Goal: Task Accomplishment & Management: Manage account settings

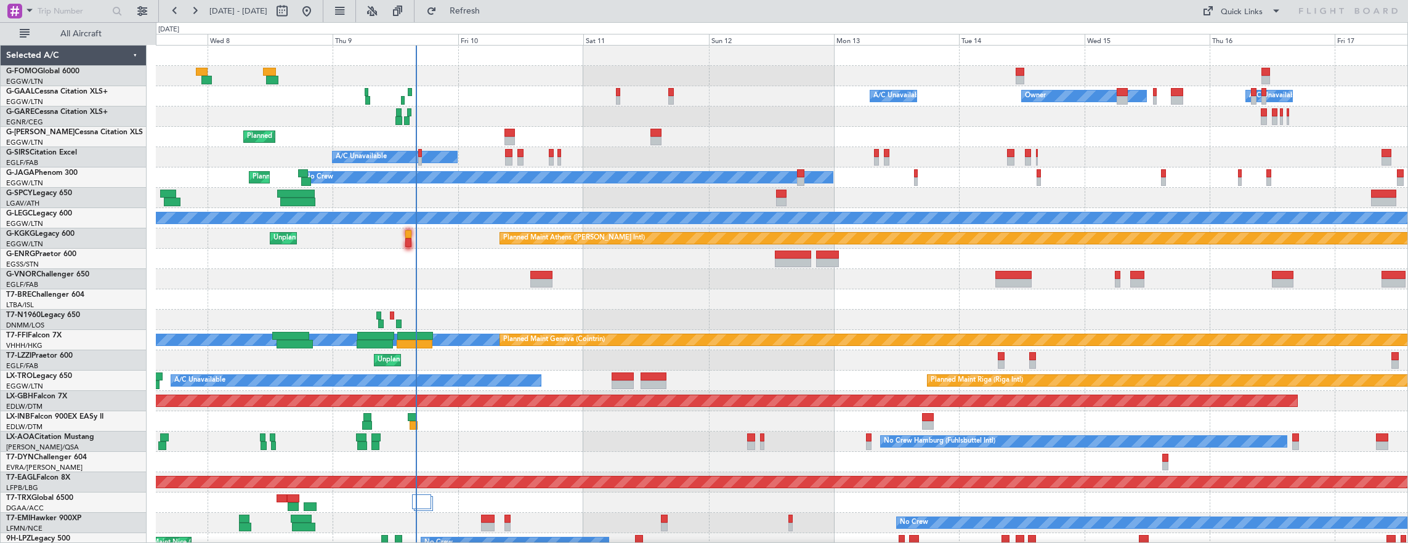
click at [308, 229] on div "Planned Maint Athens ([PERSON_NAME] Intl) Unplanned Maint [GEOGRAPHIC_DATA] (At…" at bounding box center [782, 239] width 1252 height 20
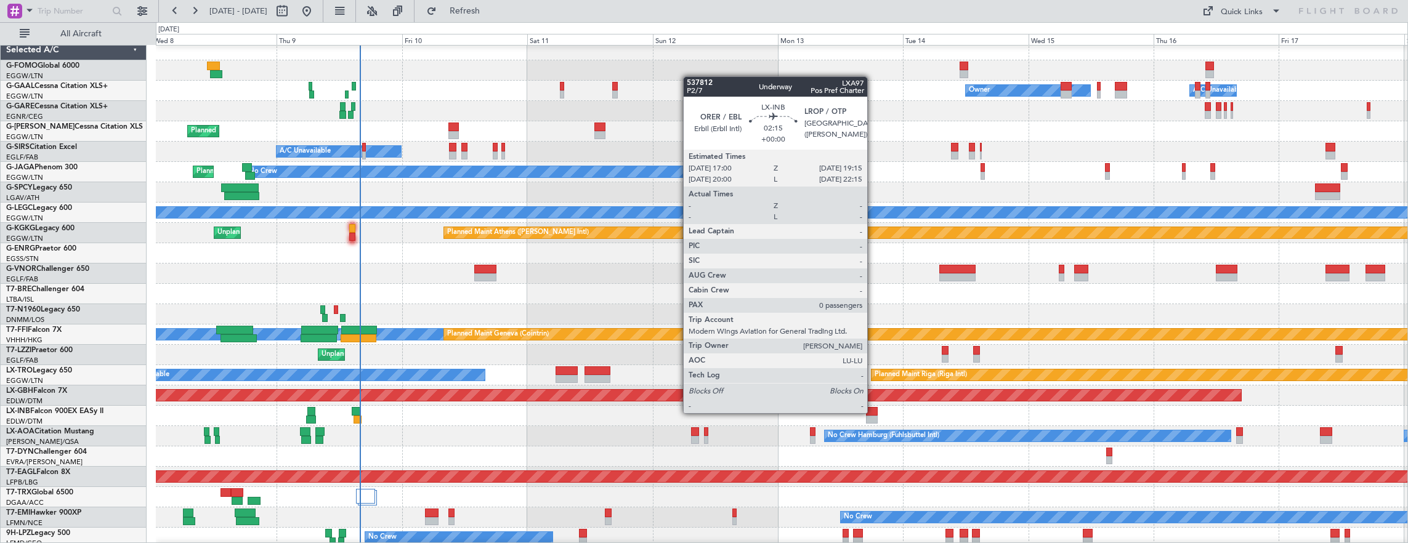
click at [874, 412] on div at bounding box center [872, 411] width 12 height 9
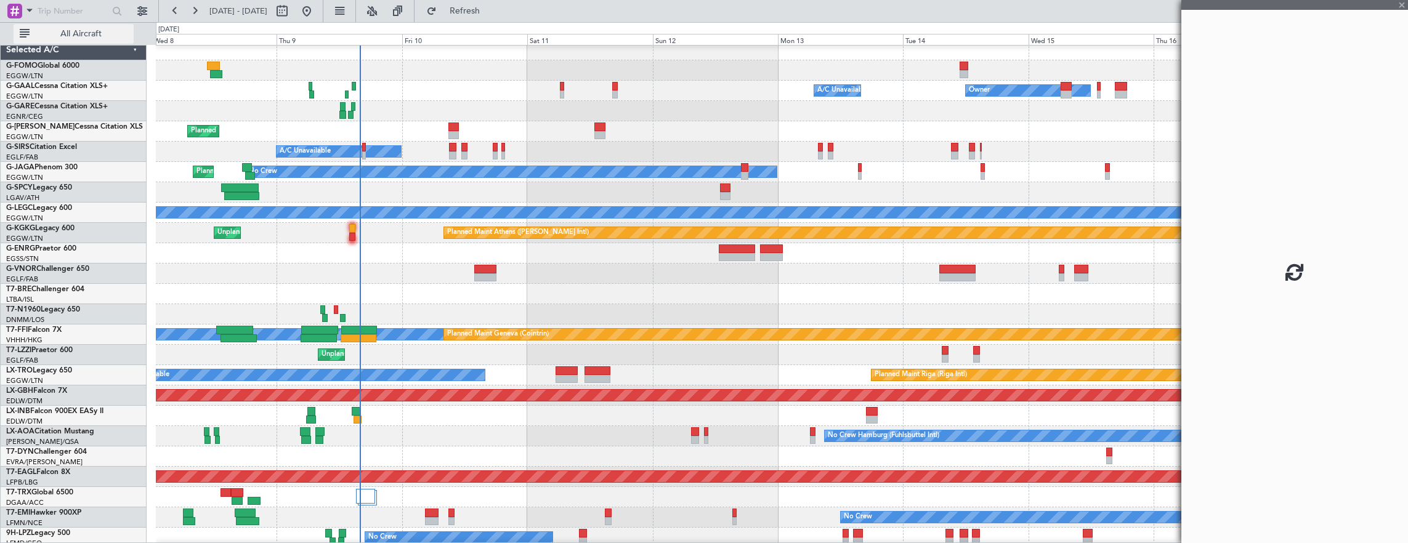
click at [104, 38] on span "All Aircraft" at bounding box center [81, 34] width 98 height 9
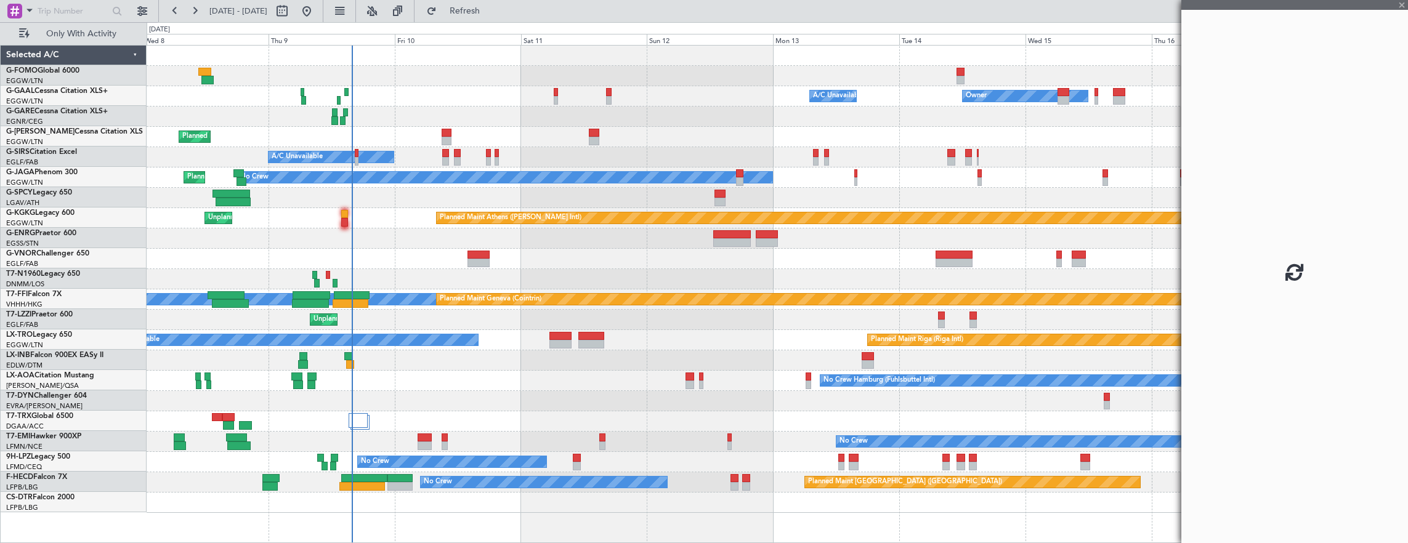
scroll to position [0, 0]
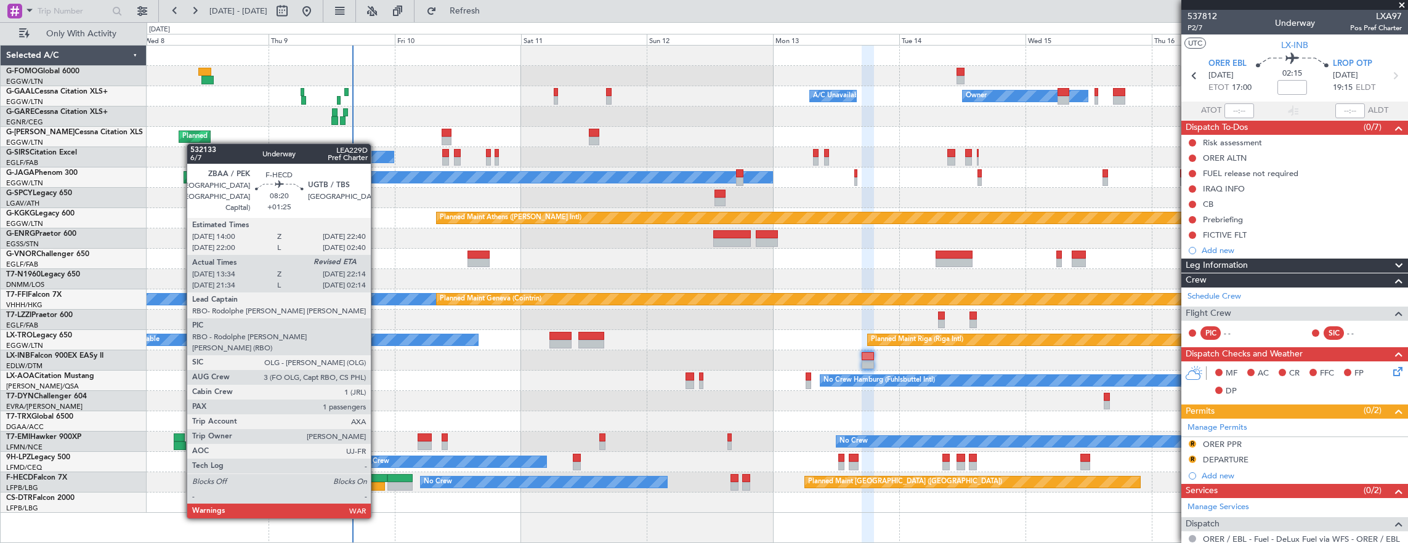
click at [377, 483] on div at bounding box center [362, 486] width 46 height 9
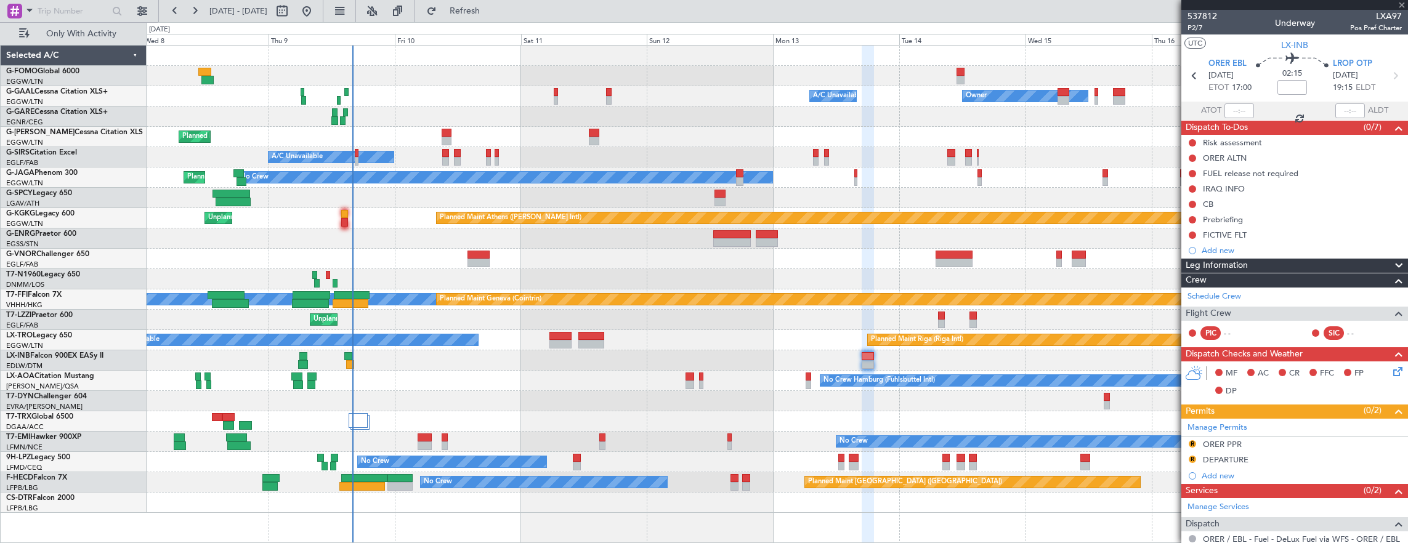
type input "+01:25"
type input "13:49"
type input "1"
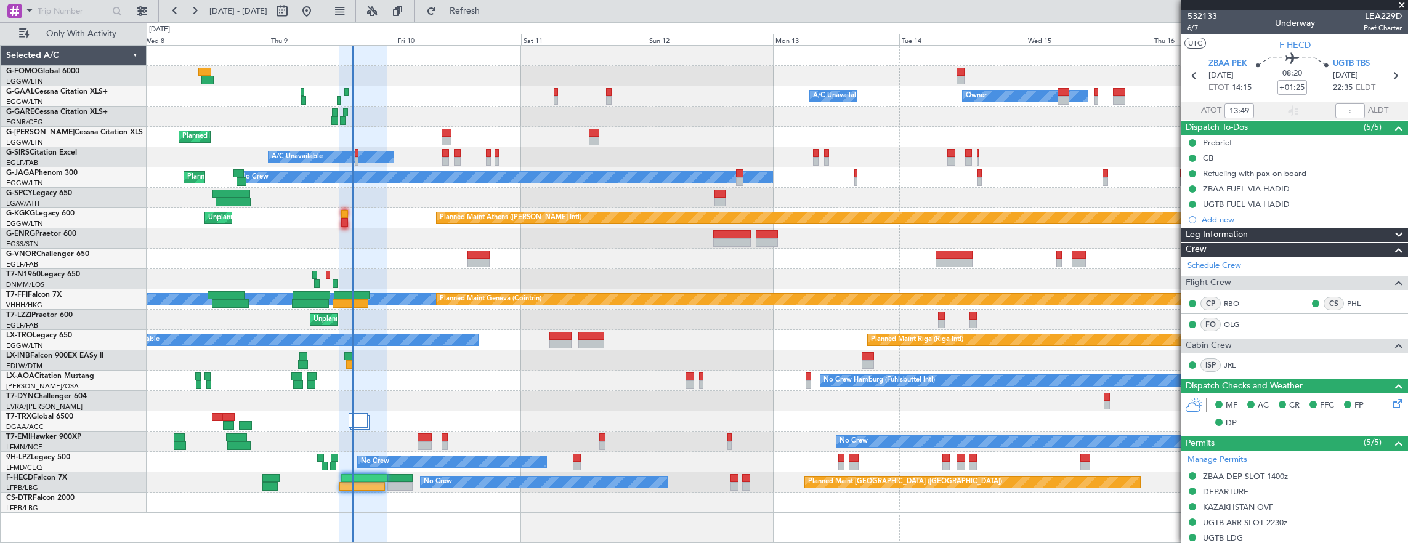
click at [103, 108] on link "G-GARE Cessna Citation XLS+" at bounding box center [57, 111] width 102 height 7
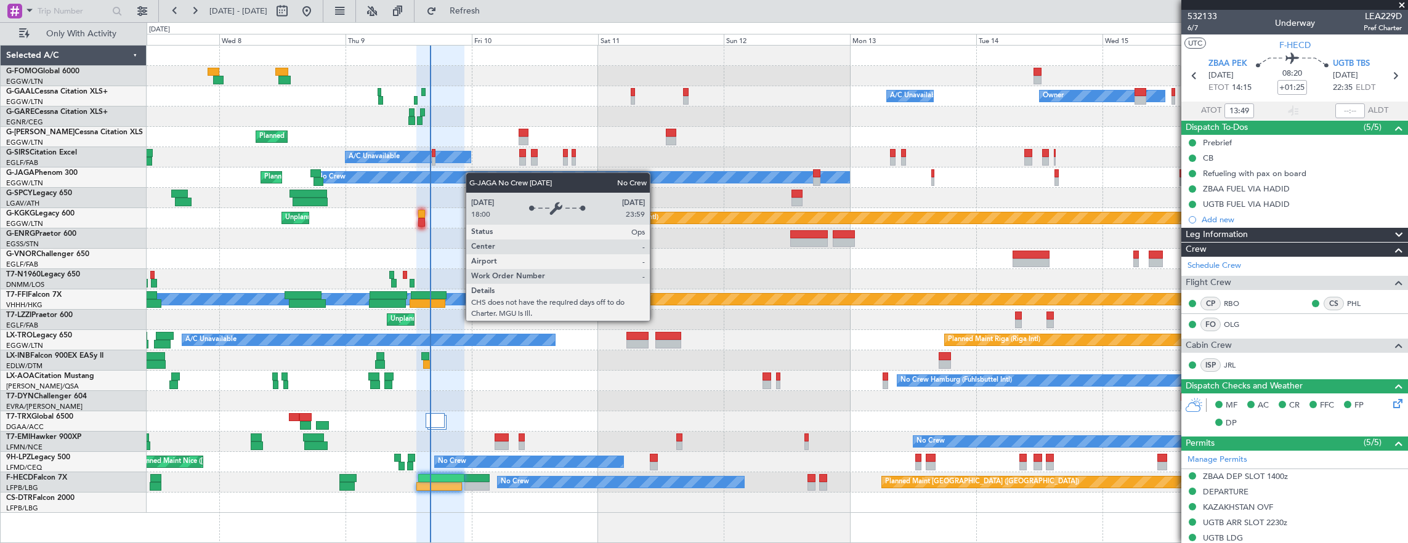
click at [472, 172] on div "No Crew" at bounding box center [581, 177] width 535 height 11
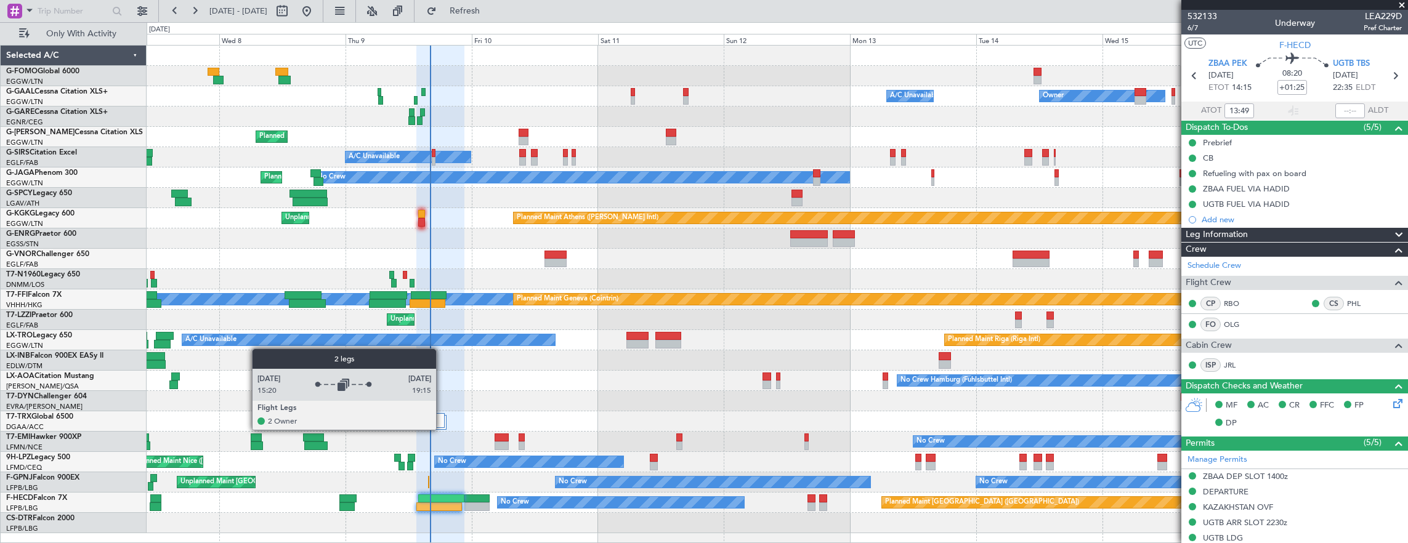
click at [442, 428] on div at bounding box center [437, 422] width 19 height 15
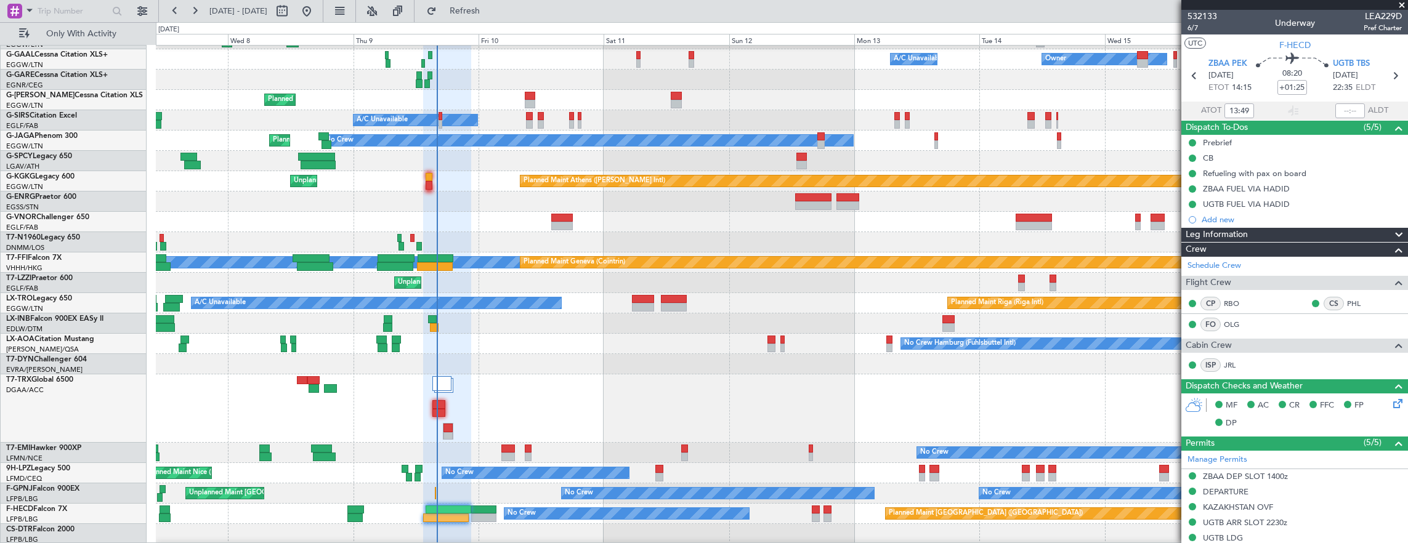
scroll to position [37, 0]
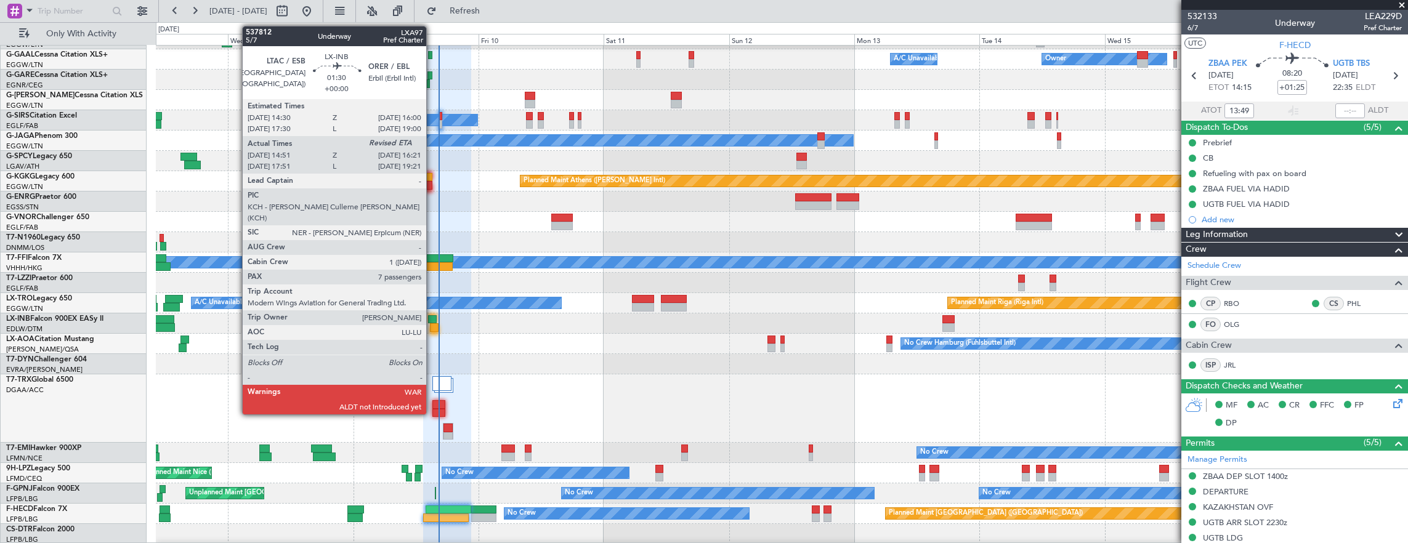
click at [432, 324] on div at bounding box center [434, 327] width 8 height 9
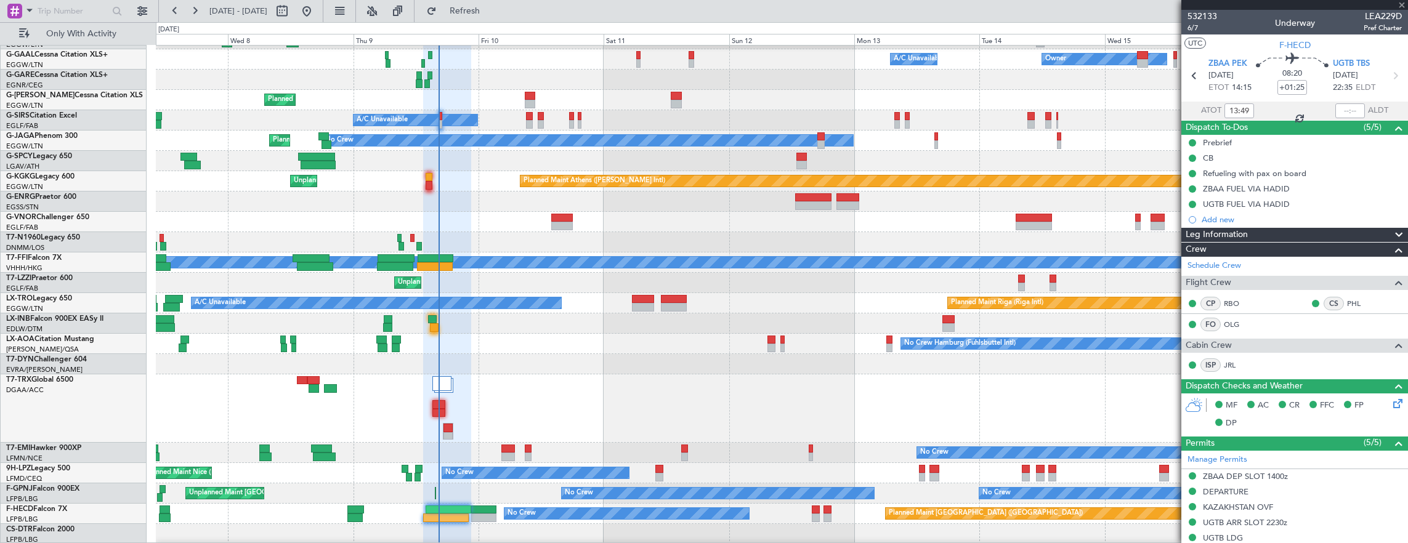
type input "14:51"
type input "7"
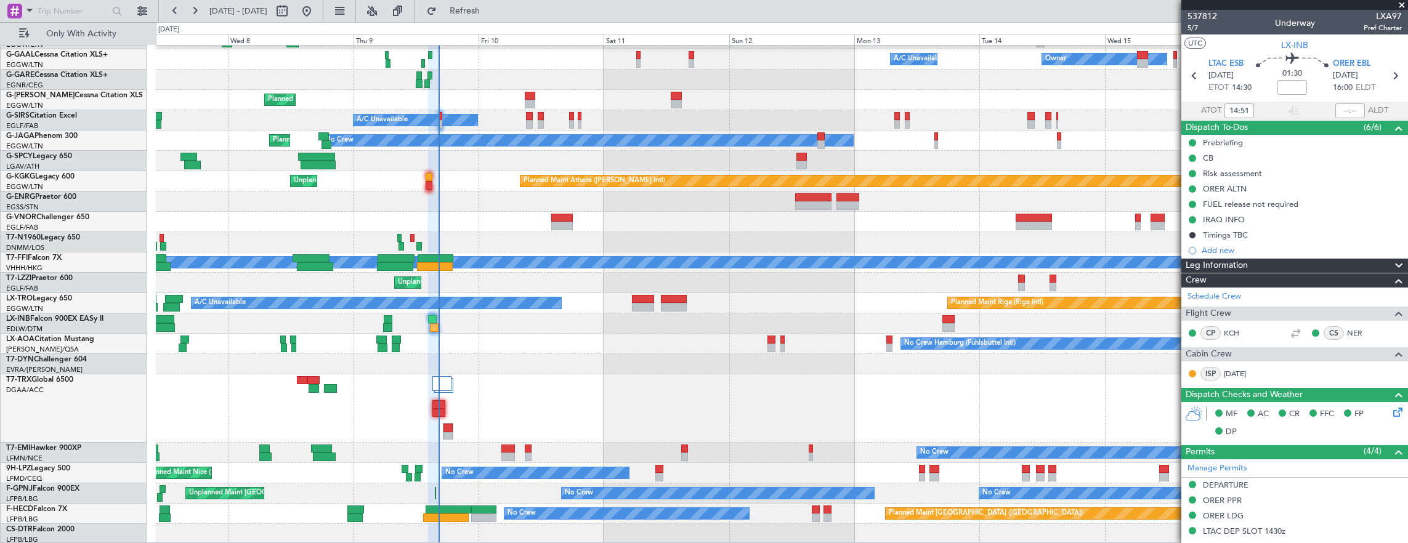
click at [1328, 110] on mat-tooltip-component "Estimated Landing Time" at bounding box center [1349, 97] width 97 height 33
click at [1336, 110] on mat-tooltip-component "Estimated Landing Time" at bounding box center [1349, 97] width 97 height 33
click at [1342, 108] on input "text" at bounding box center [1351, 110] width 30 height 15
type input "16:17"
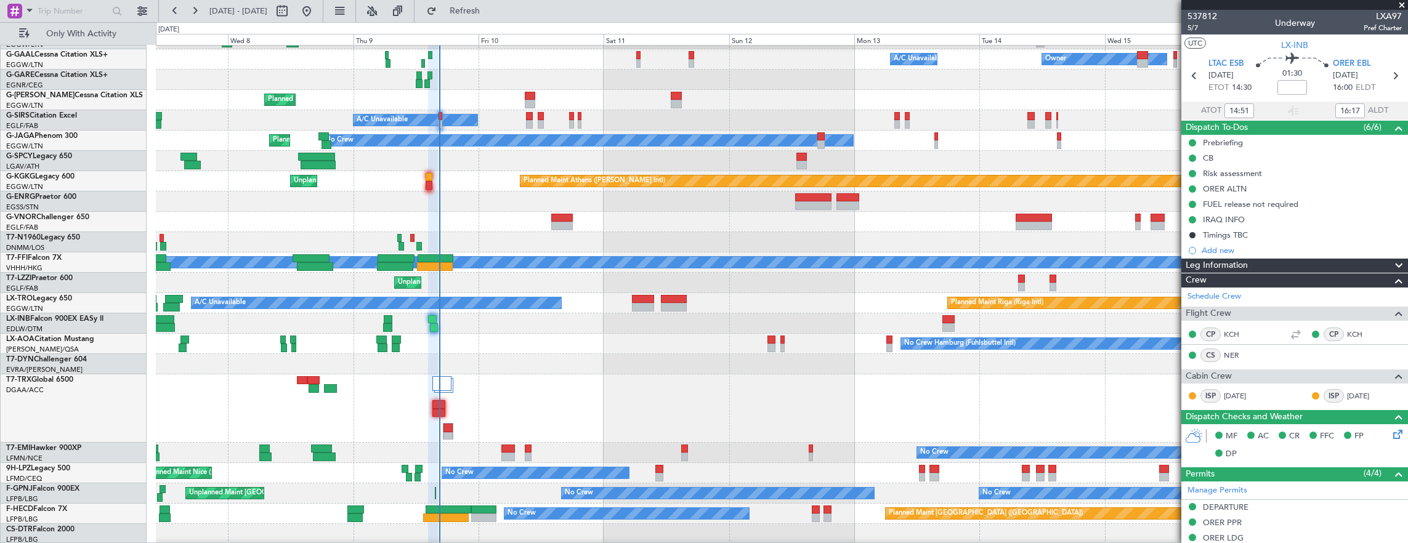
click at [421, 330] on div "Owner A/C Unavailable Owner A/C Unavailable Owner Planned Maint [GEOGRAPHIC_DAT…" at bounding box center [782, 277] width 1252 height 536
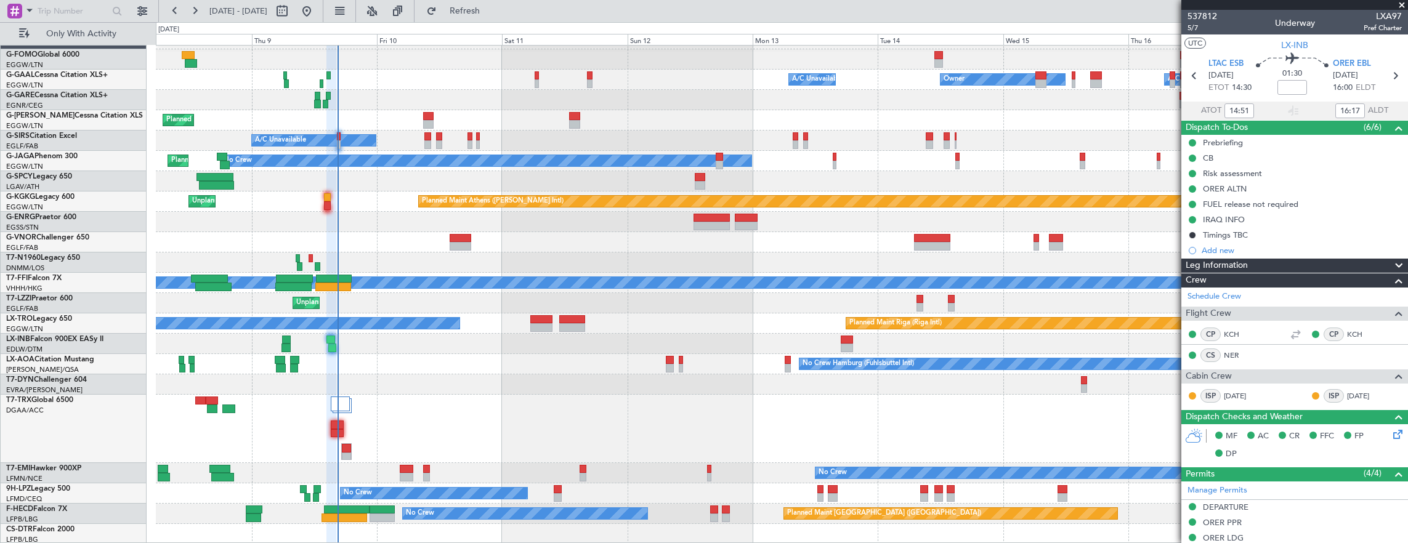
scroll to position [17, 0]
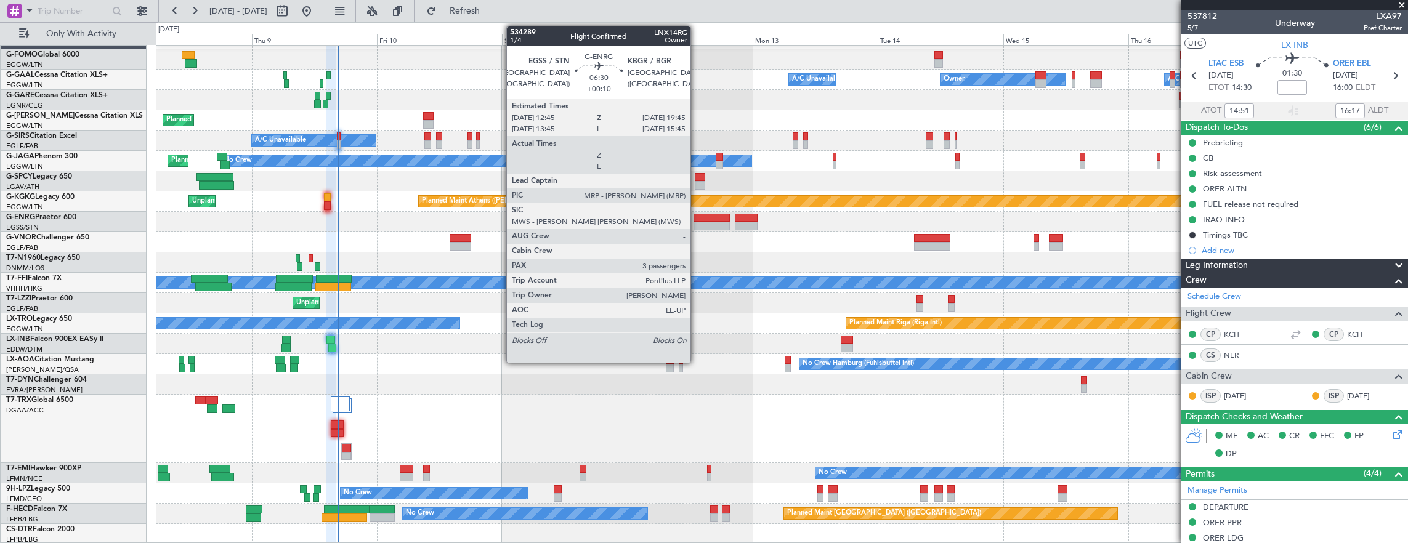
click at [697, 225] on div at bounding box center [712, 226] width 37 height 9
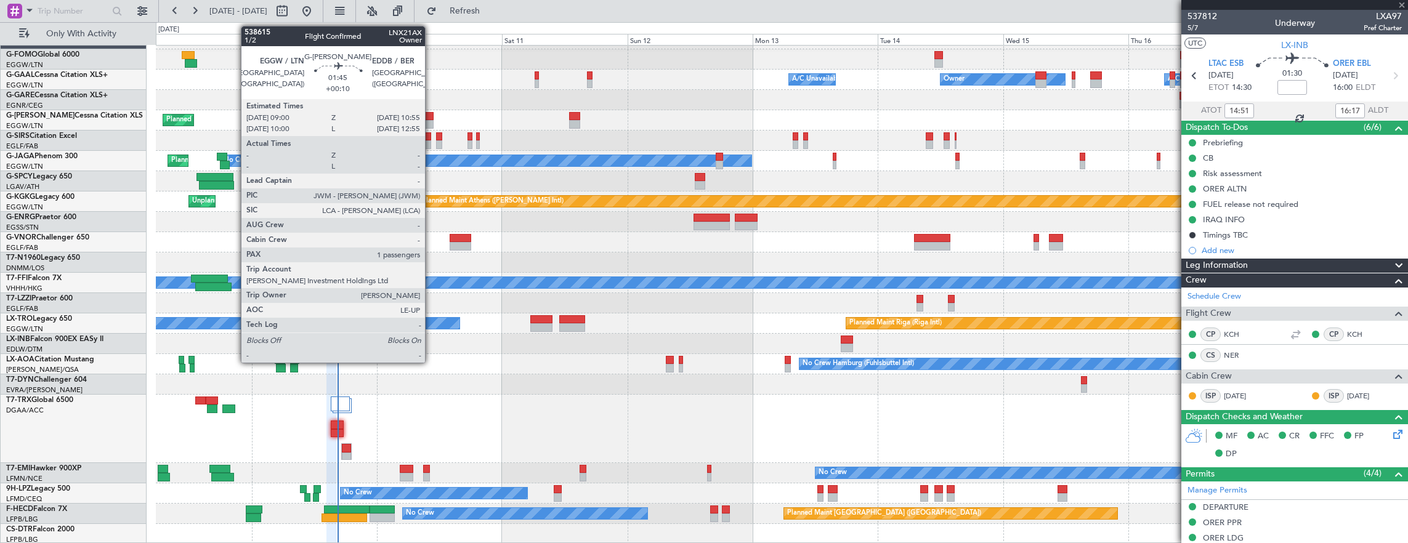
type input "+00:10"
type input "3"
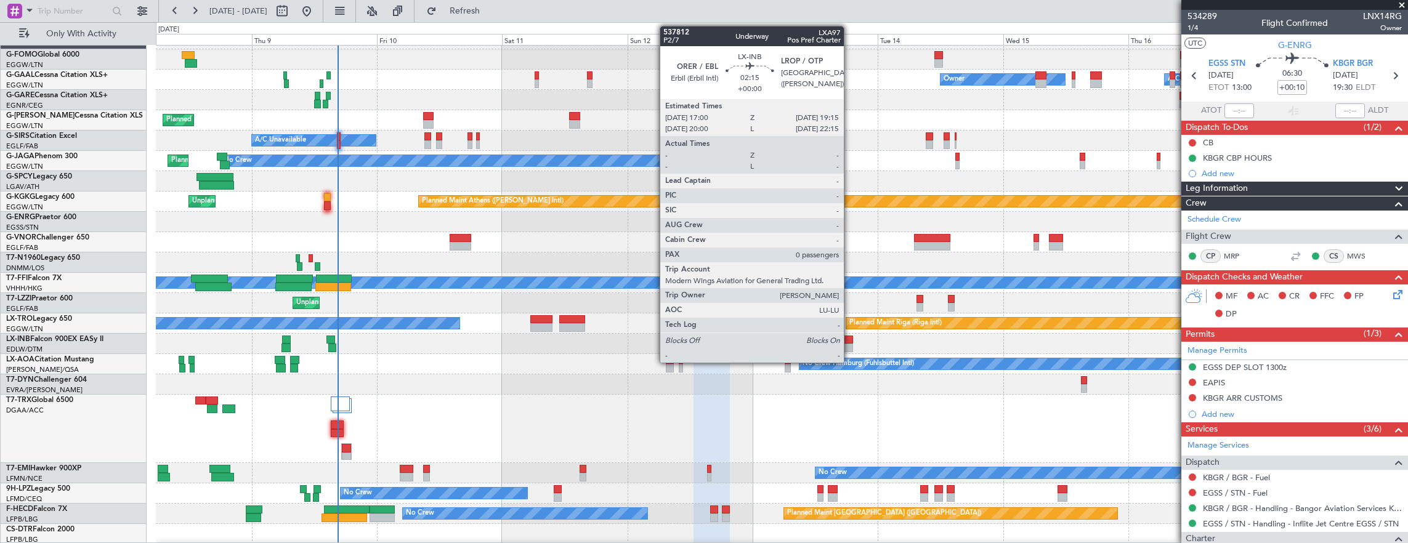
click at [850, 339] on div at bounding box center [847, 340] width 12 height 9
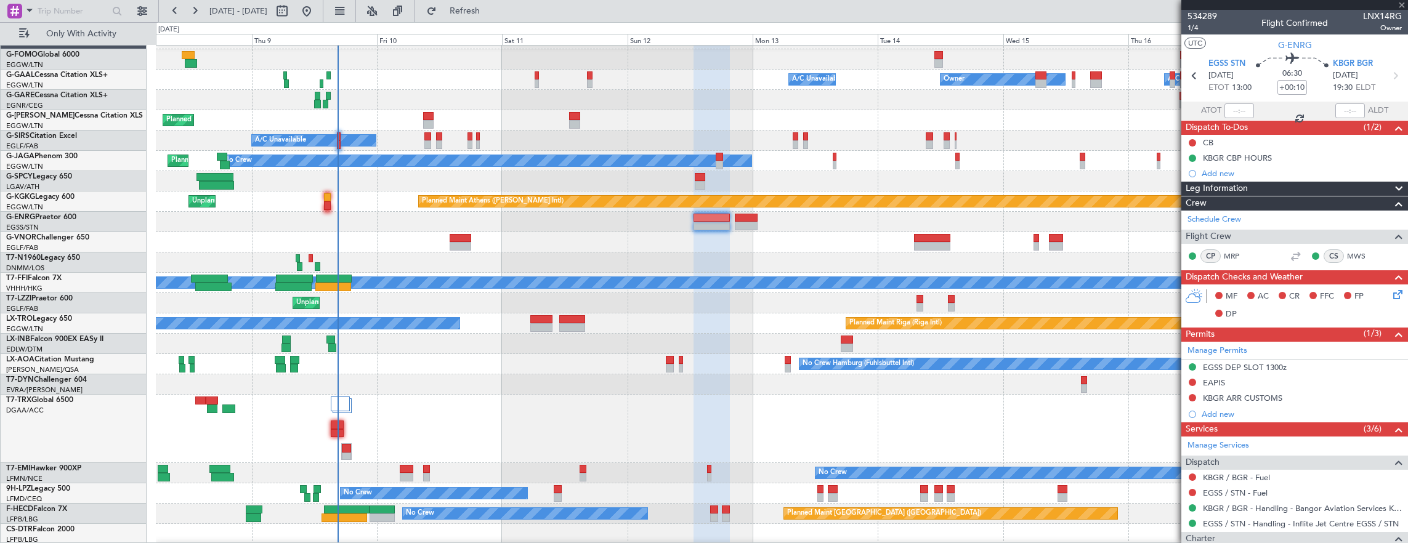
type input "0"
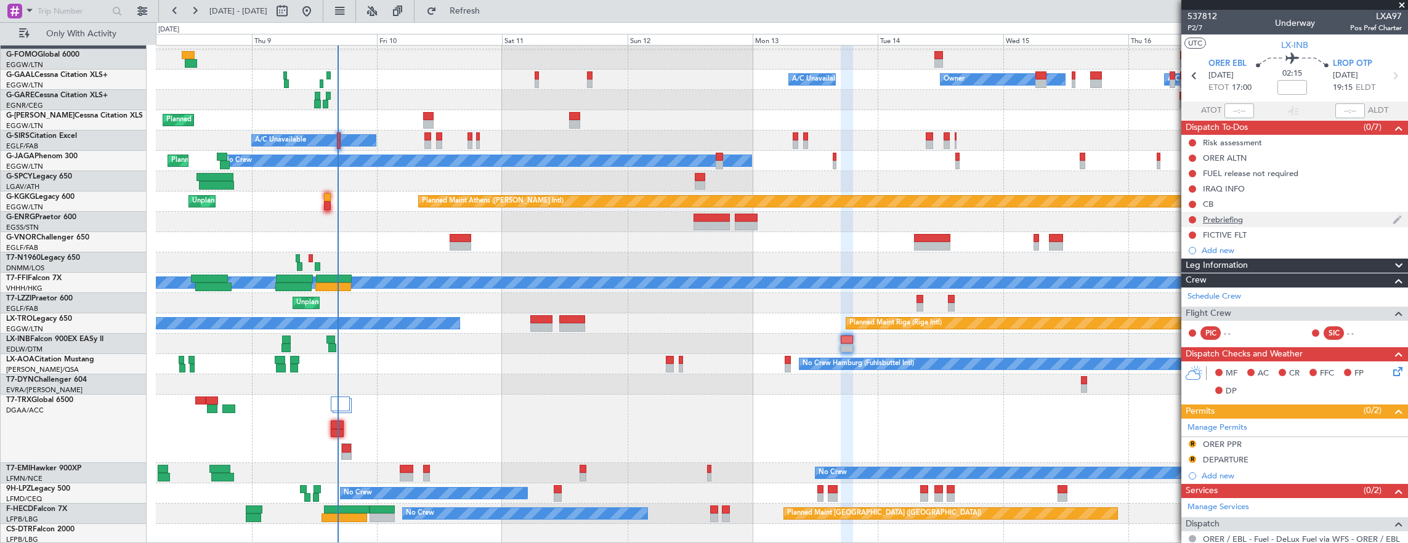
click at [1280, 223] on div "Prebriefing" at bounding box center [1295, 219] width 227 height 15
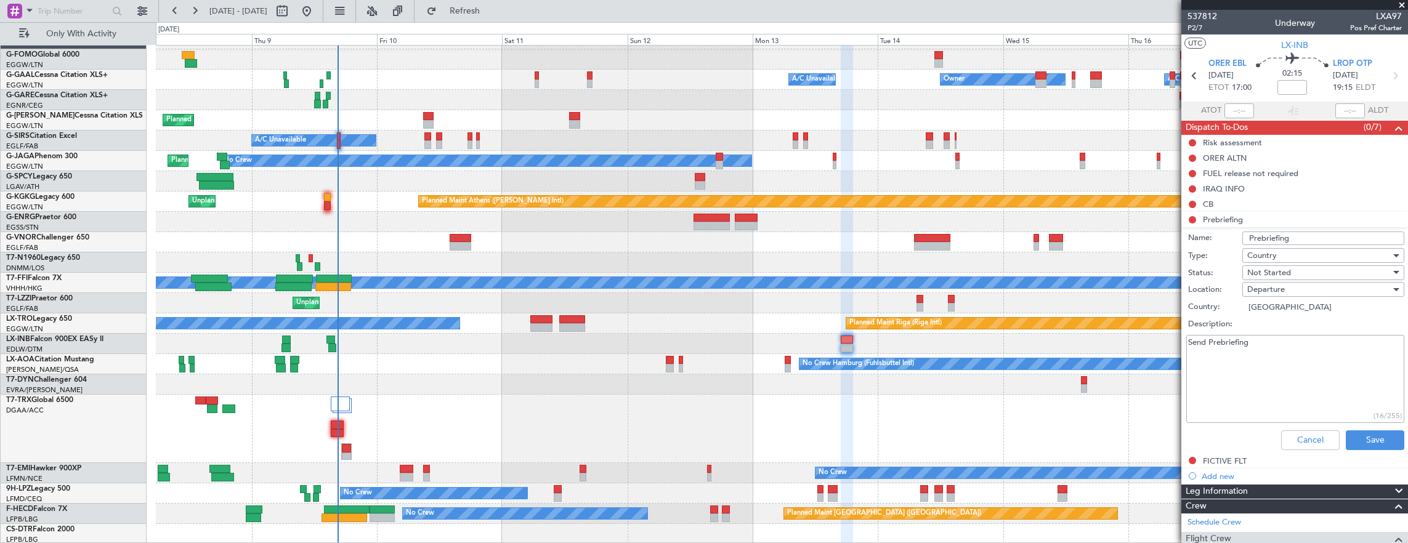
click at [1321, 382] on textarea "Send Prebriefing" at bounding box center [1296, 379] width 218 height 88
paste textarea "15000lbs"
paste textarea
type textarea "15000lbs"
click at [1279, 272] on span "Not Started" at bounding box center [1270, 272] width 44 height 11
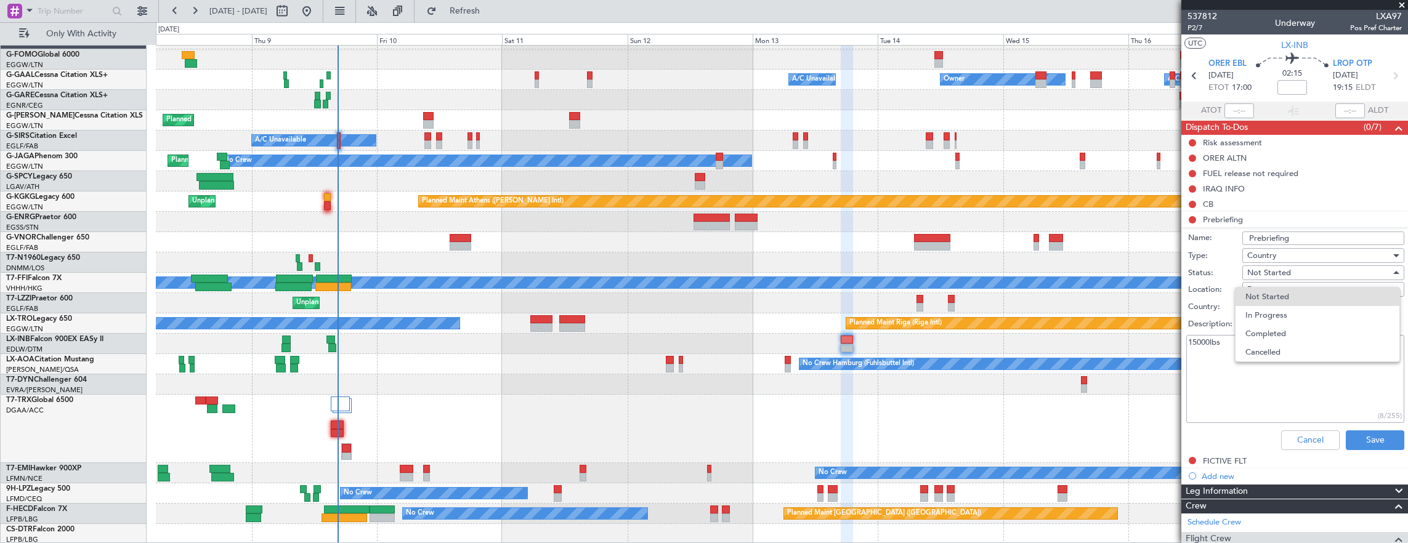
click at [1284, 331] on span "Completed" at bounding box center [1318, 334] width 144 height 18
click at [1353, 444] on button "Save" at bounding box center [1375, 441] width 59 height 20
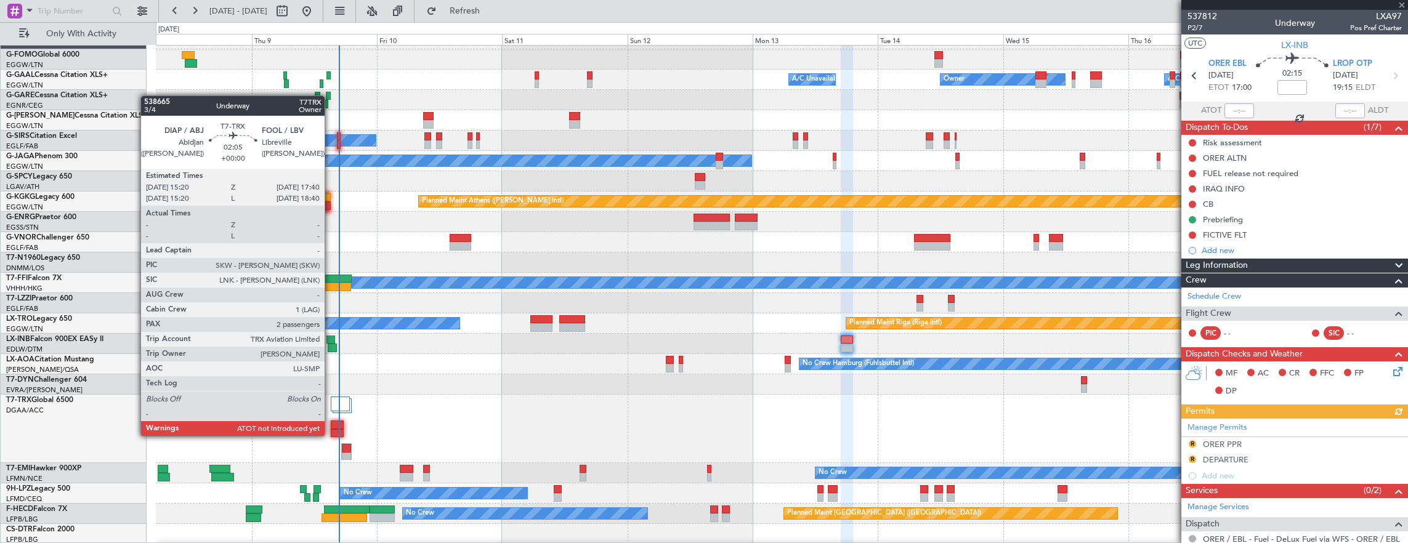
click at [336, 429] on div at bounding box center [337, 433] width 12 height 9
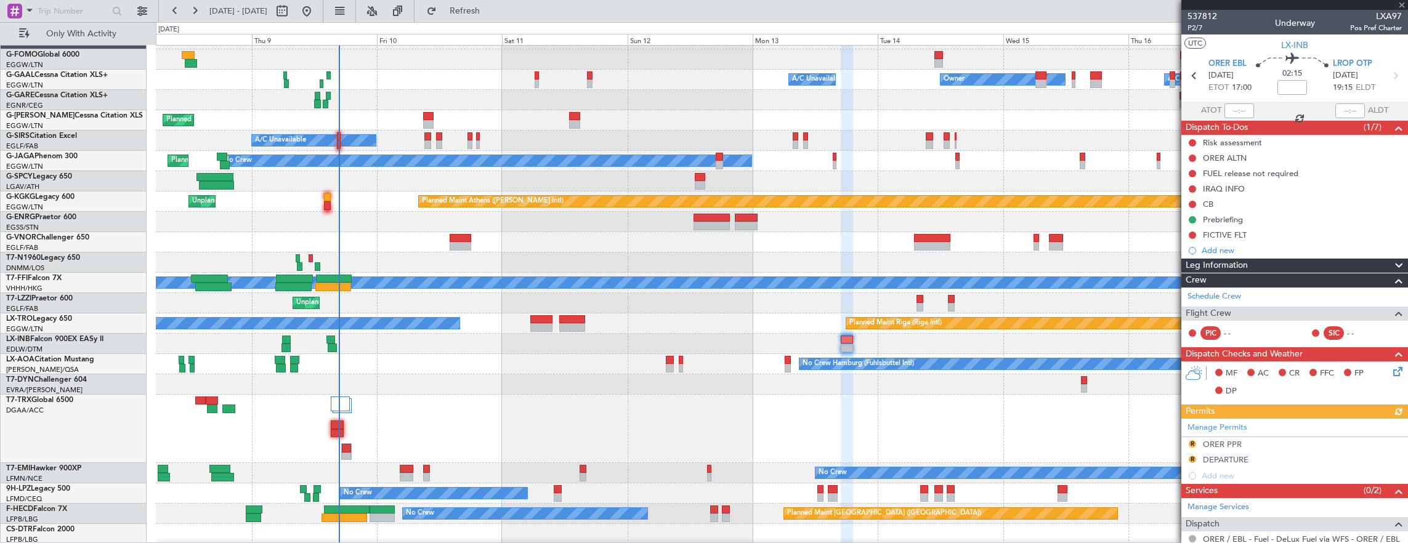
type input "2"
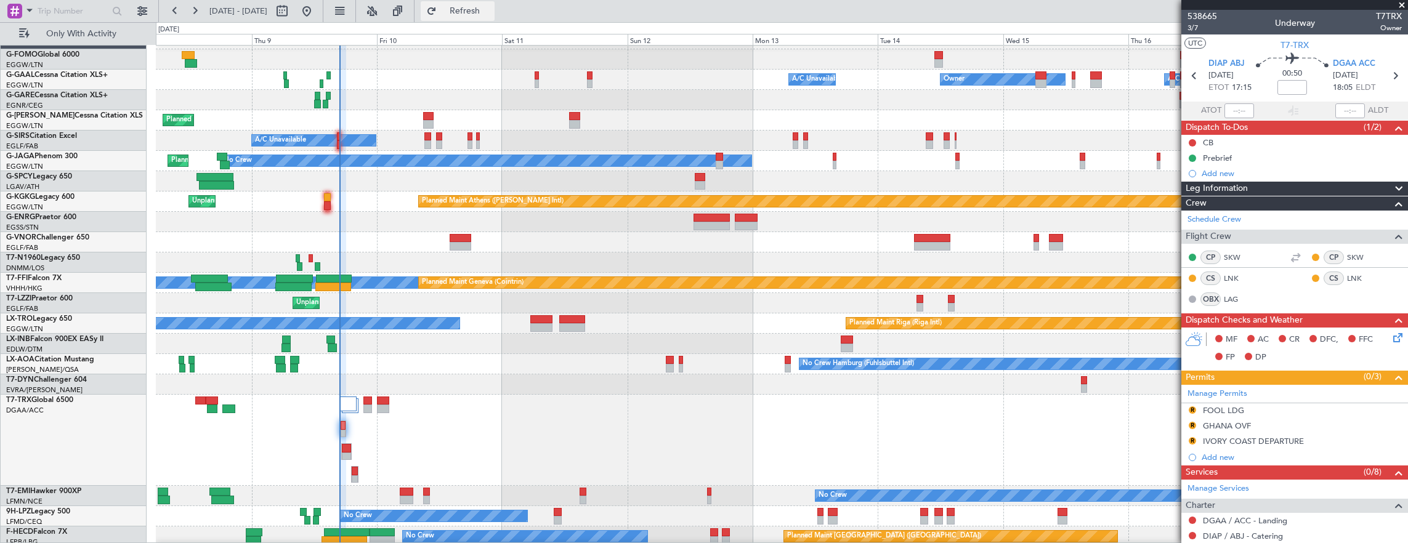
click at [483, 4] on button "Refresh" at bounding box center [458, 11] width 74 height 20
click at [491, 12] on span "Refresh" at bounding box center [465, 11] width 52 height 9
click at [489, 12] on span "Refresh" at bounding box center [465, 11] width 52 height 9
click at [491, 12] on span "Refresh" at bounding box center [465, 11] width 52 height 9
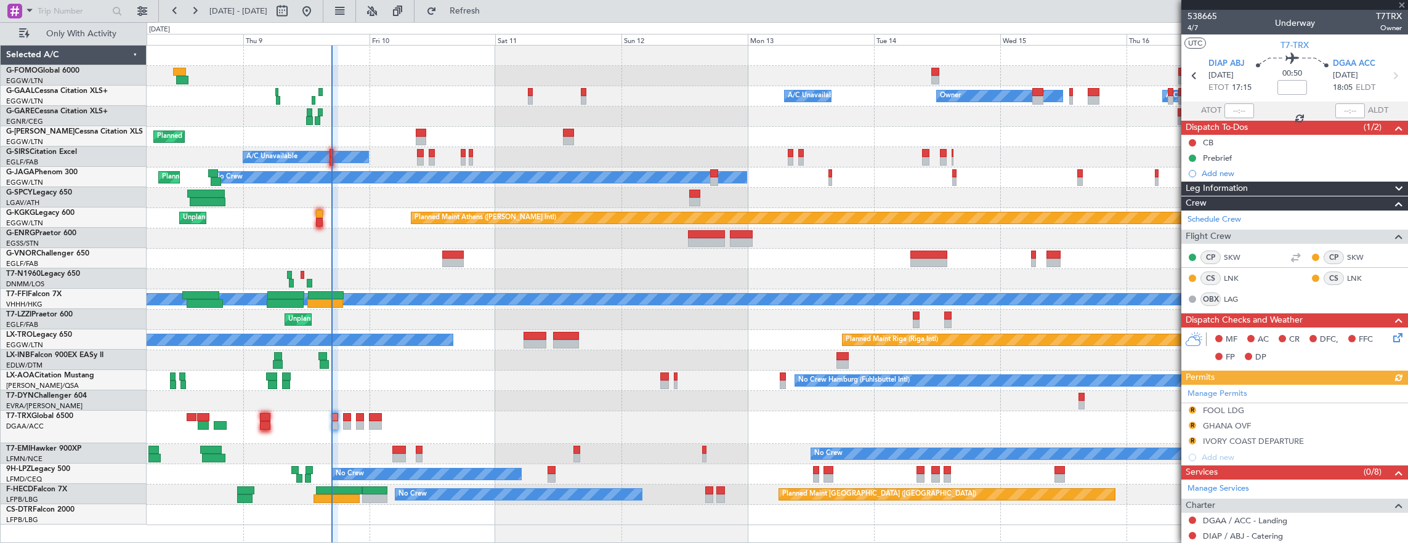
scroll to position [0, 0]
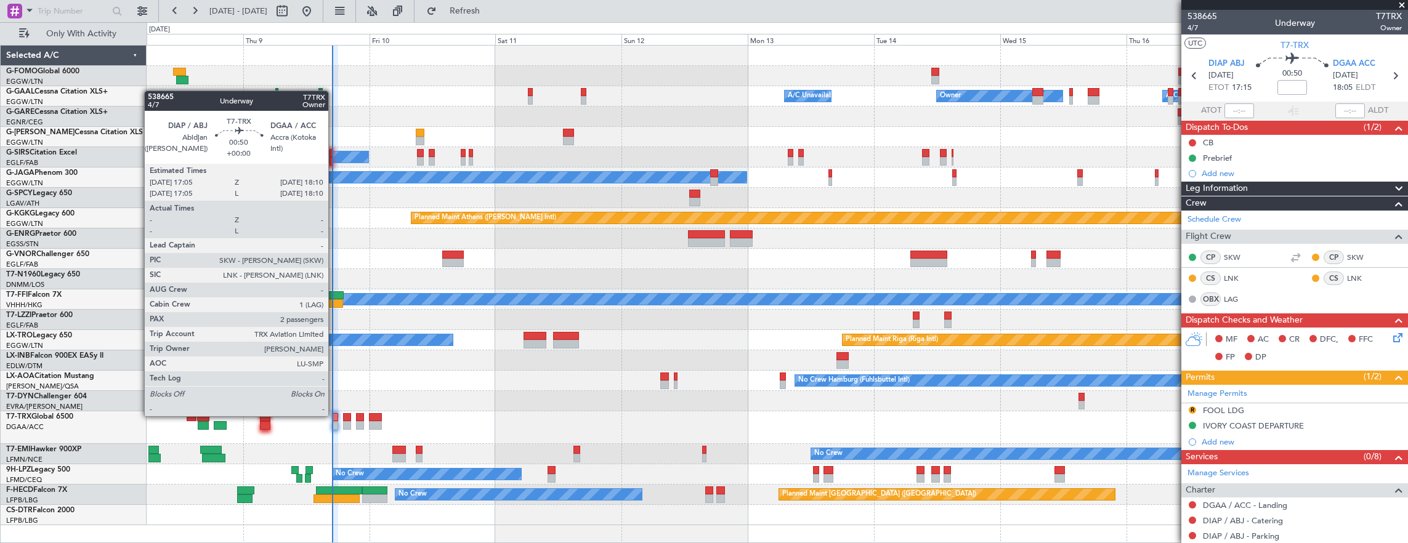
click at [335, 416] on div at bounding box center [335, 417] width 6 height 9
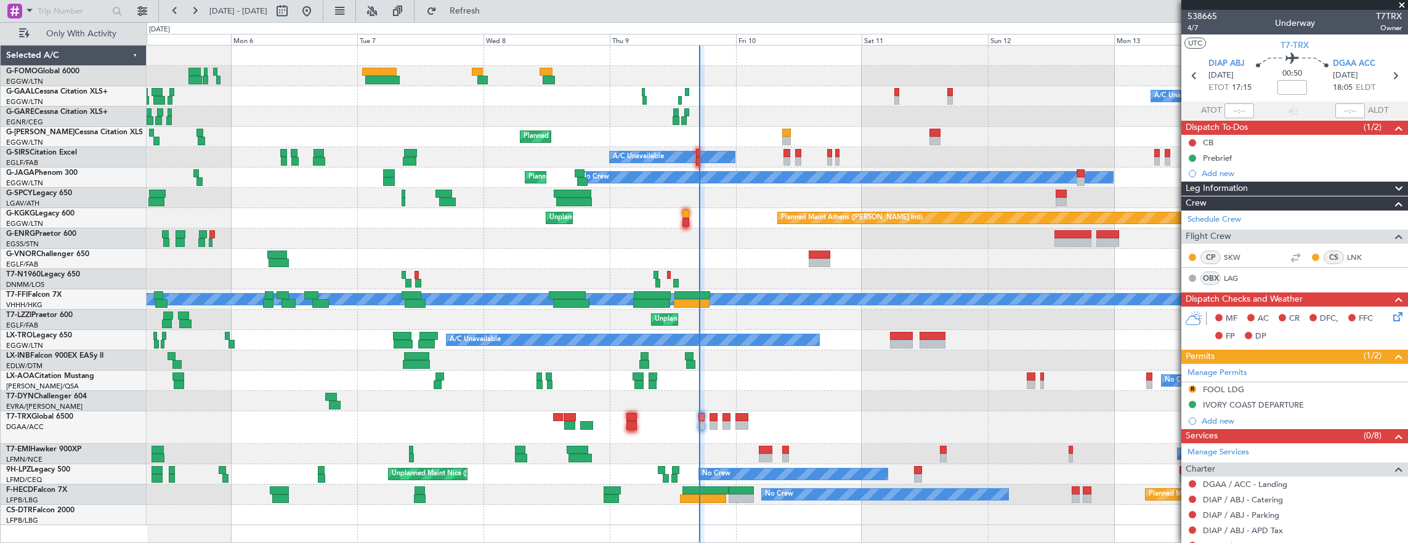
click at [549, 402] on div "Owner A/C Unavailable Owner A/C Unavailable Planned Maint [GEOGRAPHIC_DATA] ([G…" at bounding box center [778, 286] width 1262 height 480
click at [528, 429] on div at bounding box center [778, 428] width 1262 height 33
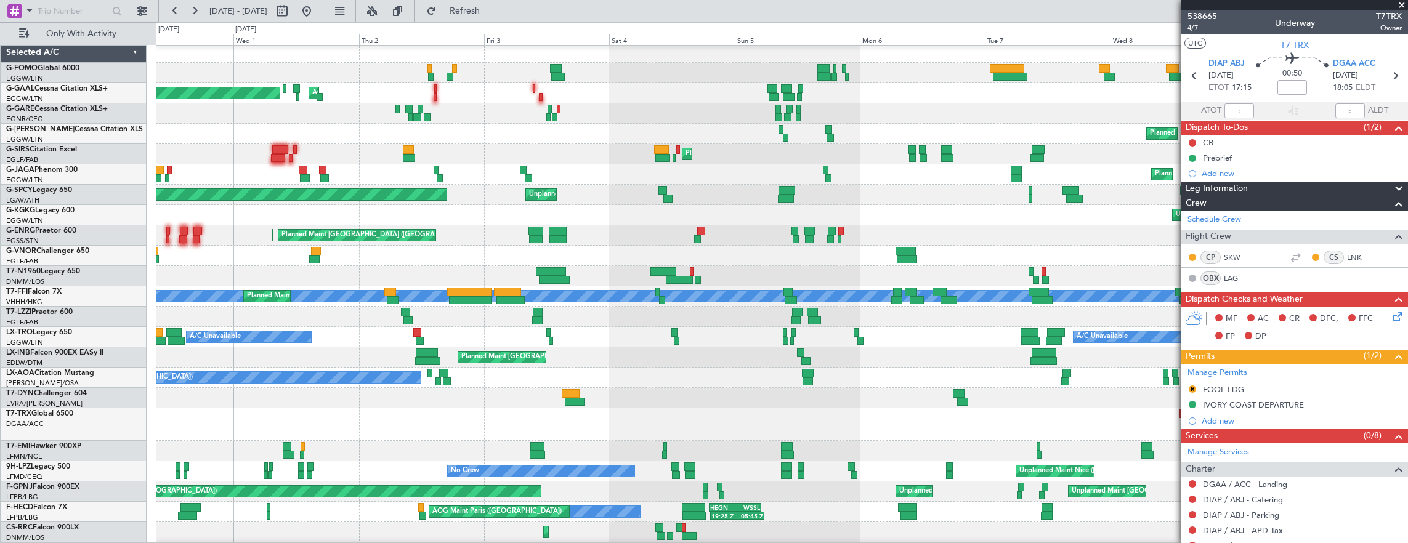
click at [25, 424] on div "AOG Maint Dusseldorf Planned [GEOGRAPHIC_DATA] Planned Maint [GEOGRAPHIC_DATA] …" at bounding box center [704, 282] width 1408 height 521
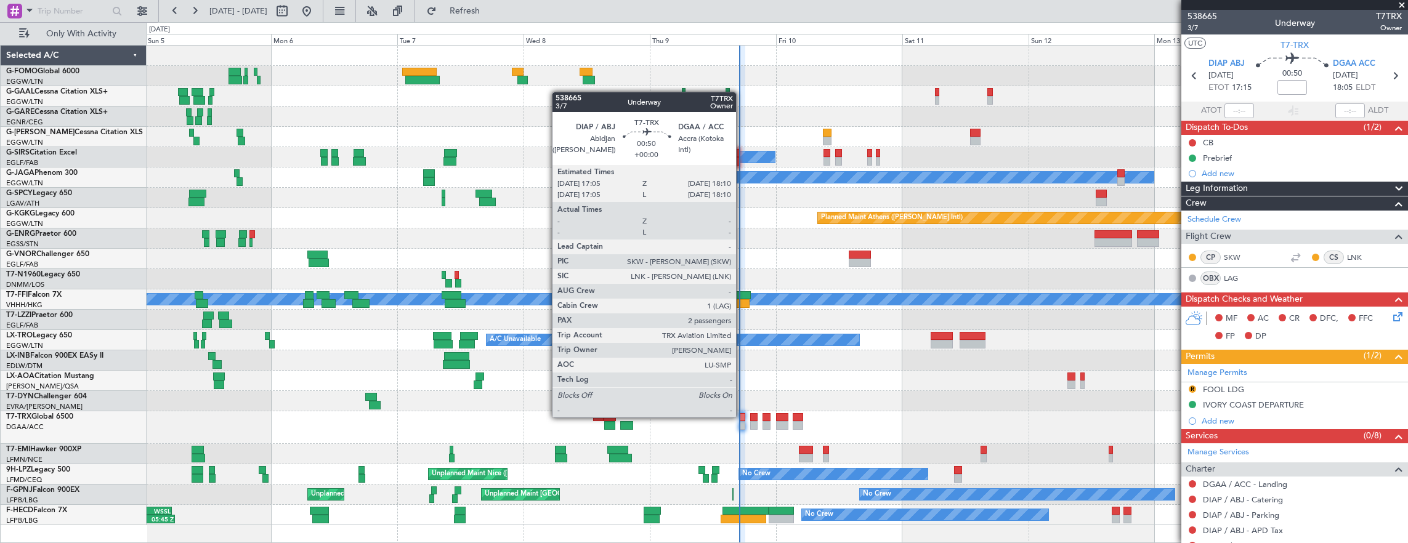
click at [742, 418] on div at bounding box center [742, 417] width 6 height 9
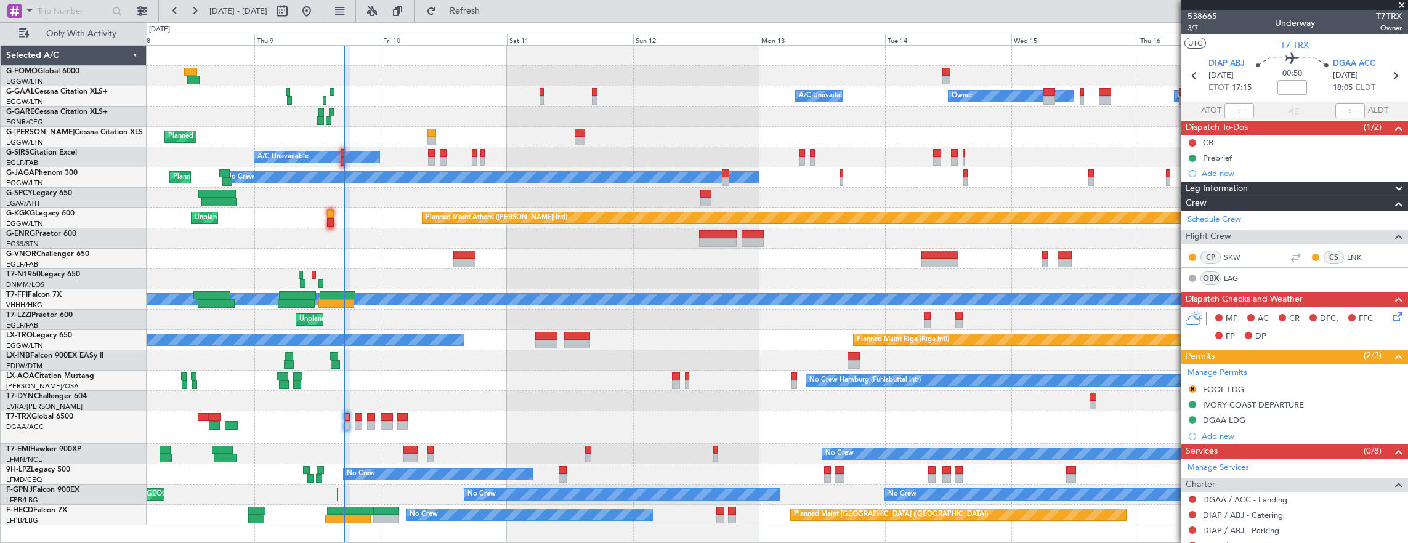
click at [498, 373] on div "Owner A/C Unavailable Owner A/C Unavailable Owner Planned Maint [GEOGRAPHIC_DAT…" at bounding box center [778, 286] width 1262 height 480
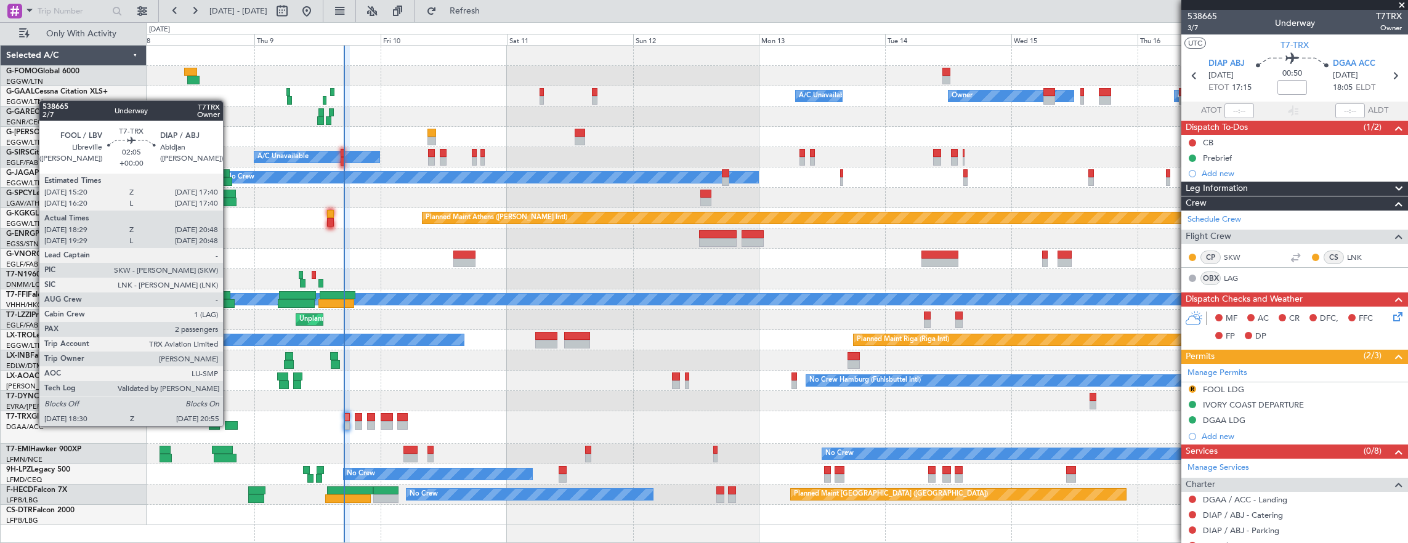
click at [229, 426] on div at bounding box center [231, 425] width 13 height 9
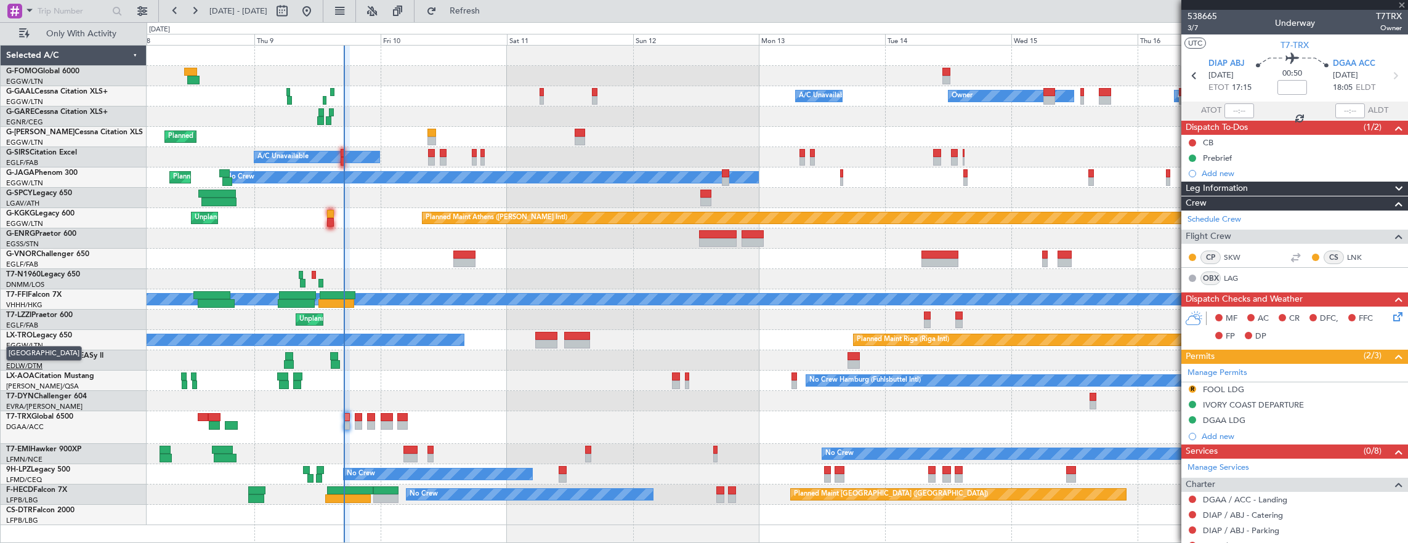
type input "18:39"
type input "20:43"
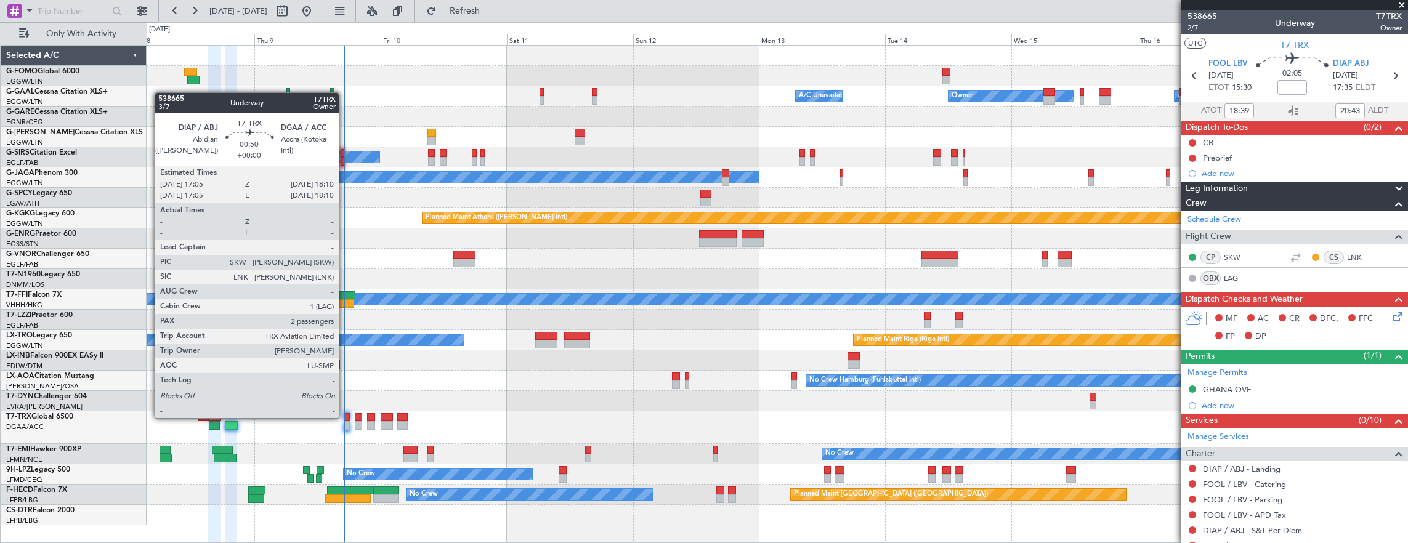
click at [345, 418] on div at bounding box center [347, 417] width 6 height 9
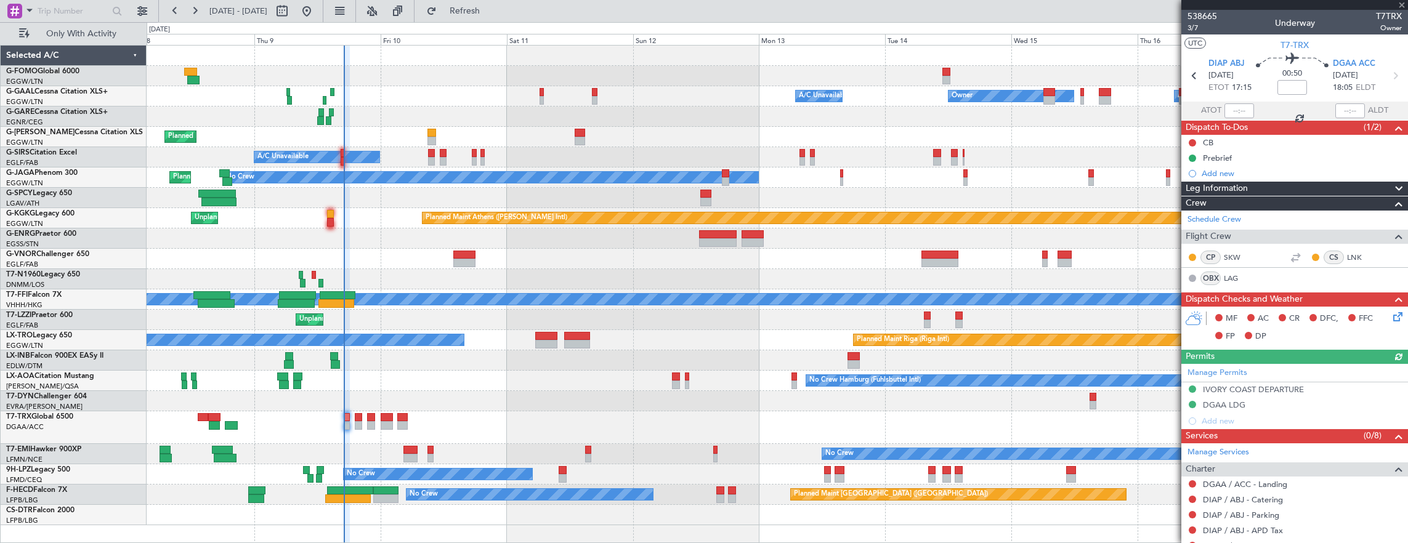
click at [345, 416] on div at bounding box center [347, 417] width 6 height 9
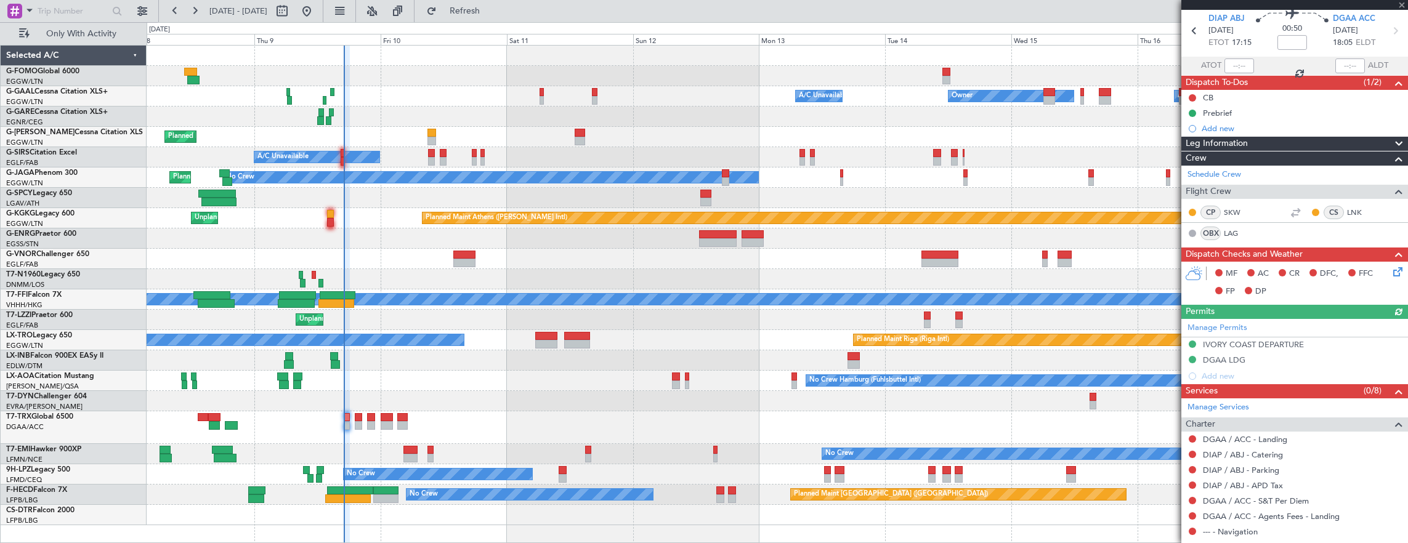
scroll to position [62, 0]
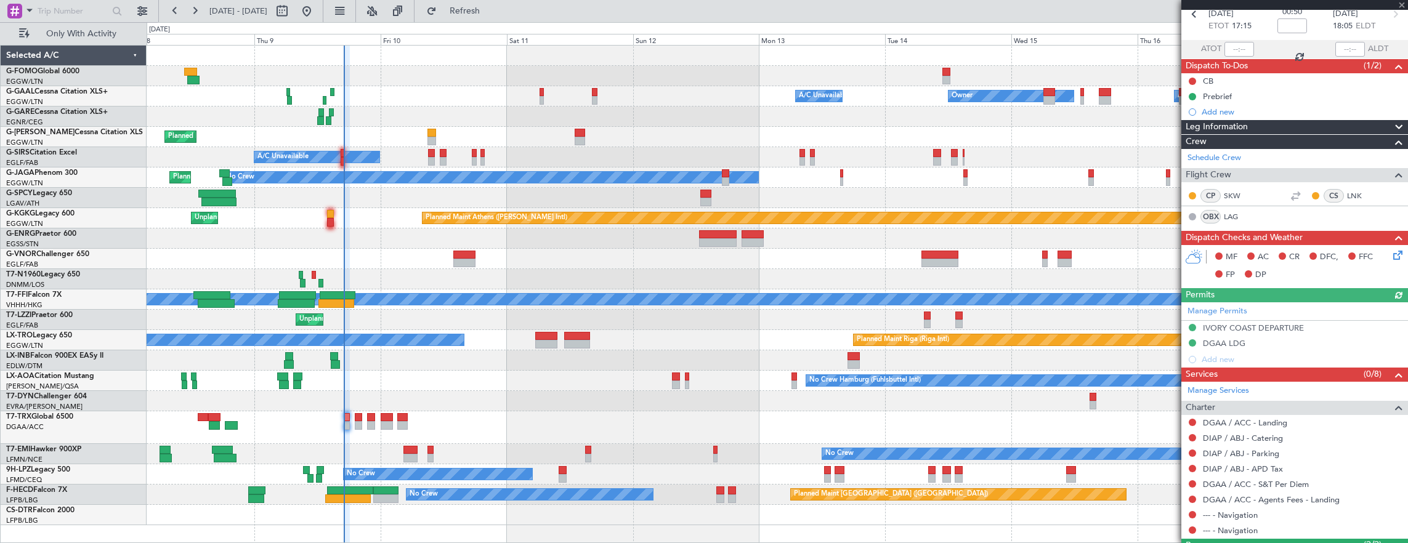
click at [1331, 330] on div "Manage Permits IVORY COAST DEPARTURE DGAA LDG Add new" at bounding box center [1295, 334] width 227 height 65
click at [1330, 327] on div "Manage Permits IVORY COAST DEPARTURE DGAA LDG Add new" at bounding box center [1295, 334] width 227 height 65
click at [1331, 324] on div "IVORY COAST DEPARTURE" at bounding box center [1295, 328] width 227 height 15
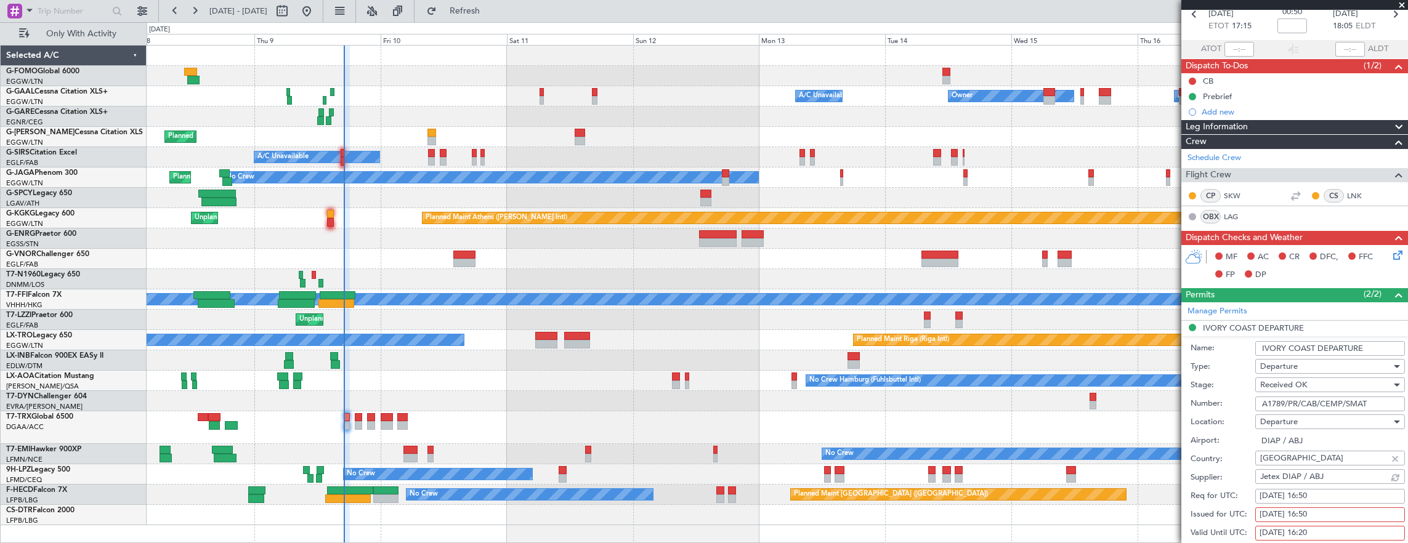
click at [1367, 397] on input "A1789/PR/CAB/CEMP/SMAT" at bounding box center [1331, 404] width 150 height 15
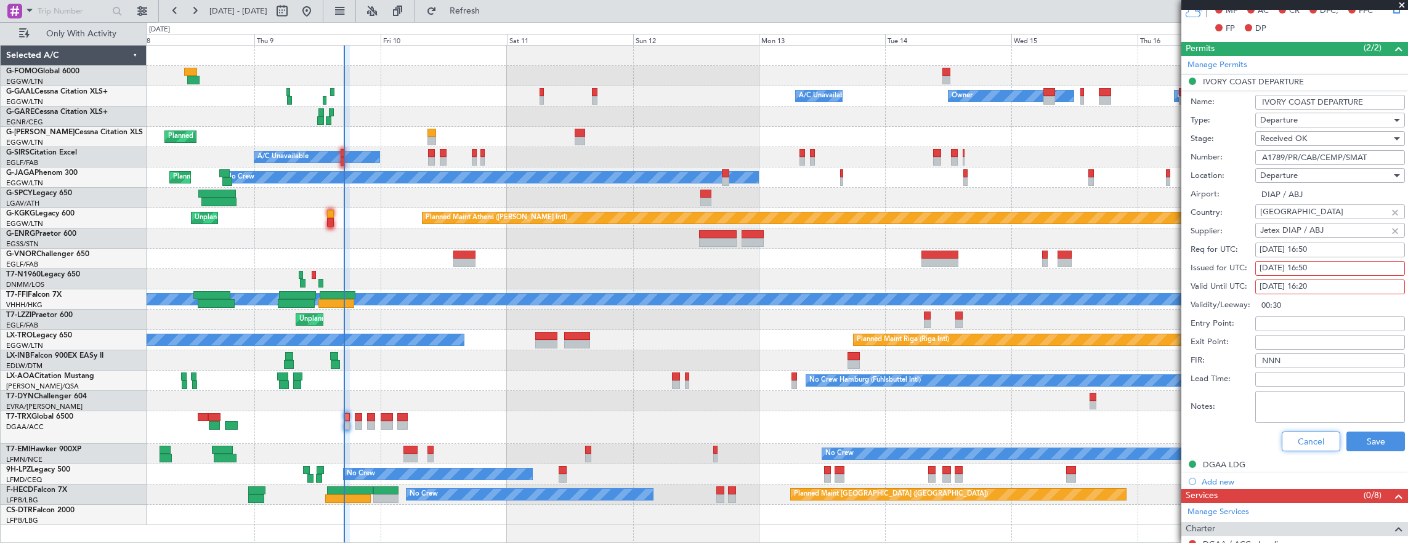
click at [1311, 440] on button "Cancel" at bounding box center [1311, 442] width 59 height 20
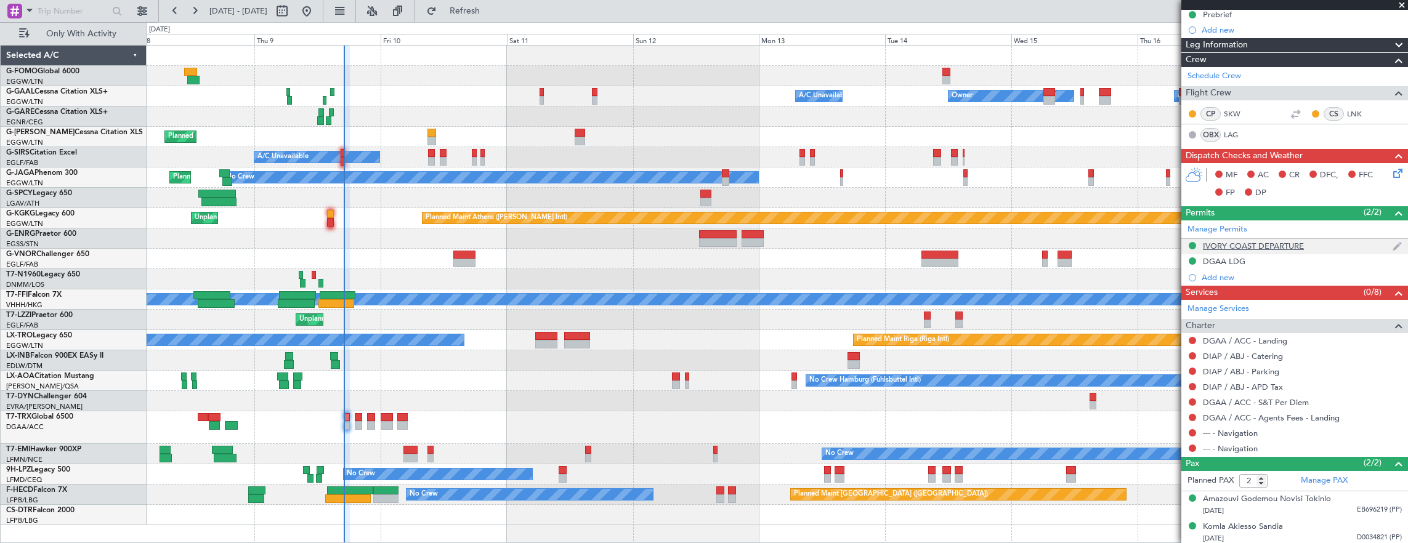
click at [1283, 246] on div "IVORY COAST DEPARTURE" at bounding box center [1253, 246] width 101 height 10
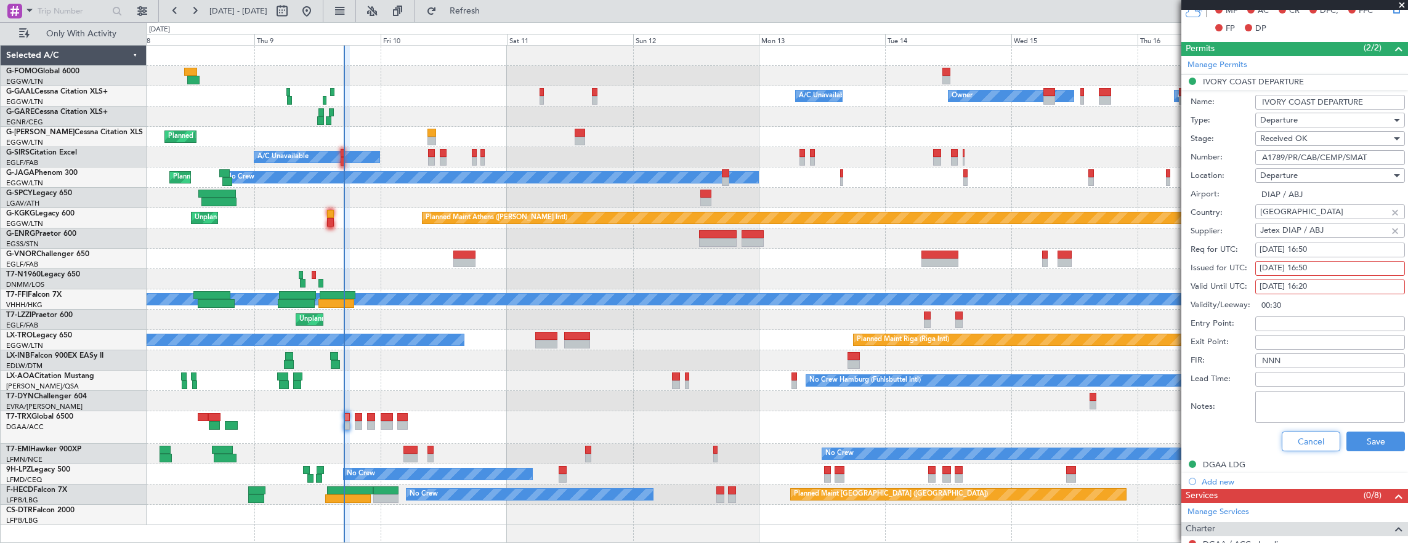
click at [1313, 440] on button "Cancel" at bounding box center [1311, 442] width 59 height 20
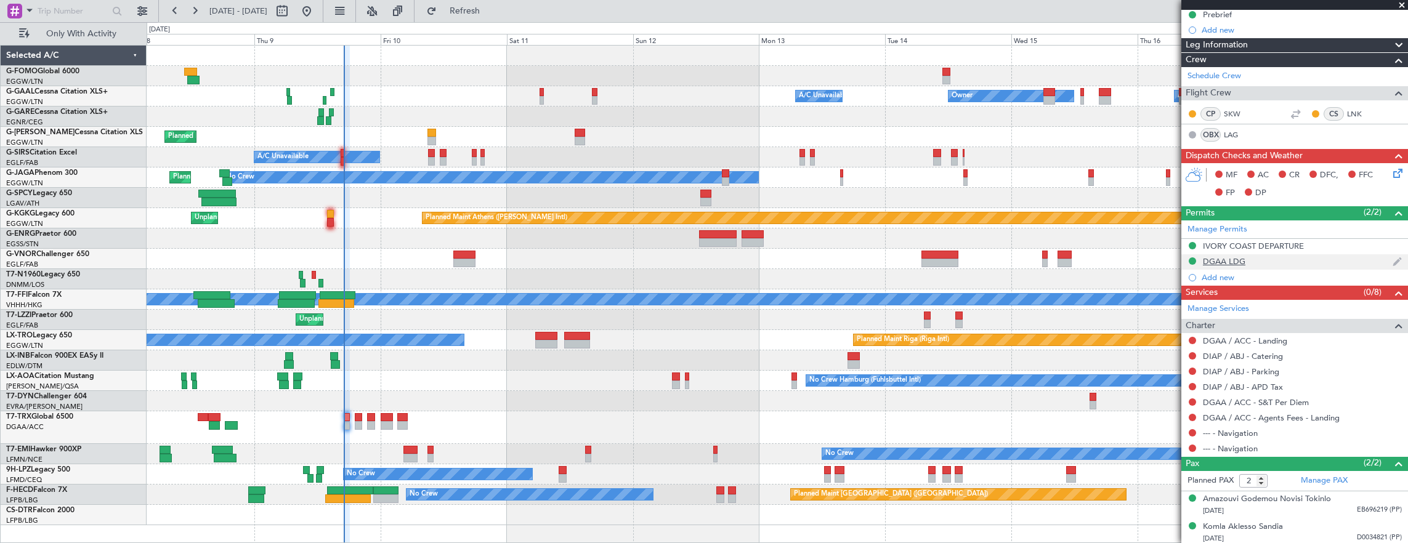
click at [1272, 262] on div "DGAA LDG" at bounding box center [1295, 261] width 227 height 15
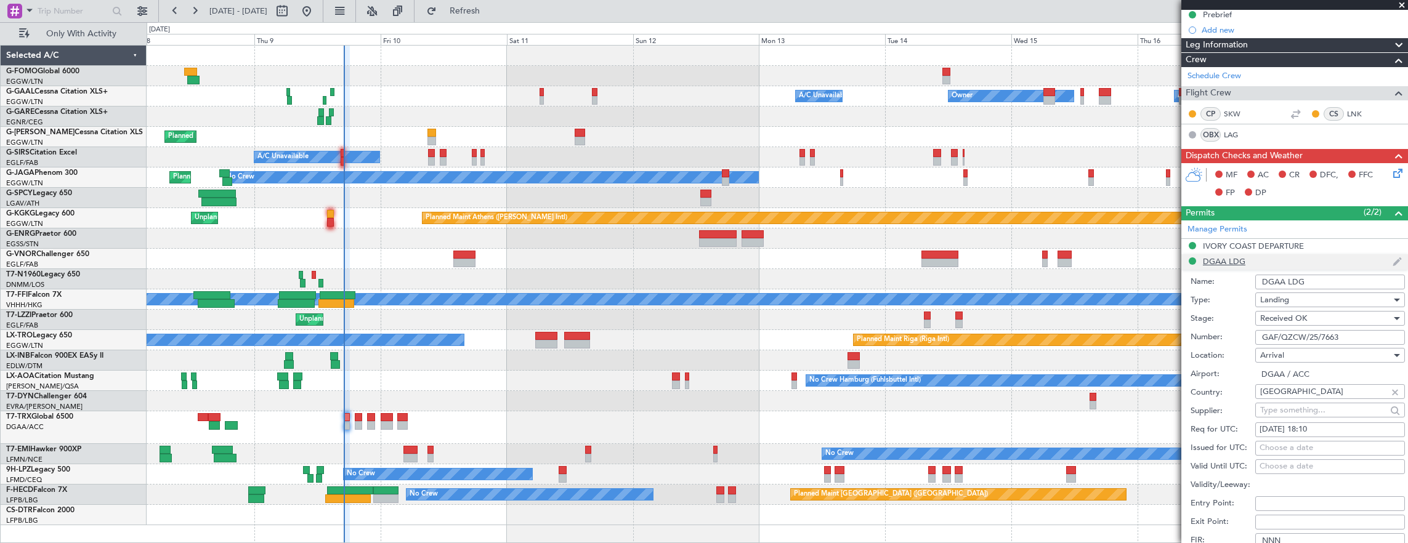
scroll to position [308, 0]
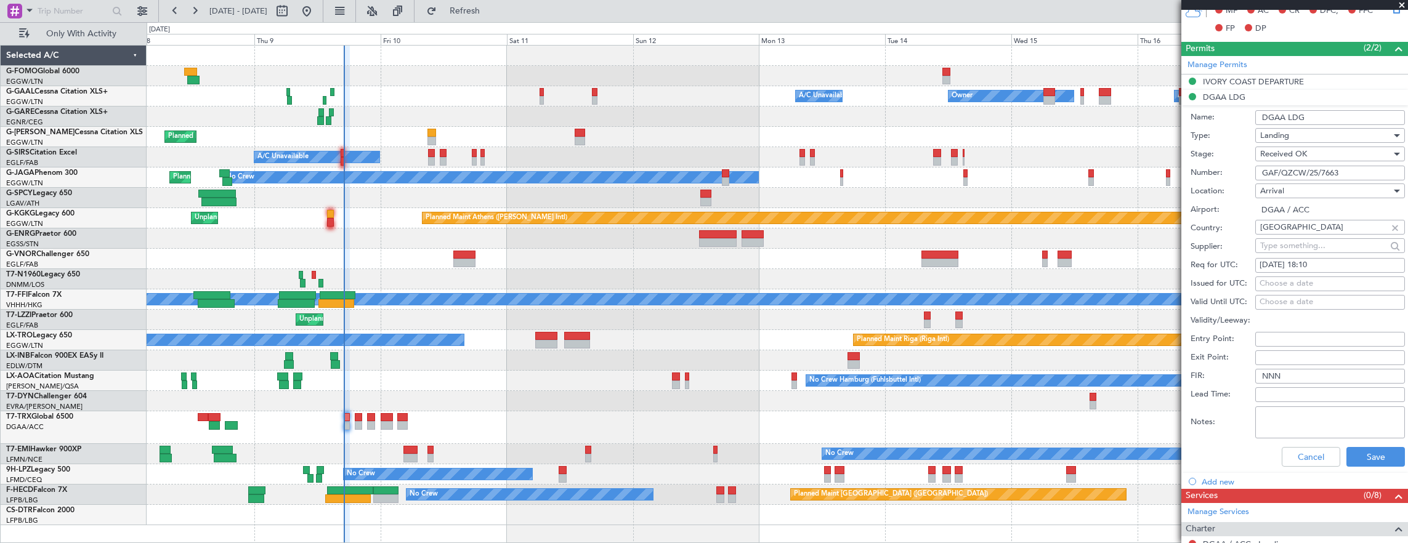
click at [1353, 171] on input "GAF/QZCW/25/7663" at bounding box center [1331, 173] width 150 height 15
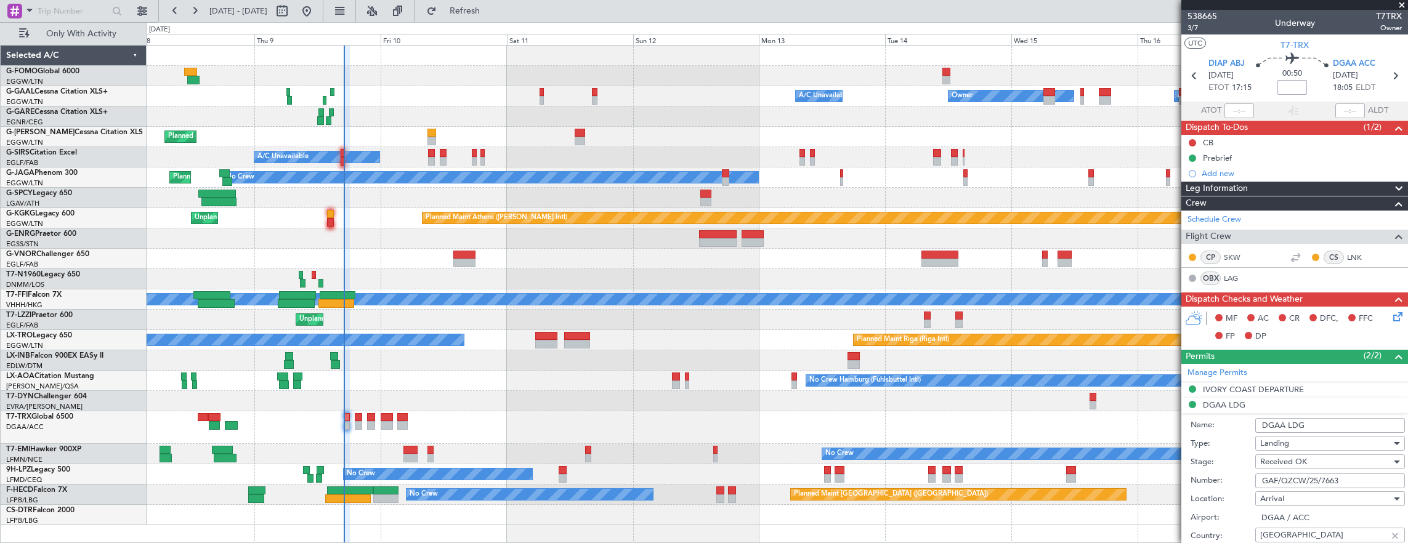
click at [1280, 83] on input at bounding box center [1293, 87] width 30 height 15
type input "-00:10"
click at [1206, 31] on span "3/7" at bounding box center [1203, 28] width 30 height 10
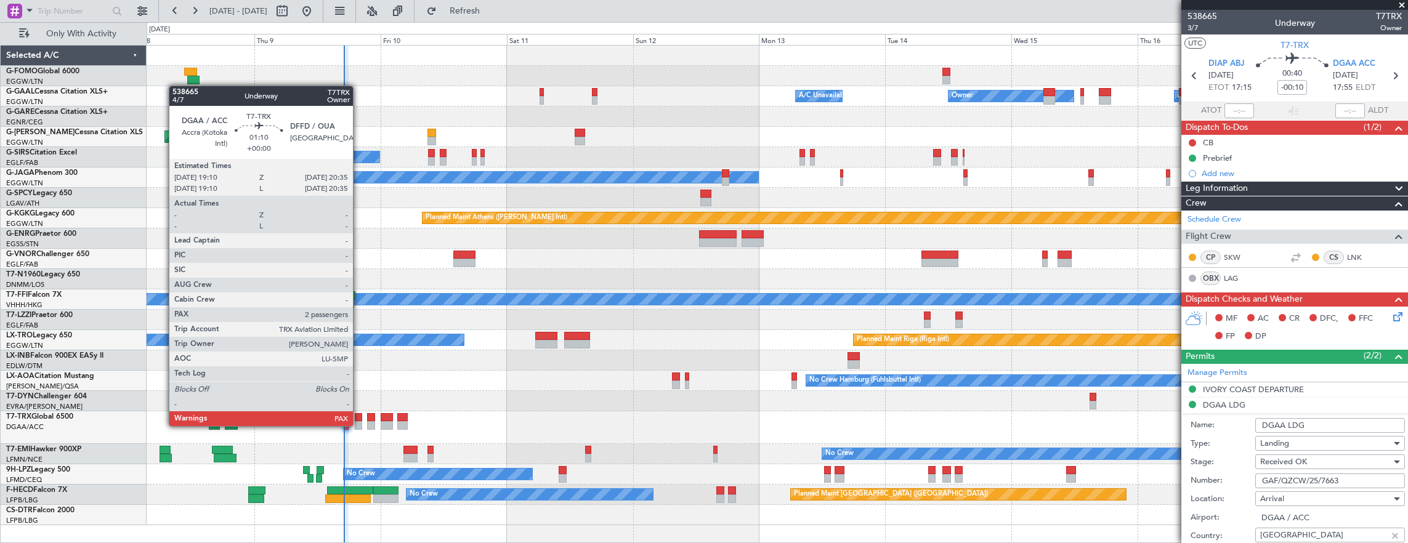
click at [359, 425] on div at bounding box center [359, 425] width 8 height 9
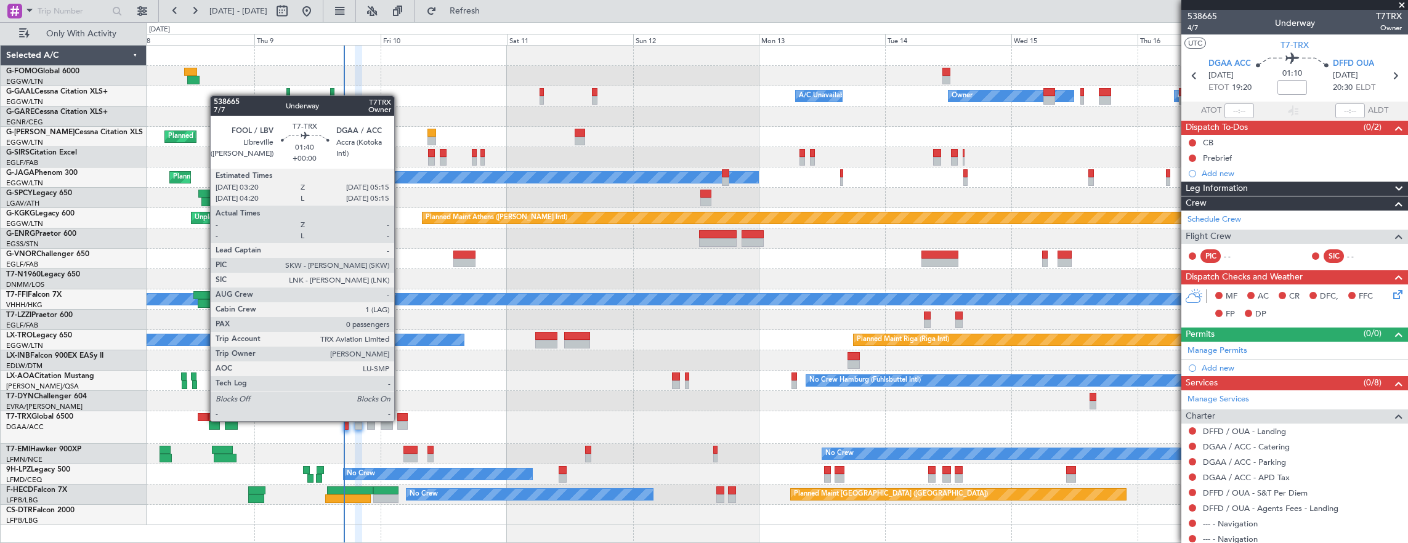
click at [400, 420] on div at bounding box center [402, 417] width 10 height 9
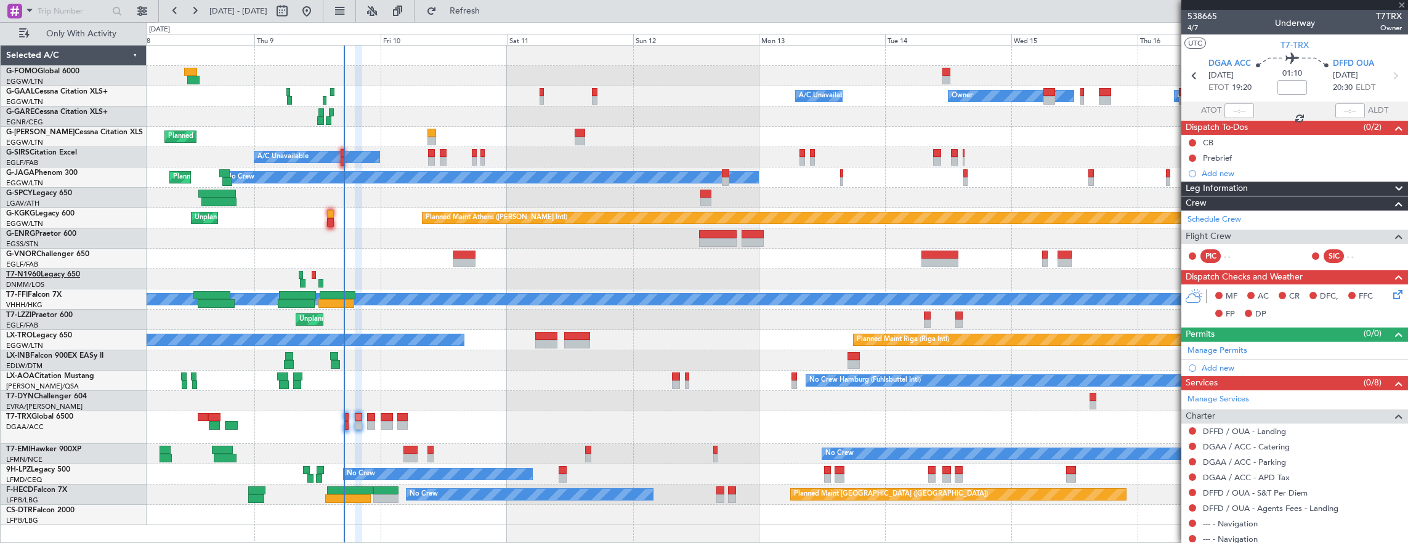
type input "0"
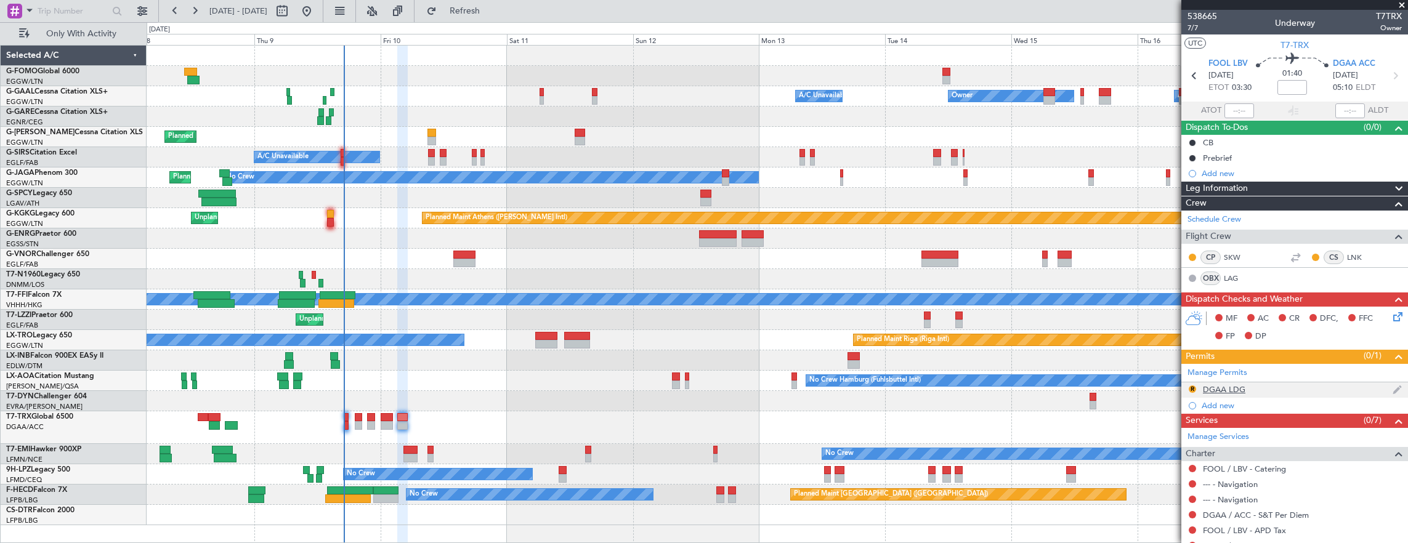
click at [1288, 386] on div "R DGAA LDG" at bounding box center [1295, 390] width 227 height 15
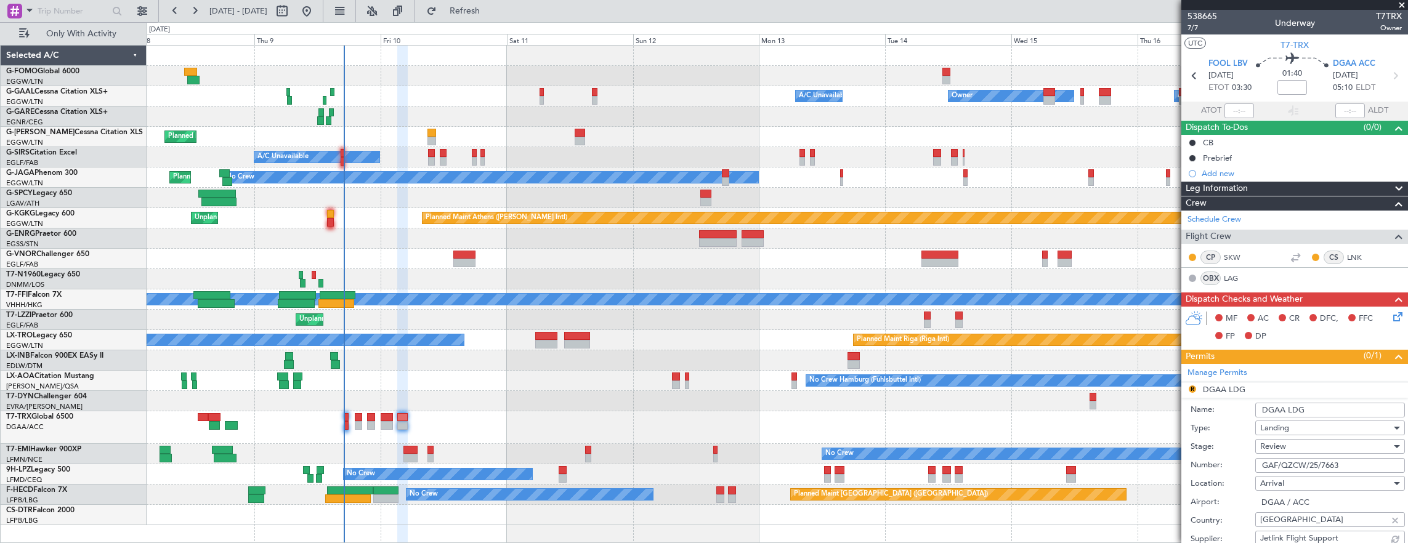
click at [1373, 461] on input "GAF/QZCW/25/7663" at bounding box center [1331, 465] width 150 height 15
click at [1196, 30] on span "7/7" at bounding box center [1203, 28] width 30 height 10
click at [1289, 83] on input at bounding box center [1293, 87] width 30 height 15
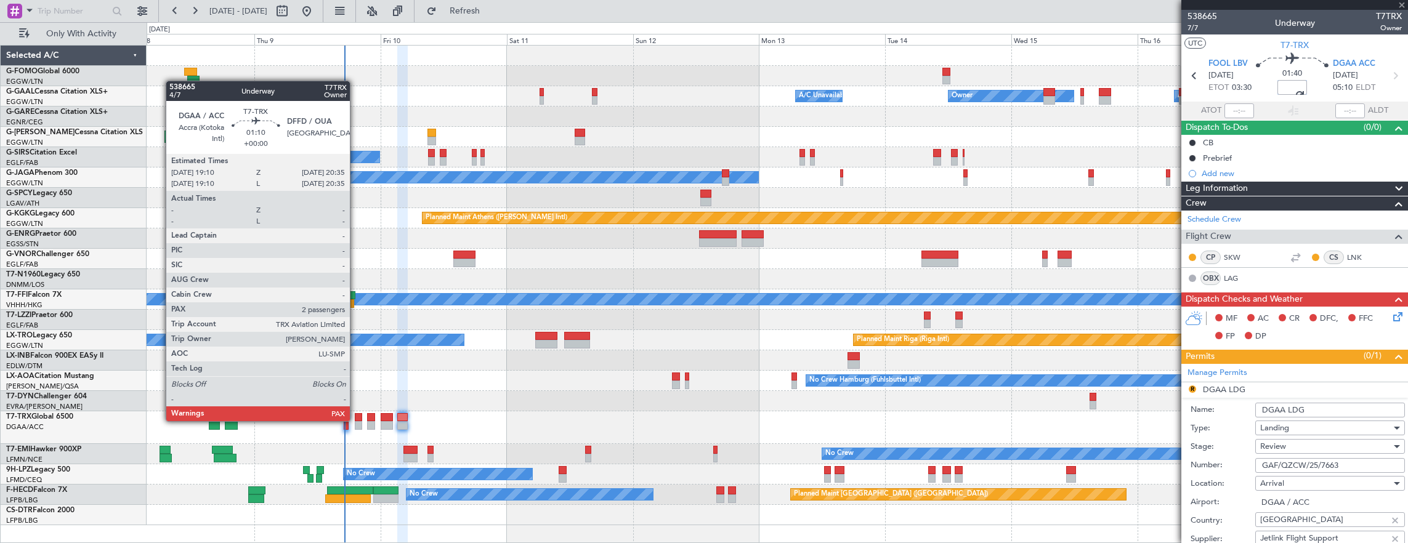
type input "-00:10"
click at [356, 420] on div at bounding box center [359, 417] width 8 height 9
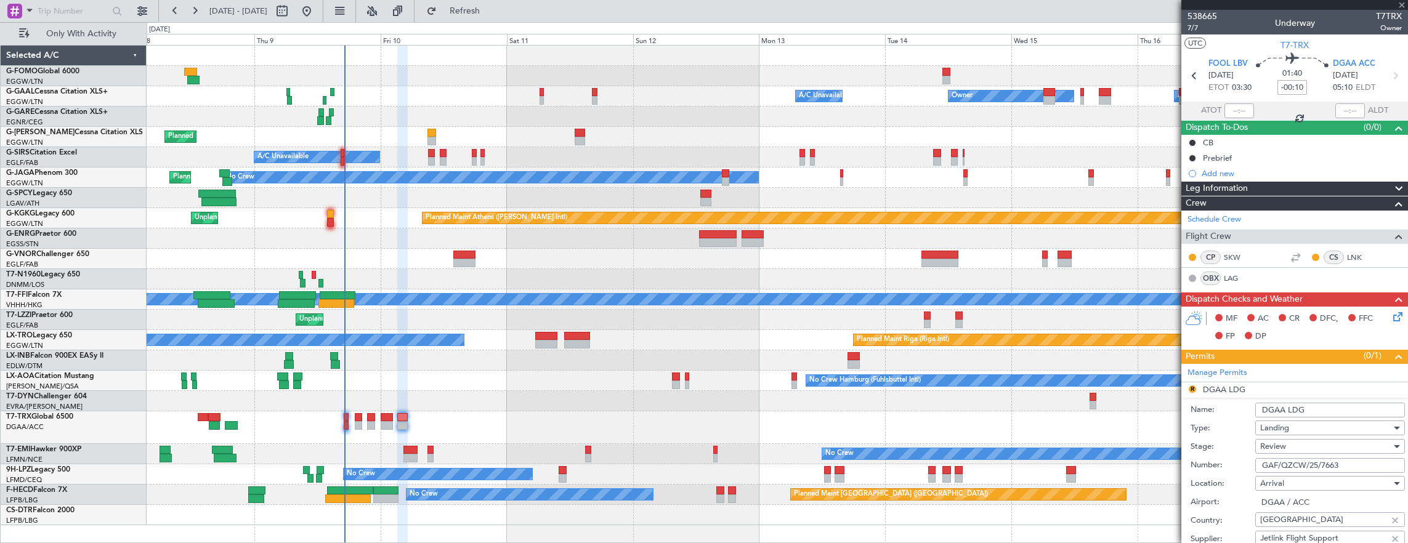
type input "2"
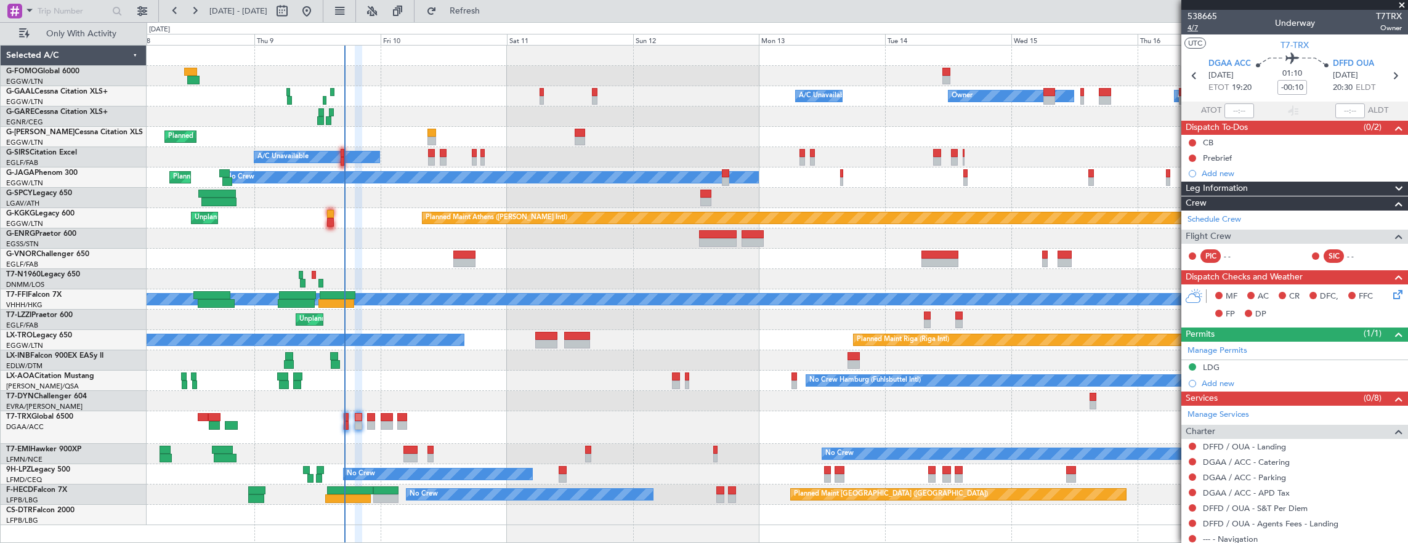
click at [1195, 29] on span "4/7" at bounding box center [1203, 28] width 30 height 10
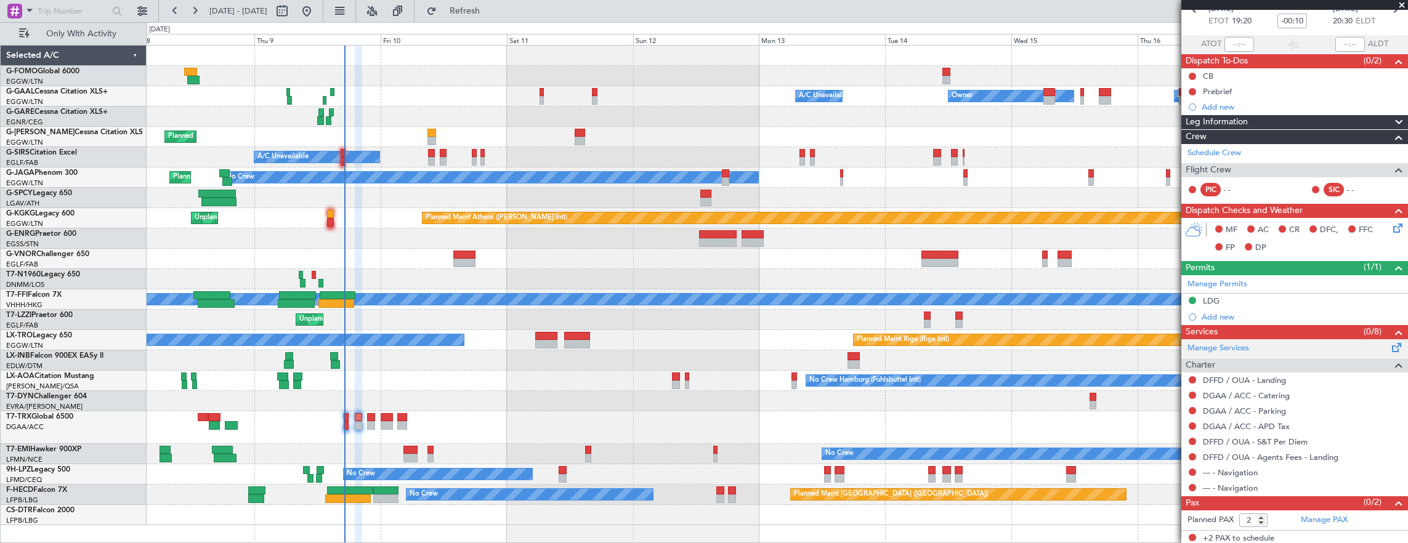
scroll to position [67, 0]
click at [410, 451] on div at bounding box center [411, 450] width 14 height 9
type input "+00:05"
type input "0"
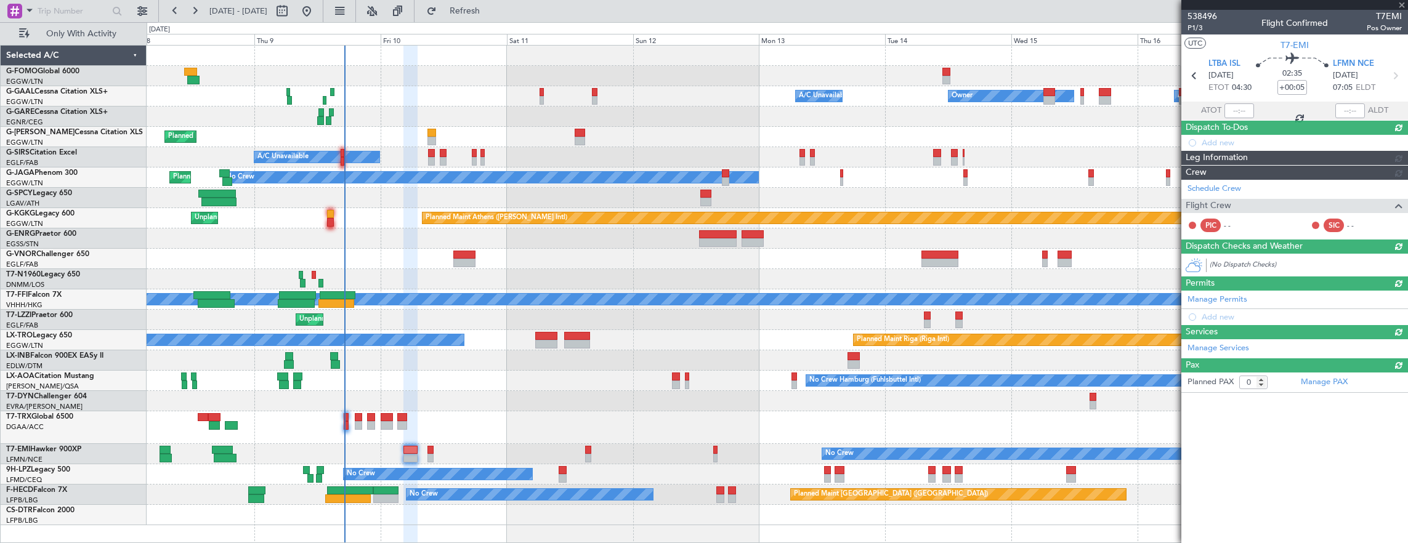
scroll to position [0, 0]
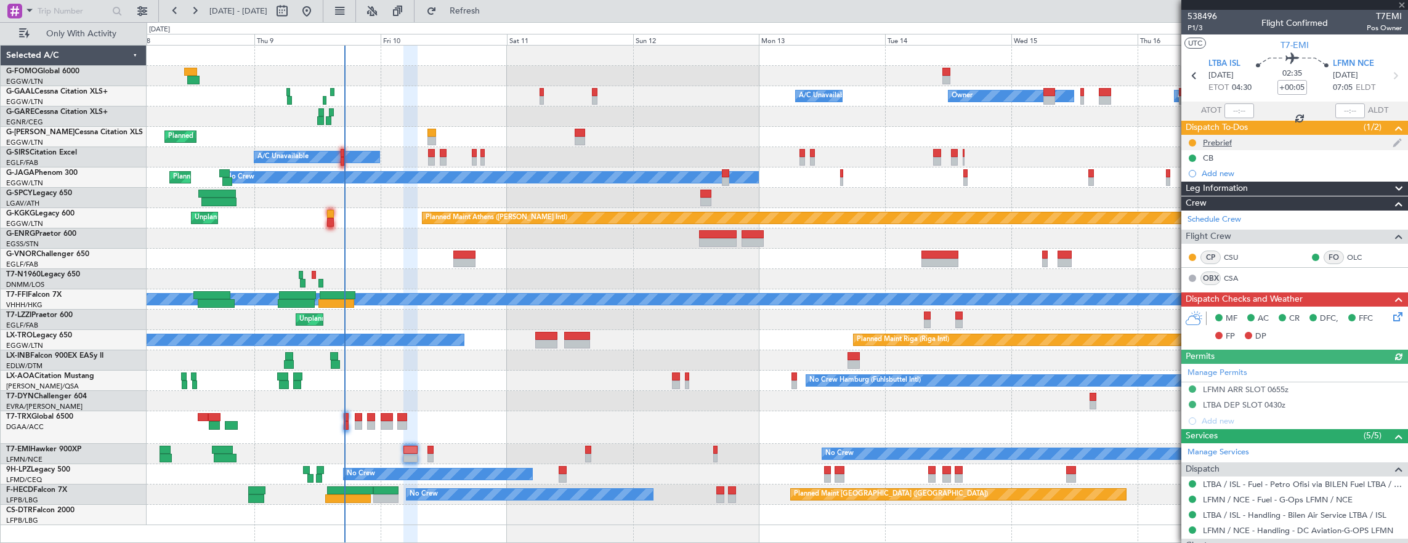
click at [1263, 140] on div "Prebrief" at bounding box center [1295, 142] width 227 height 15
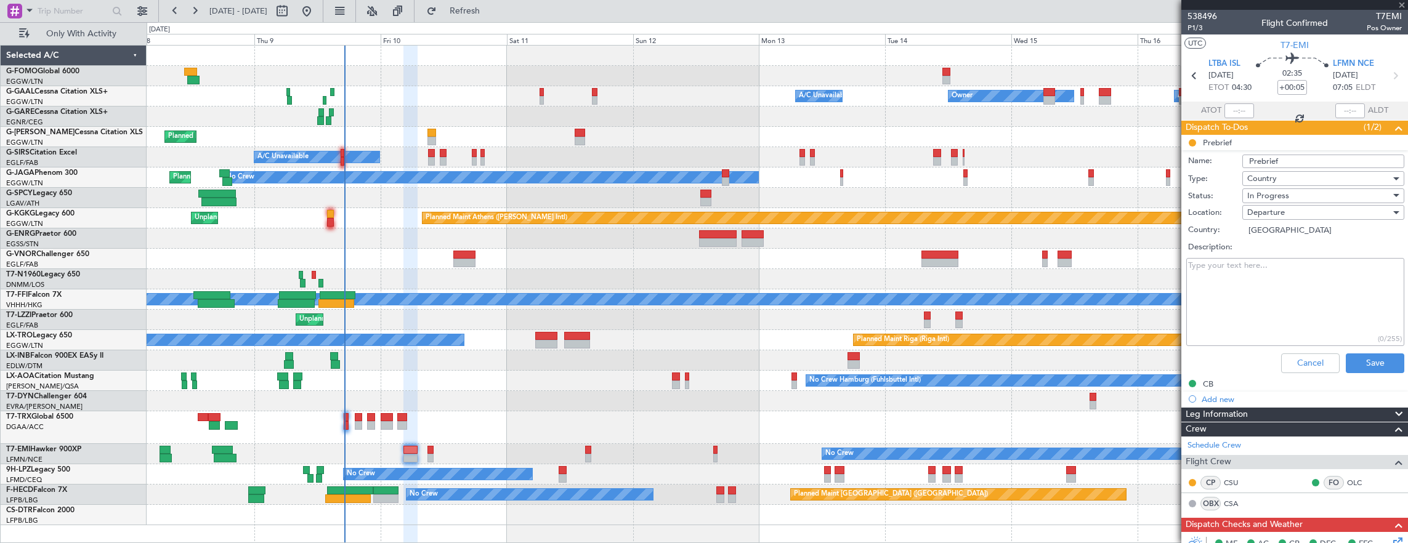
click at [1306, 250] on label "Description:" at bounding box center [1301, 247] width 226 height 12
click at [1306, 258] on textarea "Description:" at bounding box center [1296, 302] width 218 height 88
click at [1309, 291] on textarea "Description:" at bounding box center [1296, 302] width 218 height 88
paste textarea "9,800 lbs"
type textarea "9,800 lbs"
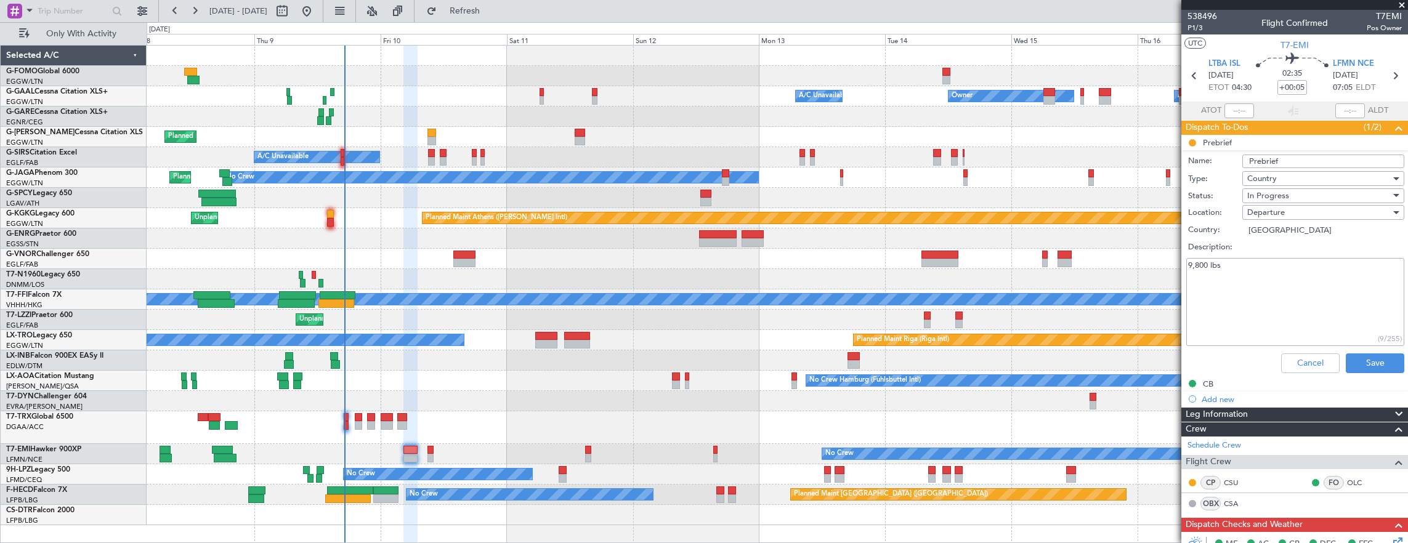
click at [1290, 187] on div "In Progress" at bounding box center [1320, 196] width 144 height 18
click at [1307, 253] on span "Completed" at bounding box center [1318, 257] width 144 height 18
click at [1366, 369] on button "Save" at bounding box center [1375, 364] width 59 height 20
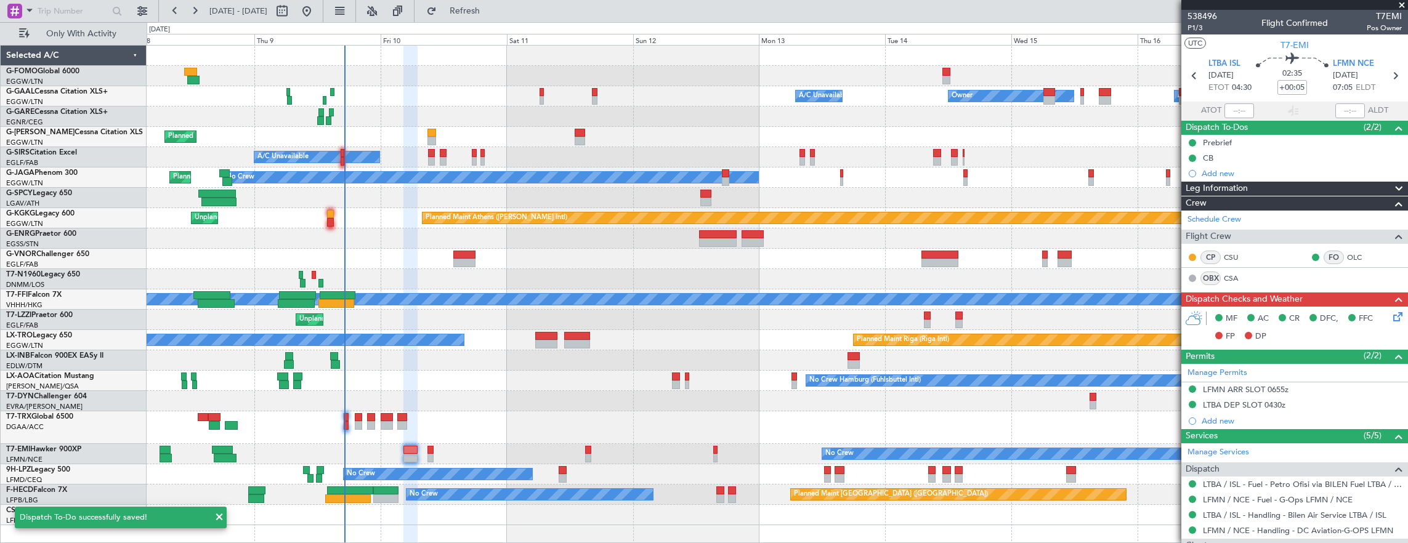
click at [356, 415] on div at bounding box center [359, 417] width 8 height 9
type input "2"
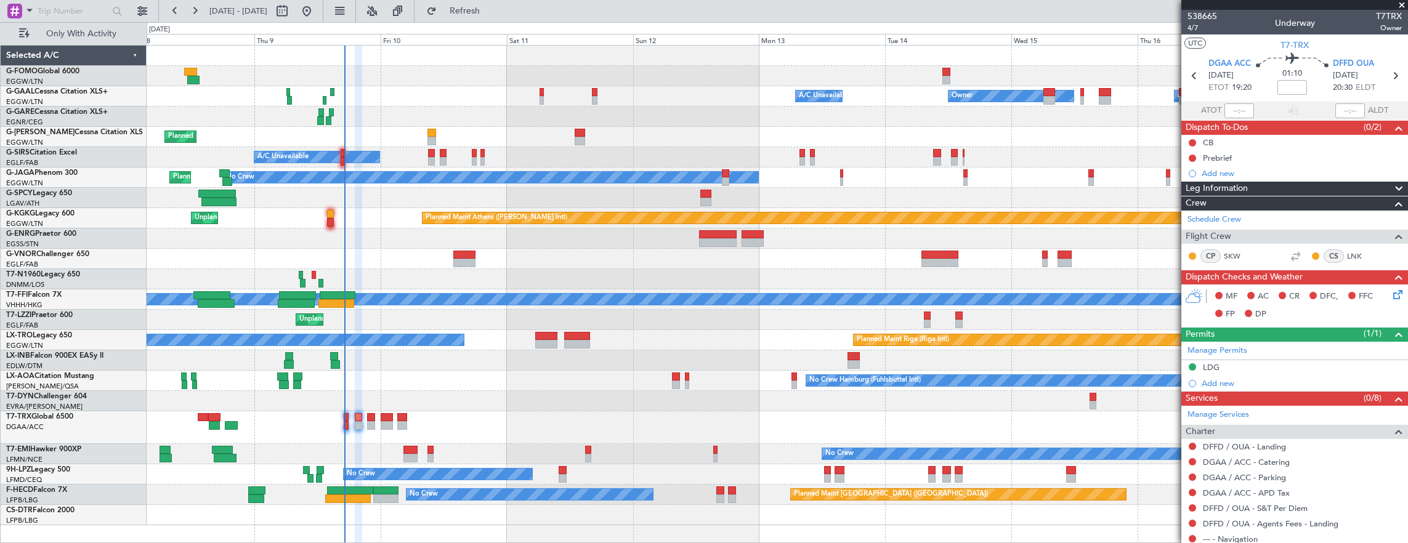
click at [1294, 78] on span "01:10" at bounding box center [1293, 74] width 20 height 12
click at [1297, 84] on input at bounding box center [1293, 87] width 30 height 15
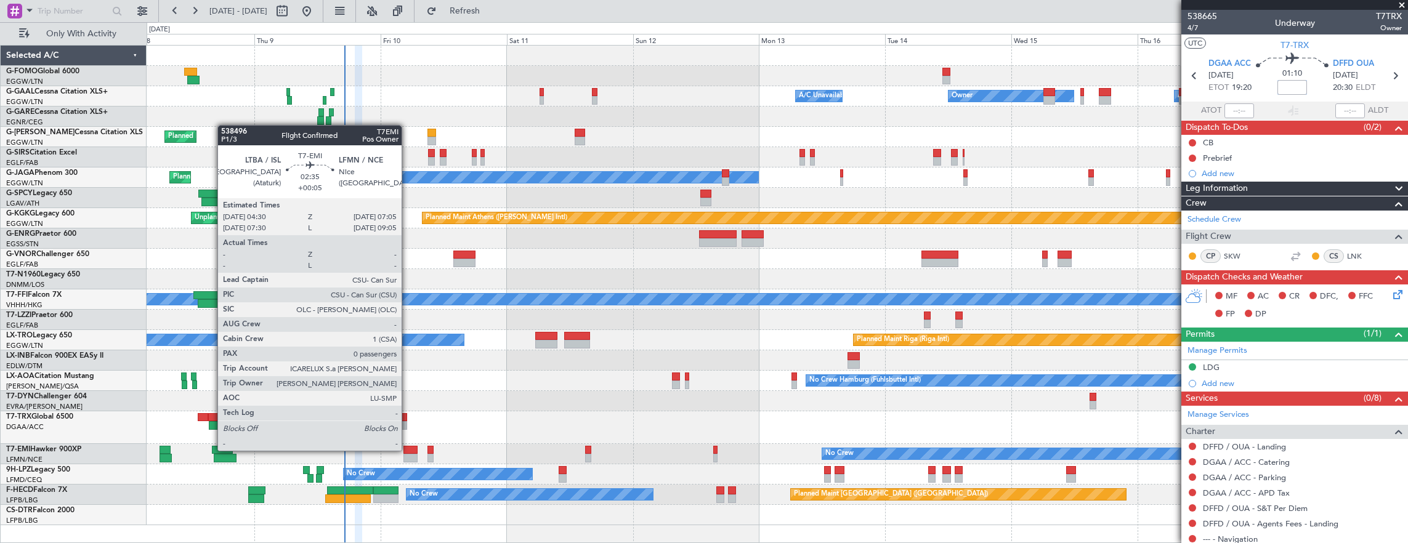
click at [407, 450] on div at bounding box center [411, 450] width 14 height 9
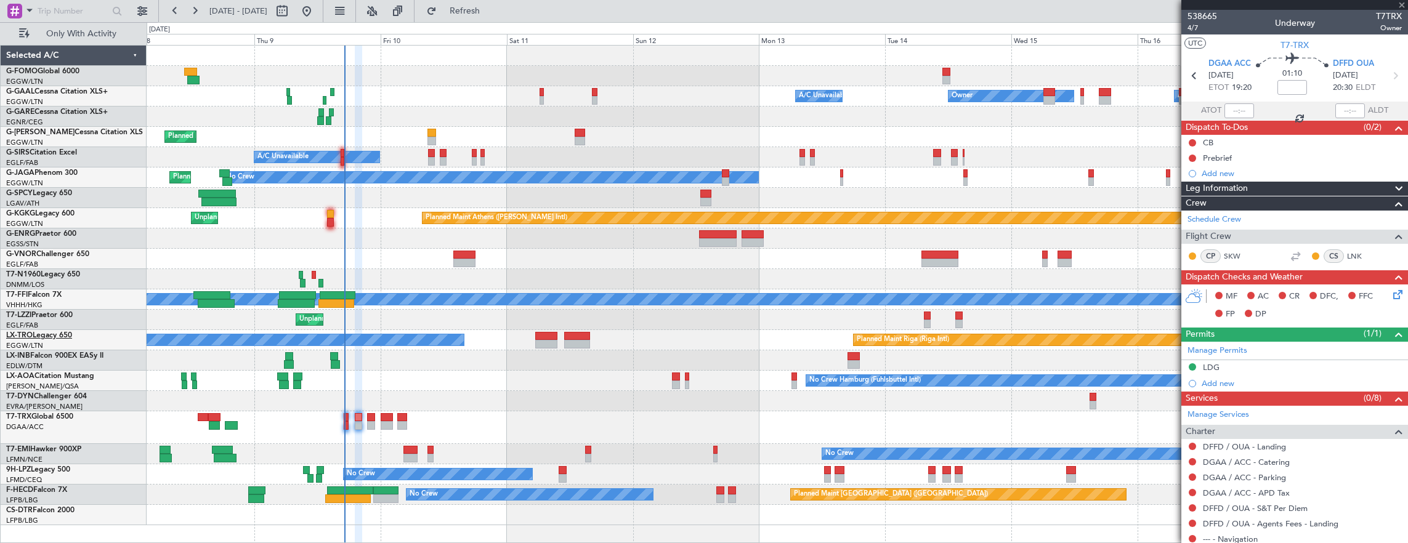
type input "+00:05"
type input "0"
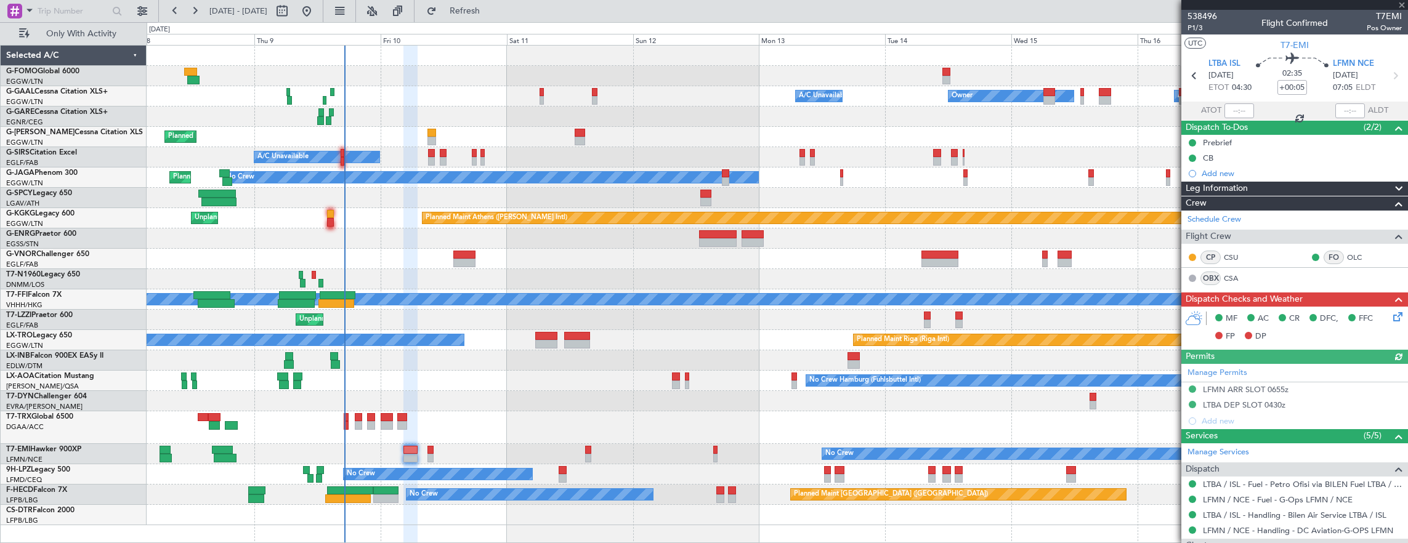
drag, startPoint x: 1244, startPoint y: 143, endPoint x: 1247, endPoint y: 149, distance: 6.9
click at [1244, 143] on div "Prebrief" at bounding box center [1295, 142] width 227 height 15
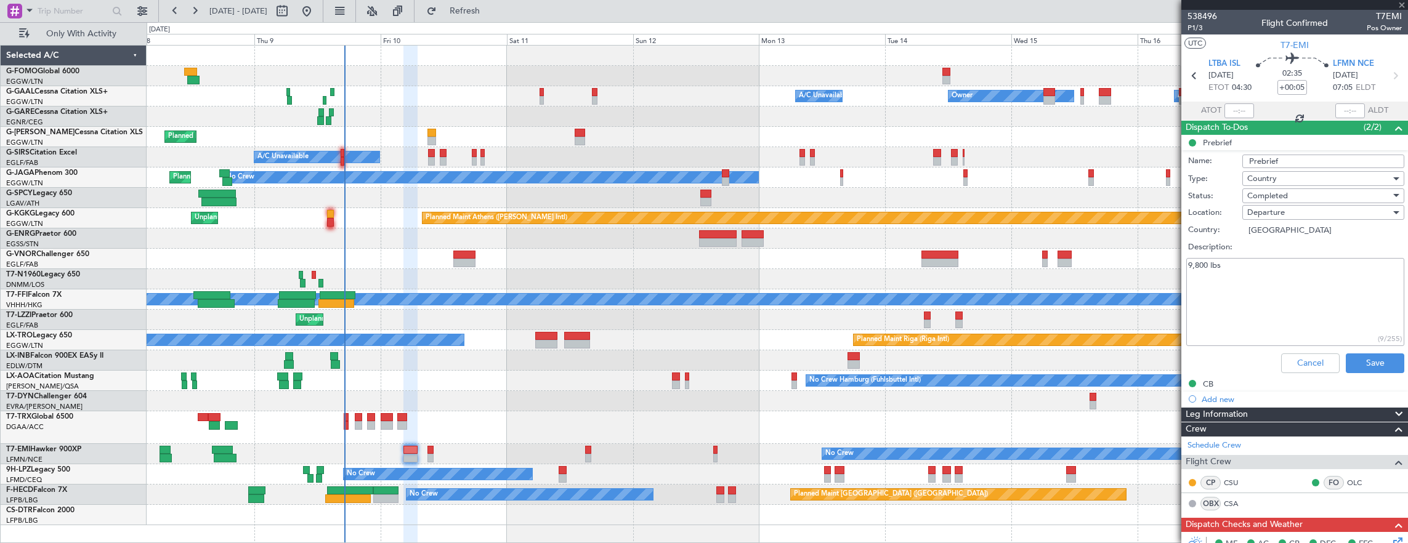
click at [1307, 292] on textarea "9,800 lbs" at bounding box center [1296, 302] width 218 height 88
paste textarea "[20:09[DATE]] Can Sur [GEOGRAPHIC_DATA]: DOM 0 [20:09[DATE]] Can Sur [GEOGRAPHI…"
drag, startPoint x: 1337, startPoint y: 289, endPoint x: 1106, endPoint y: 287, distance: 230.4
click at [1106, 287] on fb-app "[DATE] - [DATE] Refresh Quick Links Only With Activity Owner A/C Unavailable Ow…" at bounding box center [704, 276] width 1408 height 534
drag, startPoint x: 1336, startPoint y: 287, endPoint x: 960, endPoint y: 291, distance: 375.8
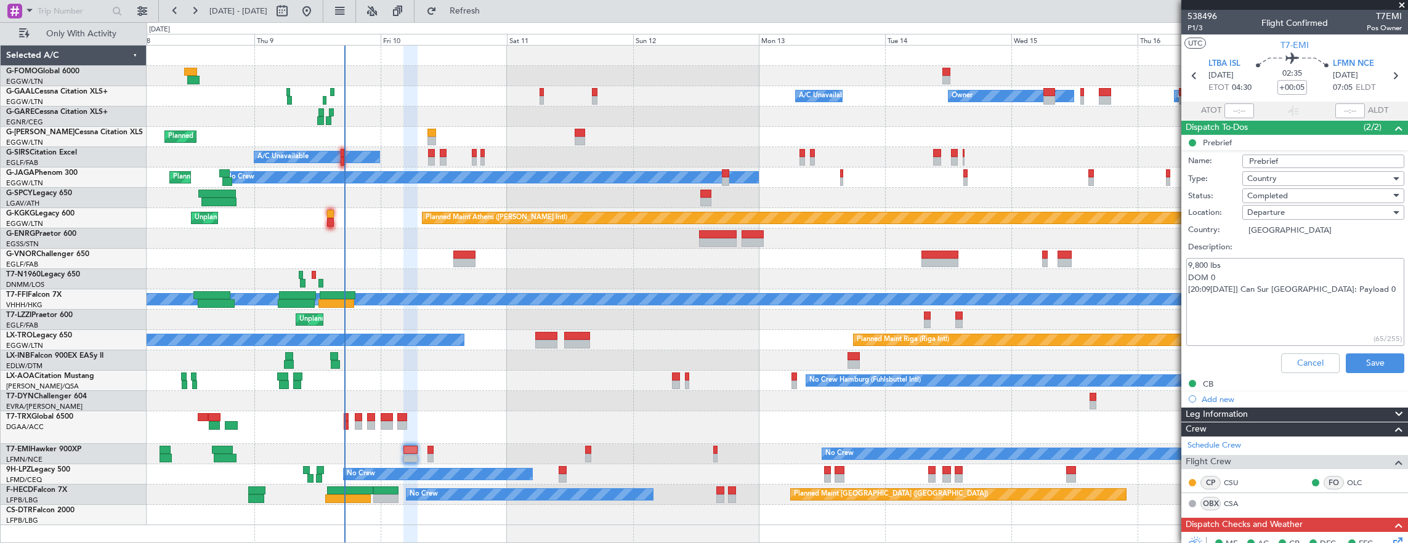
click at [933, 283] on fb-app "[DATE] - [DATE] Refresh Quick Links Only With Activity Owner A/C Unavailable Ow…" at bounding box center [704, 276] width 1408 height 534
type textarea "9,800 lbs DOM 0 Payload 0"
click at [1384, 368] on button "Save" at bounding box center [1375, 364] width 59 height 20
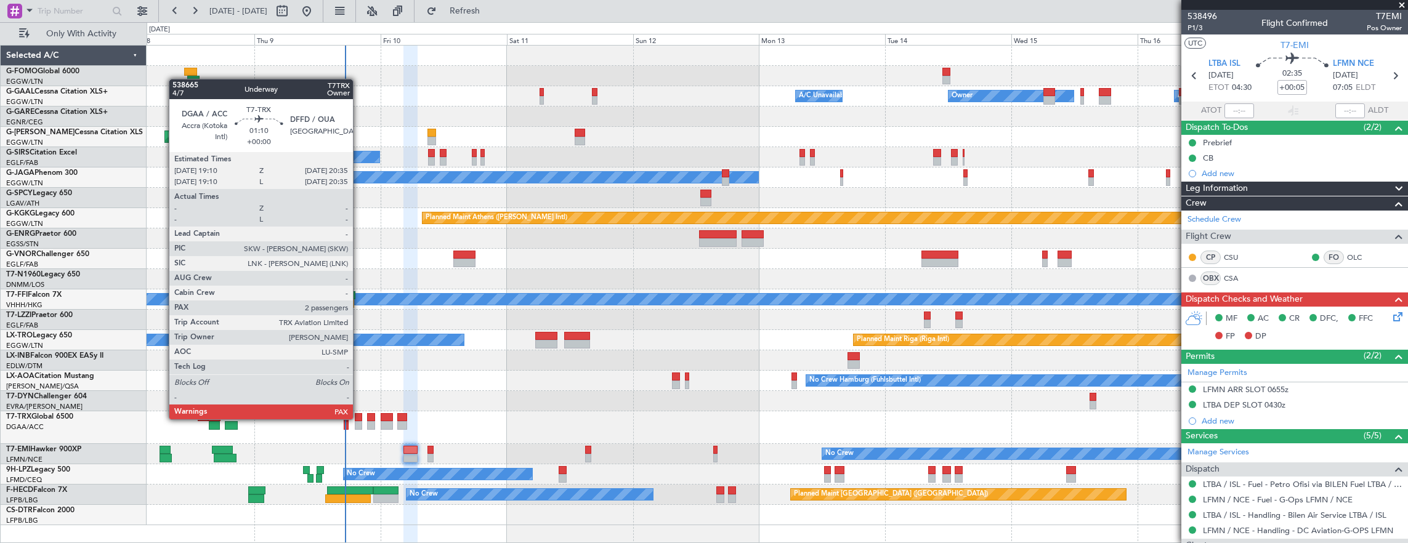
click at [359, 418] on div at bounding box center [359, 417] width 8 height 9
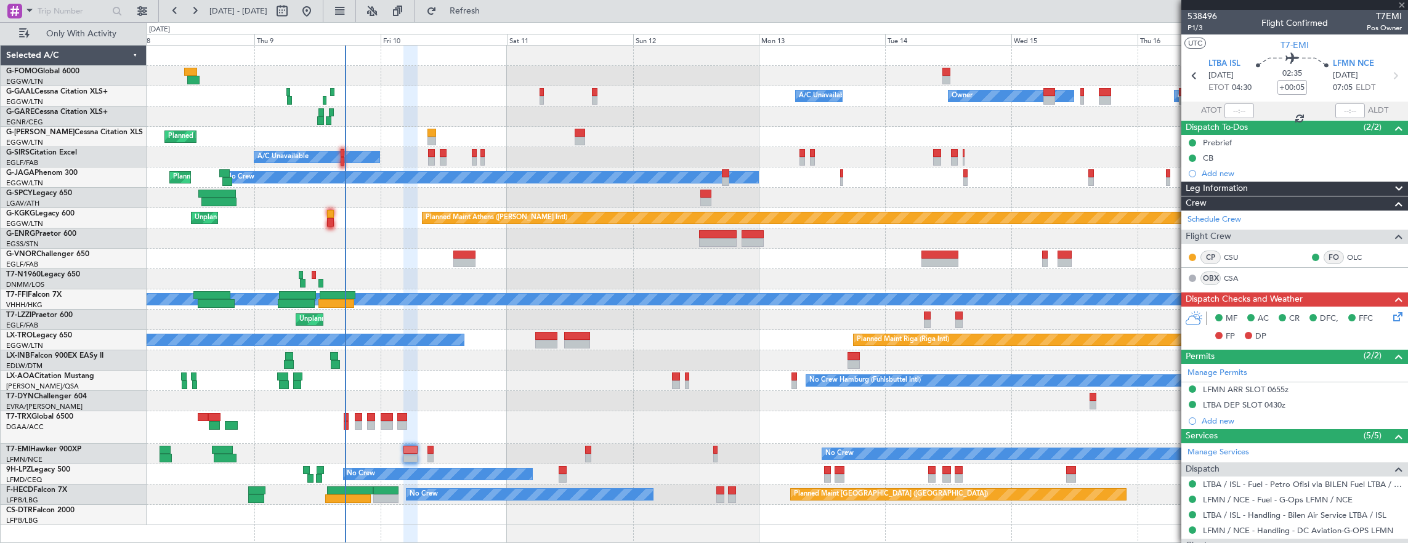
type input "2"
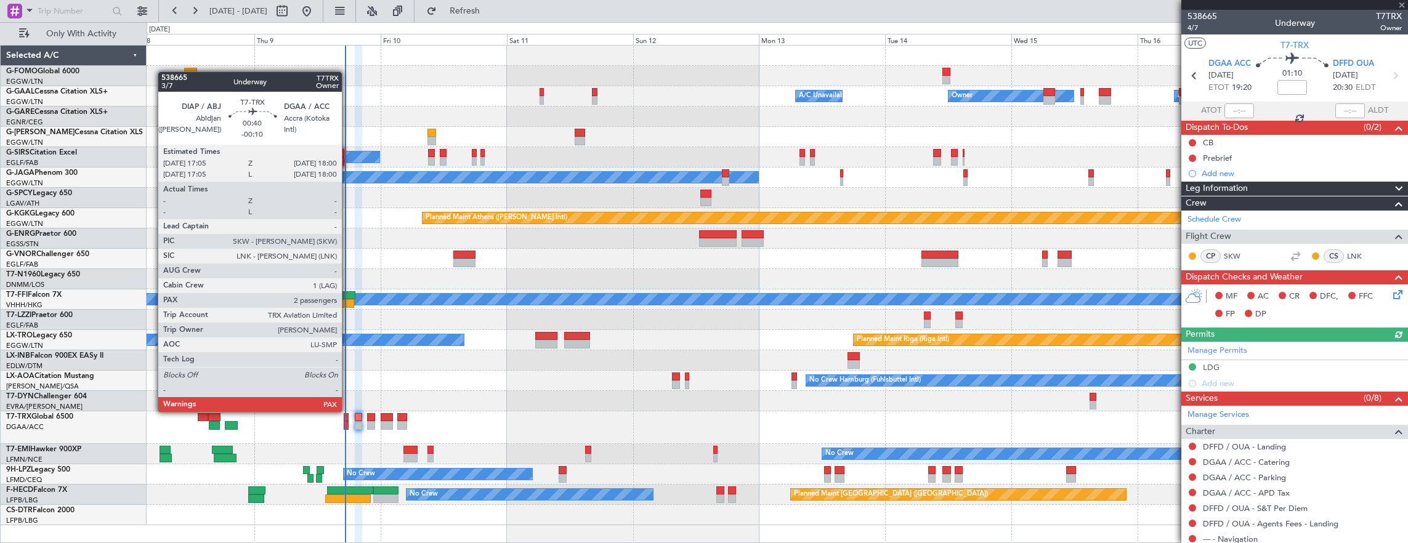
click at [348, 413] on div at bounding box center [346, 417] width 5 height 9
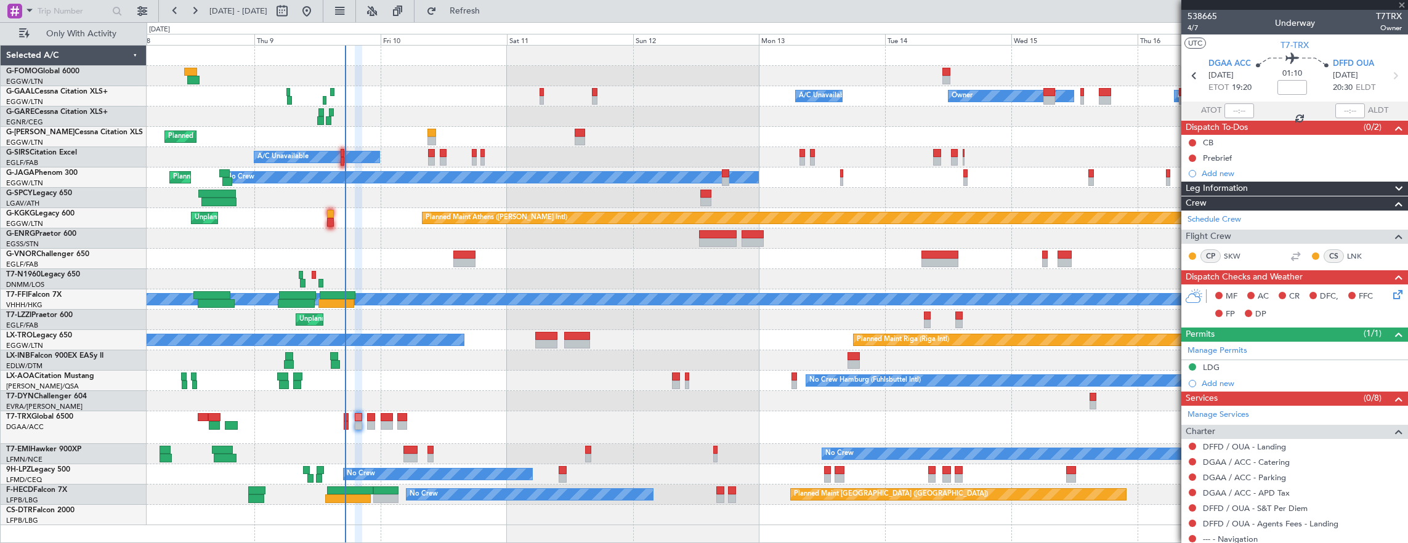
type input "-00:10"
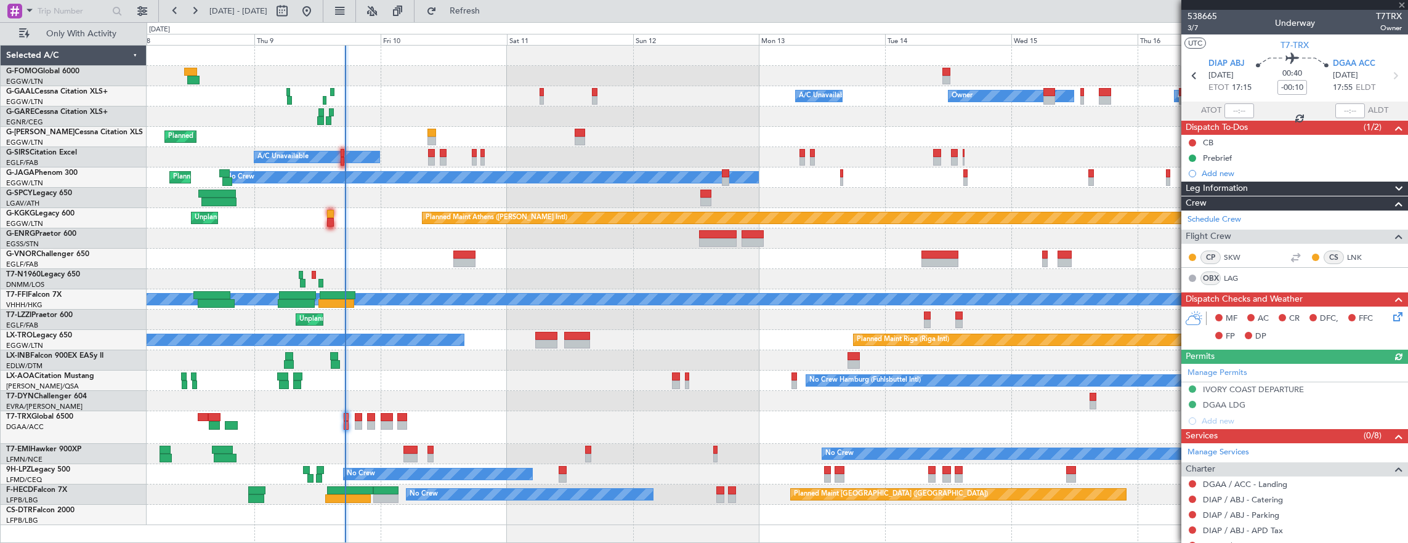
click at [1292, 399] on div "Manage Permits IVORY COAST DEPARTURE DGAA LDG Add new" at bounding box center [1295, 396] width 227 height 65
click at [1268, 401] on div "DGAA LDG" at bounding box center [1295, 405] width 227 height 15
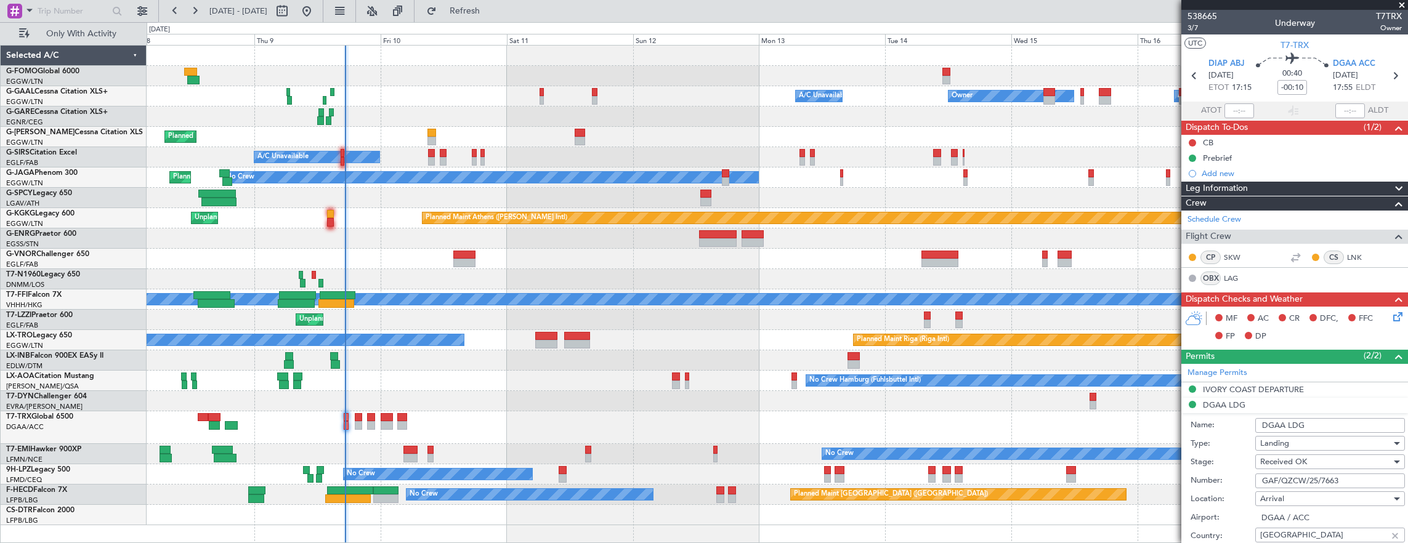
click at [1345, 479] on input "GAF/QZCW/25/7663" at bounding box center [1331, 481] width 150 height 15
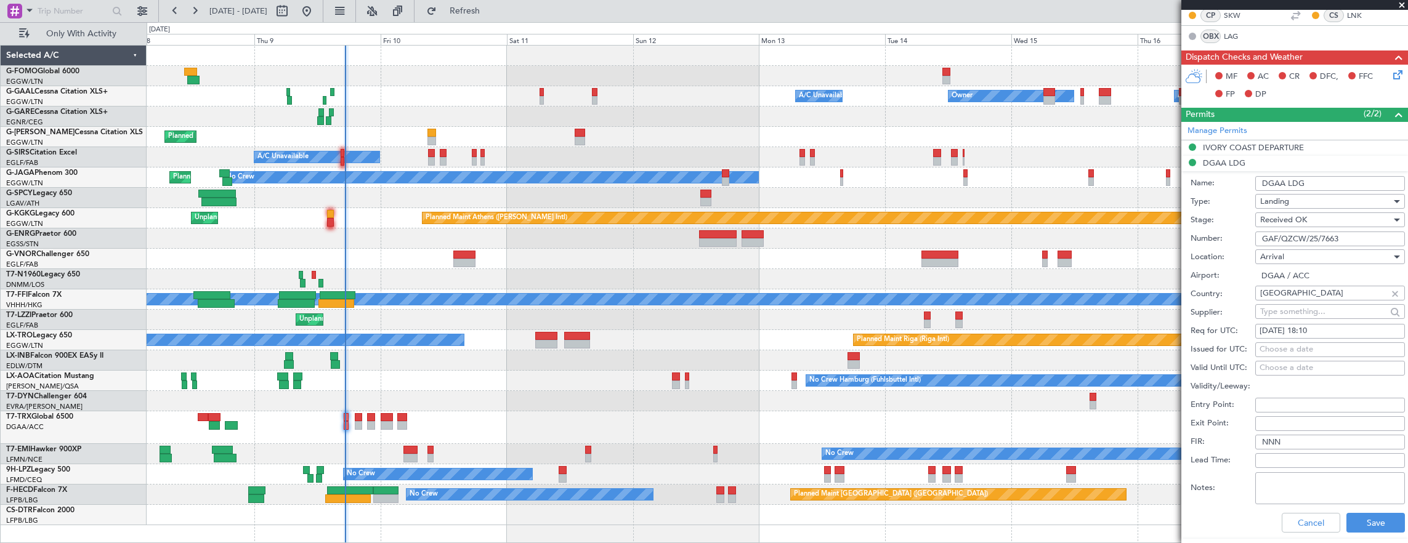
scroll to position [246, 0]
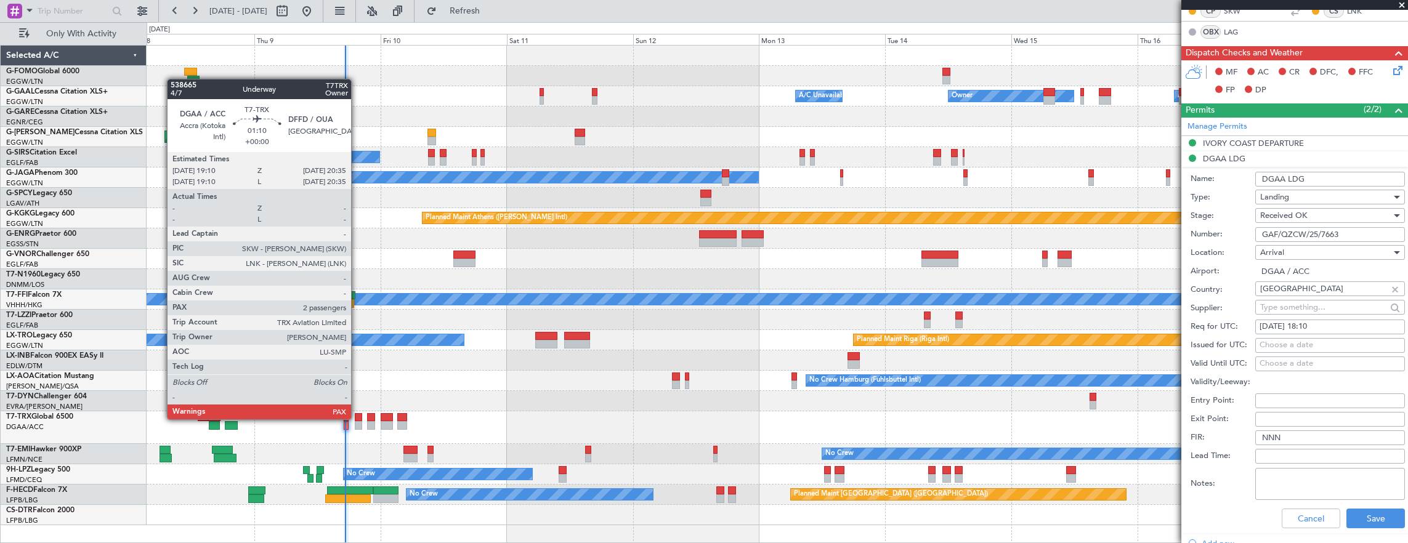
click at [357, 418] on div at bounding box center [359, 417] width 8 height 9
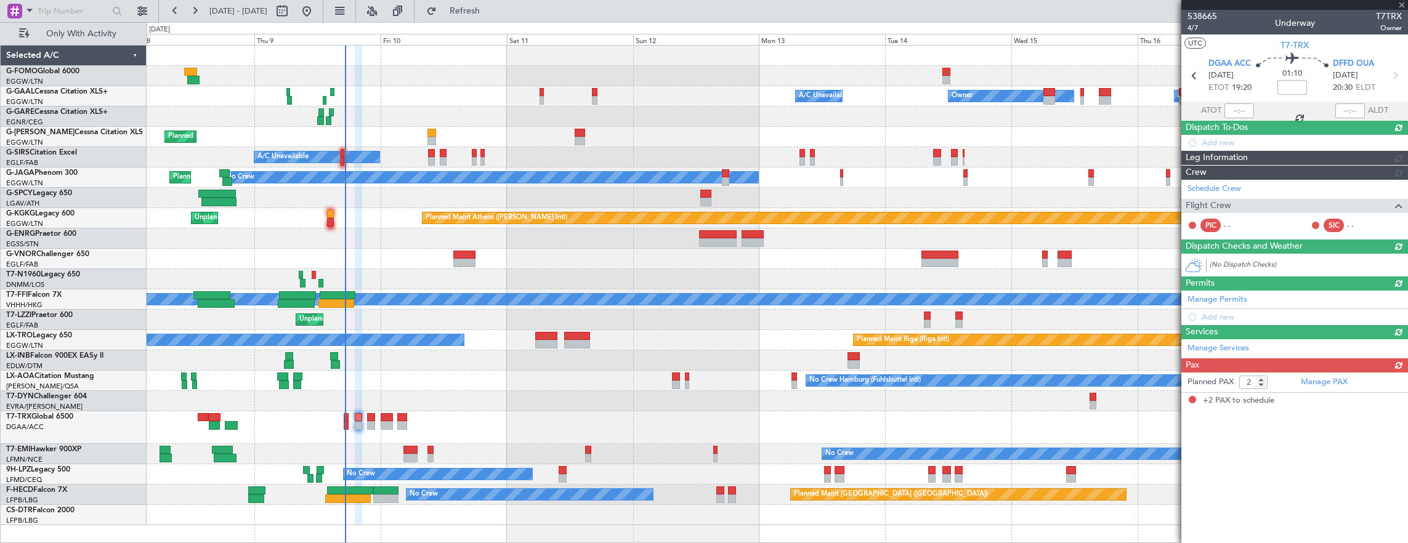
scroll to position [0, 0]
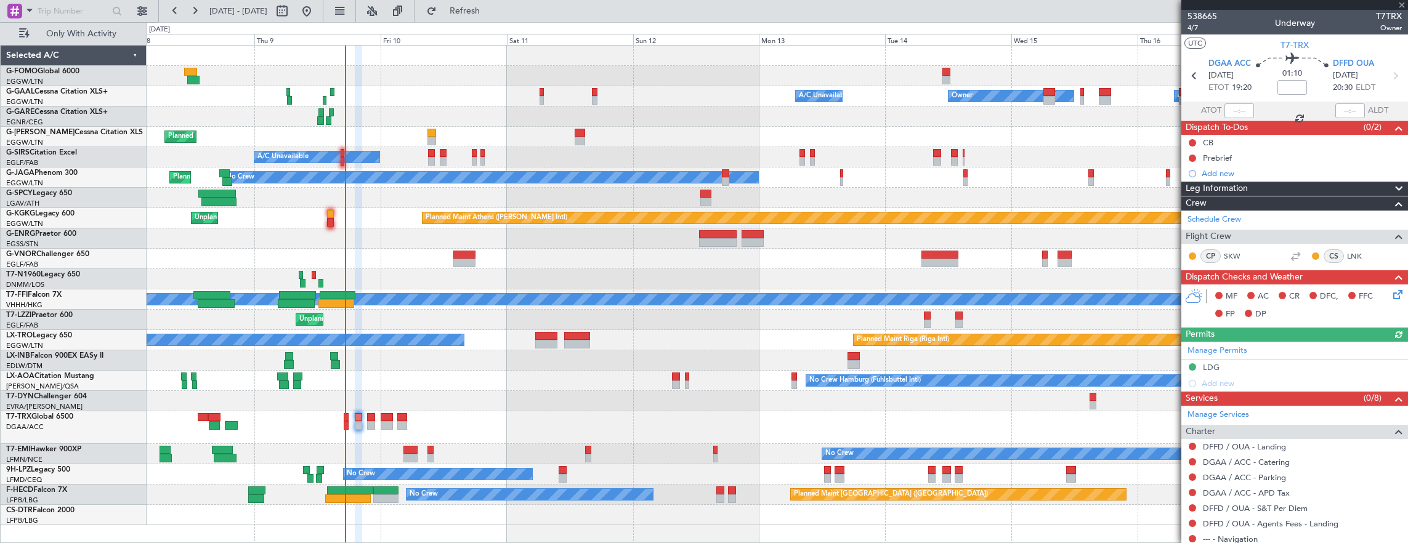
click at [1255, 372] on div "Manage Permits LDG Add new" at bounding box center [1295, 367] width 227 height 50
click at [1254, 364] on div "LDG" at bounding box center [1295, 367] width 227 height 15
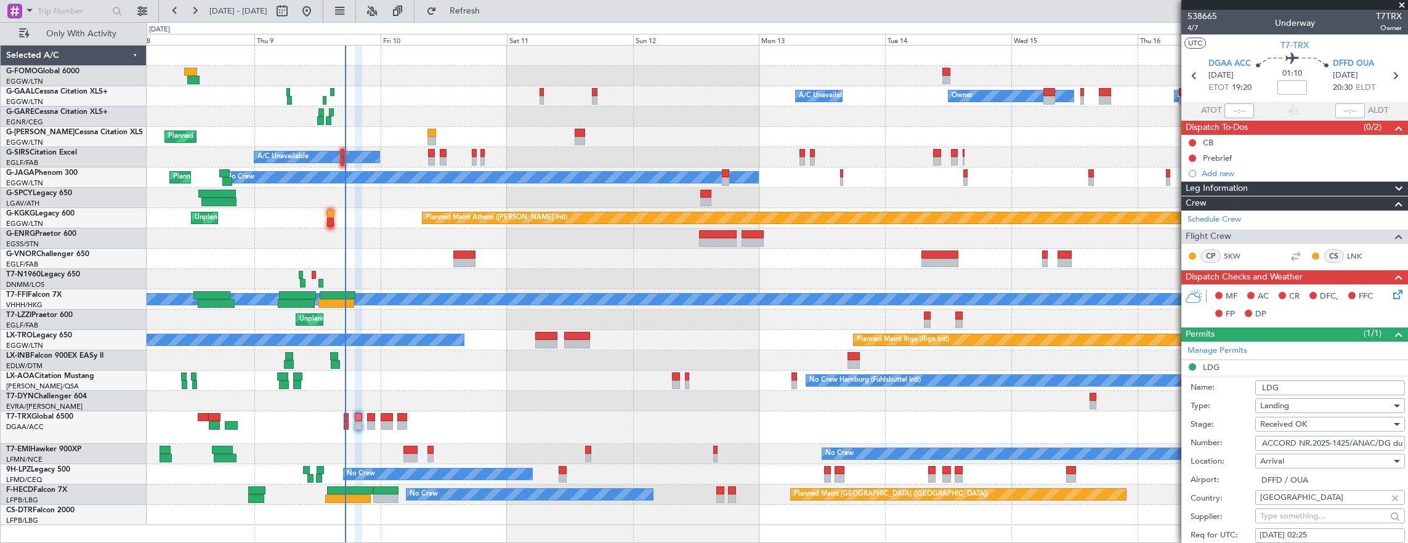
click at [1337, 439] on input "ACCORD NR.2025-1425/ANAC/DG du 09-10-2025 Bonne réception !" at bounding box center [1331, 443] width 150 height 15
click at [1273, 86] on div "01:10" at bounding box center [1292, 76] width 81 height 46
click at [1312, 80] on div "01:10" at bounding box center [1292, 76] width 81 height 46
click at [1296, 87] on input at bounding box center [1293, 87] width 30 height 15
type input "-00:10"
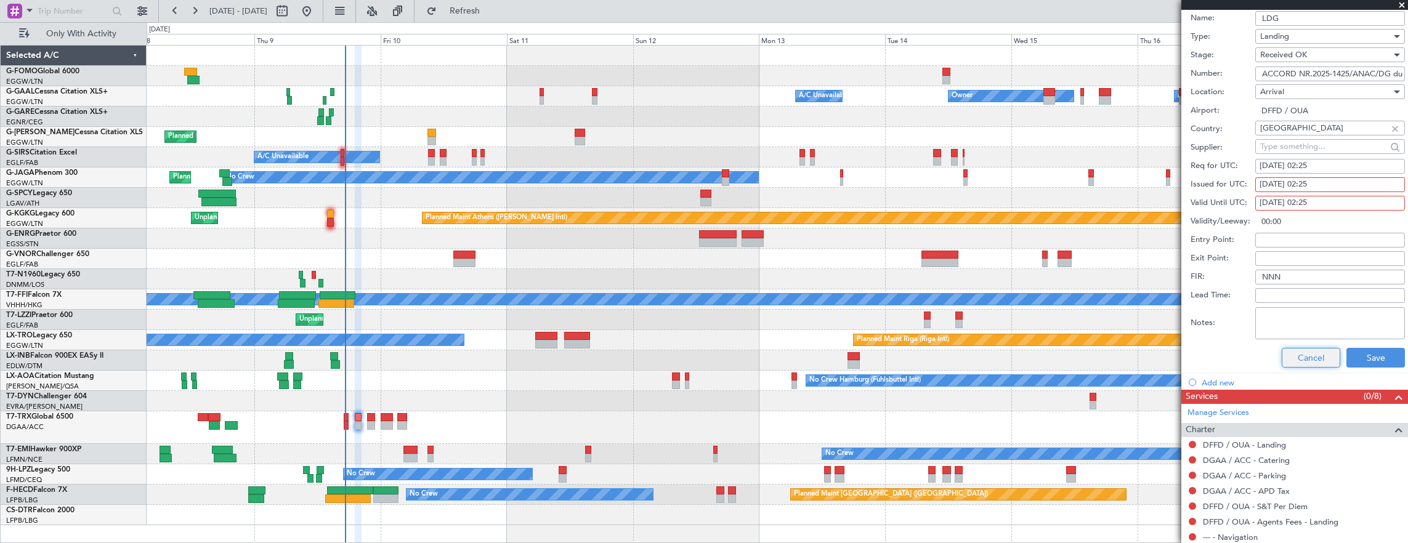
click at [1310, 349] on button "Cancel" at bounding box center [1311, 358] width 59 height 20
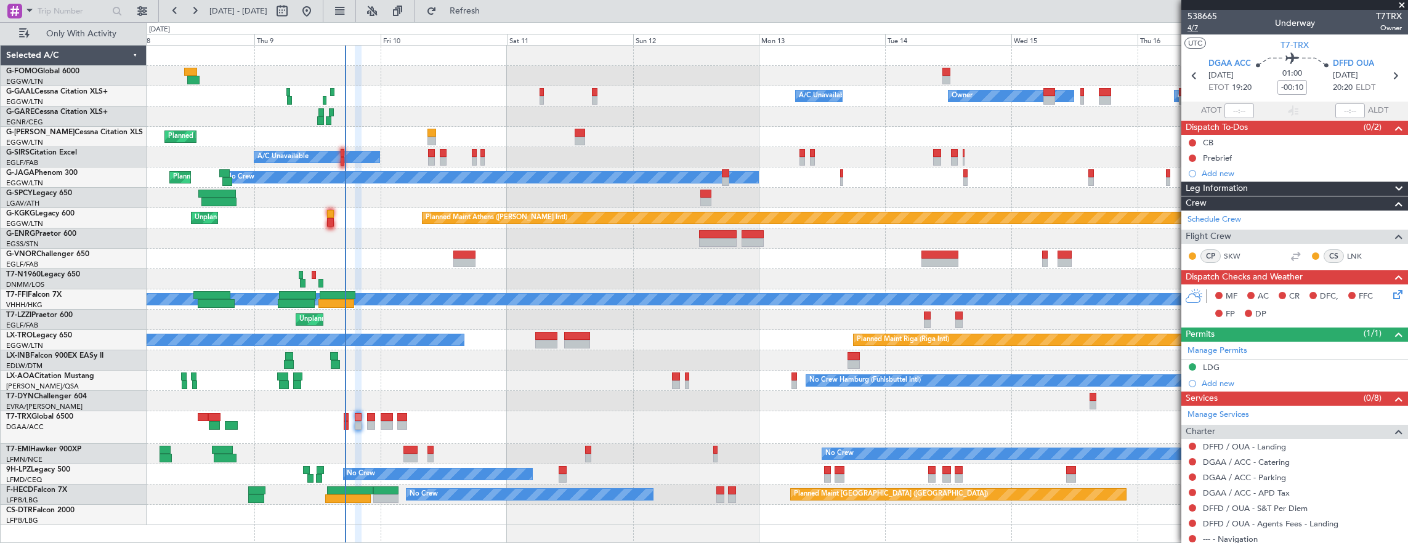
click at [1195, 30] on span "4/7" at bounding box center [1203, 28] width 30 height 10
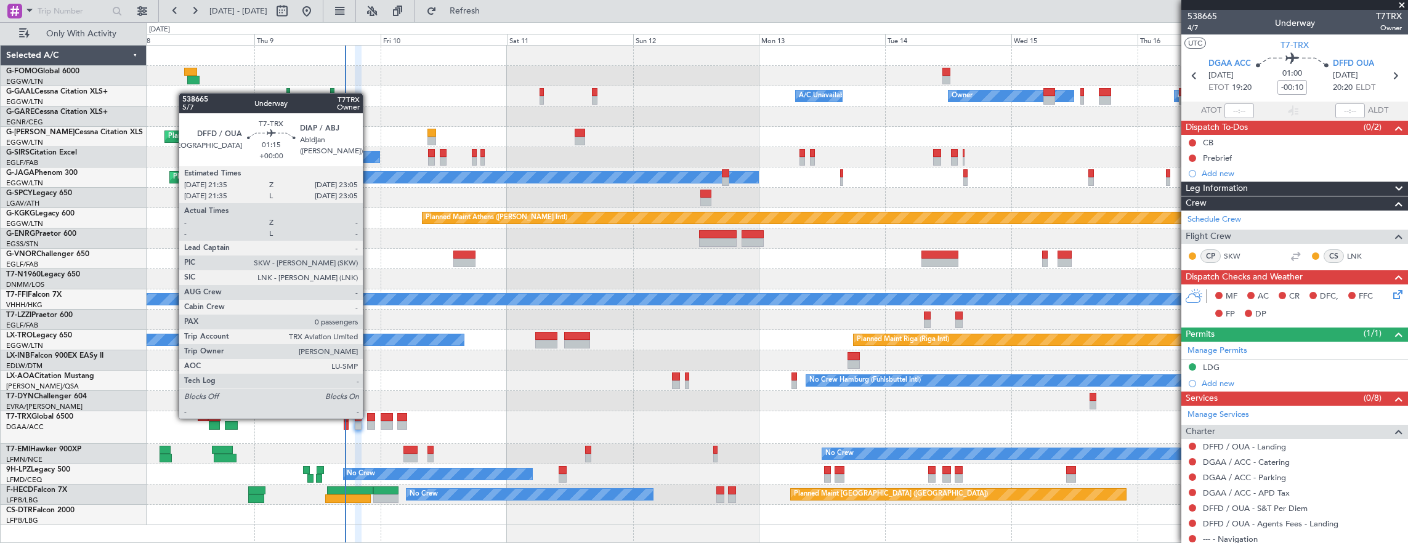
click at [369, 419] on div at bounding box center [371, 417] width 8 height 9
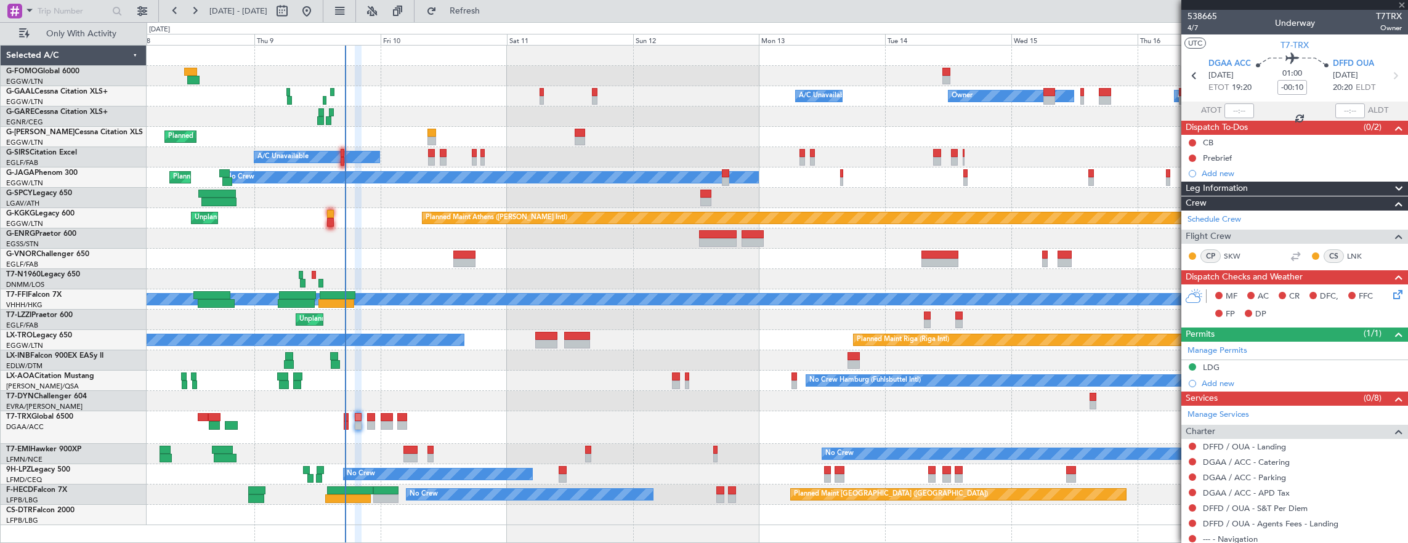
type input "0"
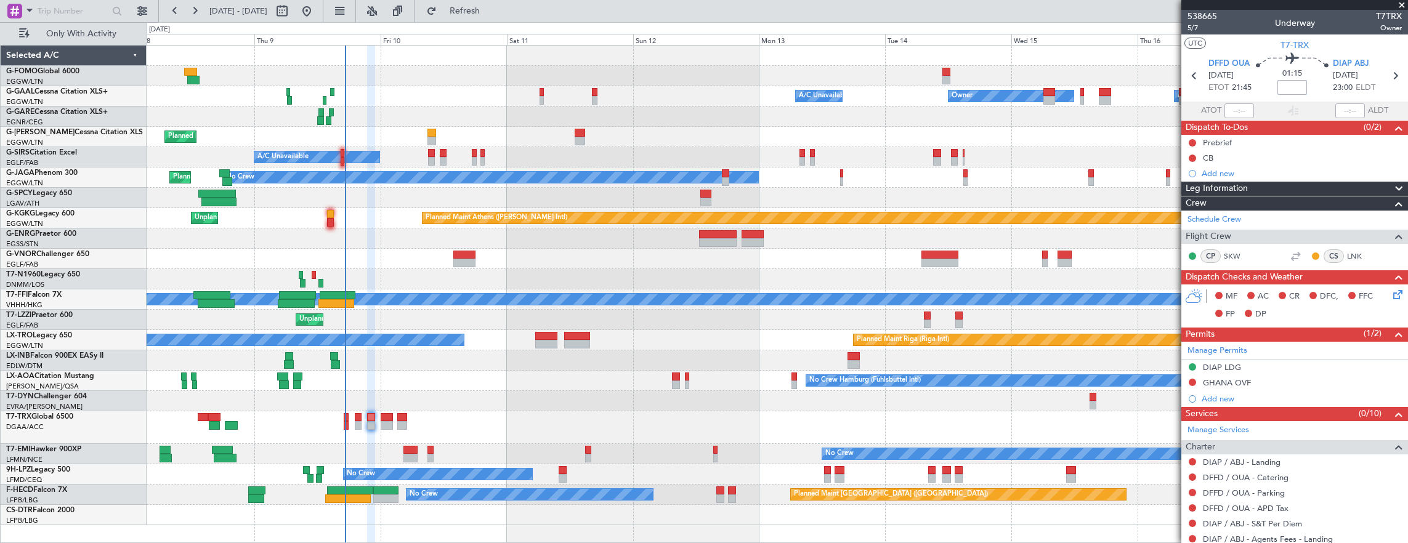
click at [1297, 89] on input at bounding box center [1293, 87] width 30 height 15
type input "-00:10"
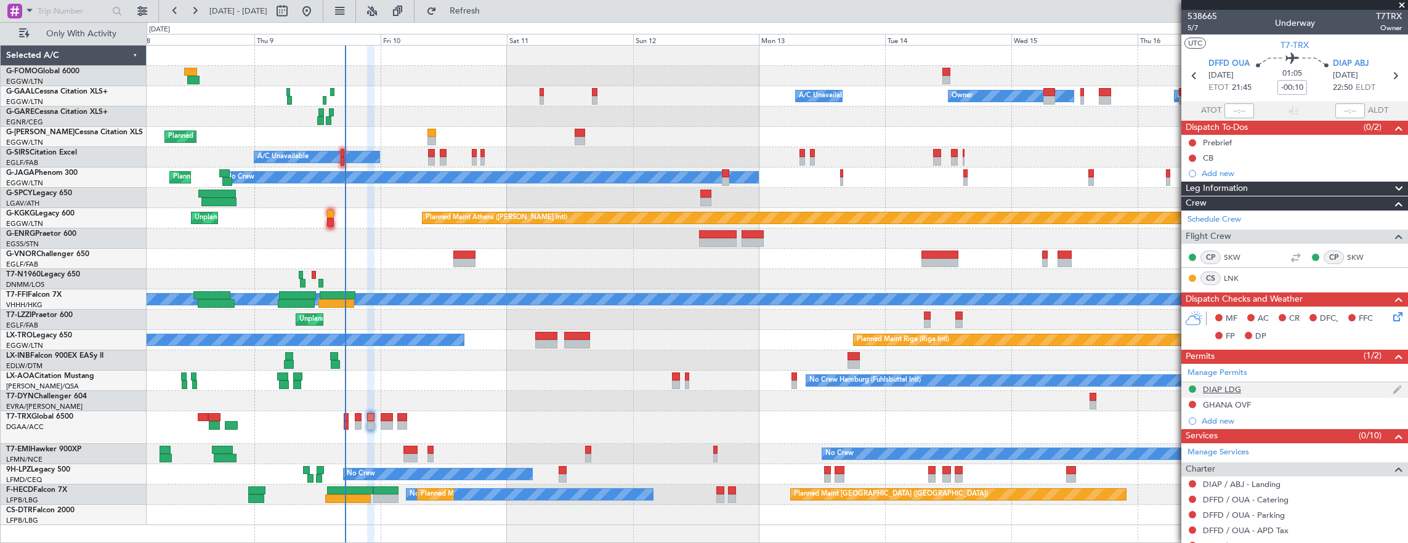
click at [1311, 388] on div "DIAP LDG" at bounding box center [1295, 390] width 227 height 15
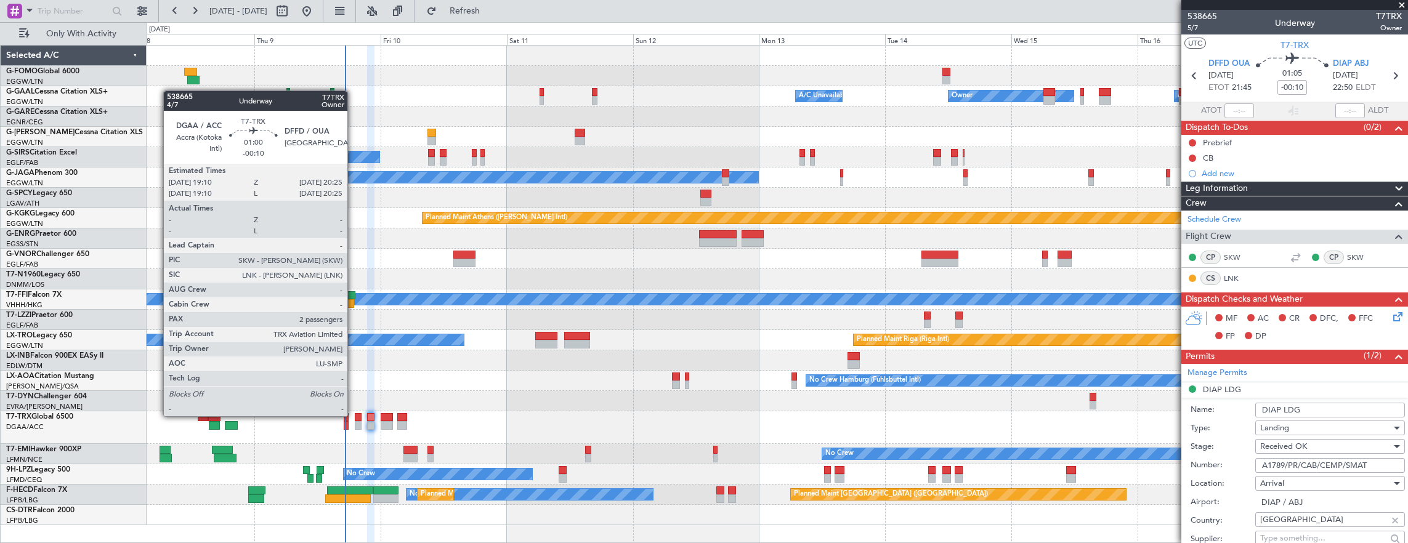
click at [353, 415] on div at bounding box center [778, 428] width 1262 height 33
click at [357, 415] on div at bounding box center [358, 417] width 7 height 9
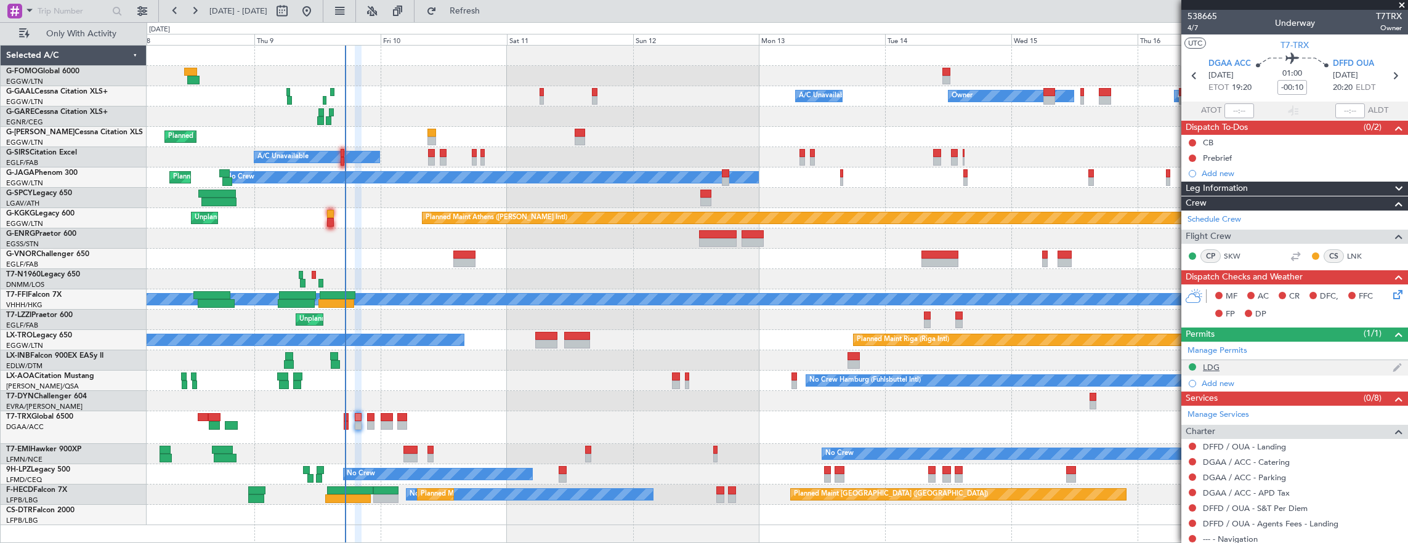
click at [1243, 362] on div "LDG" at bounding box center [1295, 367] width 227 height 15
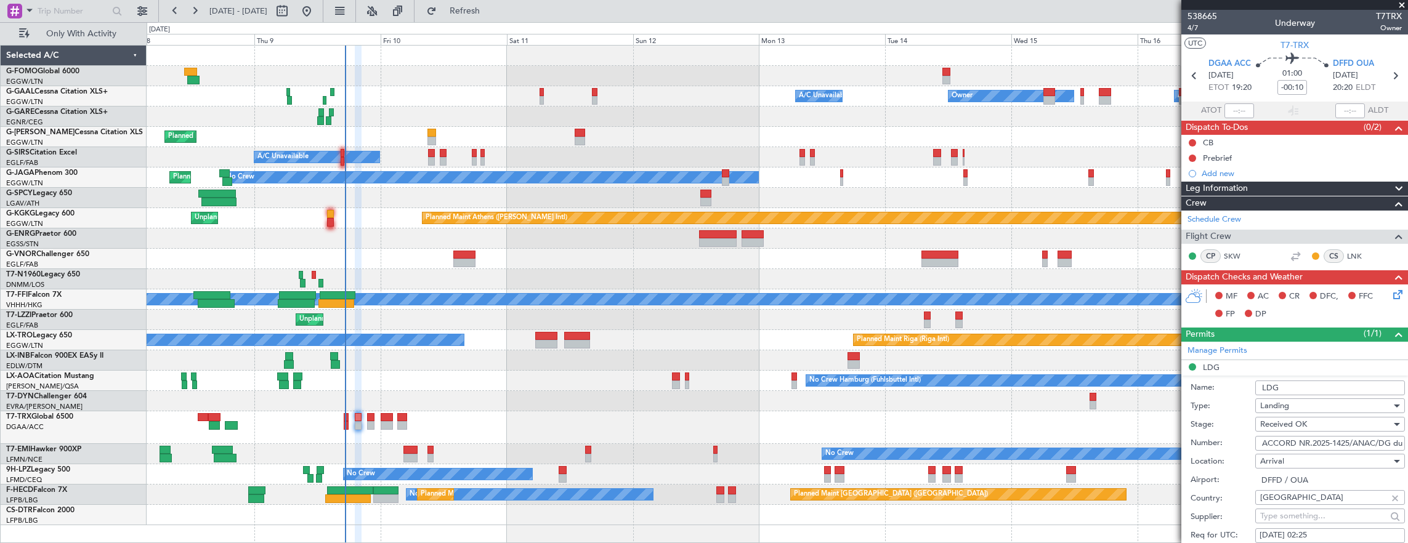
click at [1322, 436] on input "ACCORD NR.2025-1425/ANAC/DG du 09-10-2025 Bonne réception !" at bounding box center [1331, 443] width 150 height 15
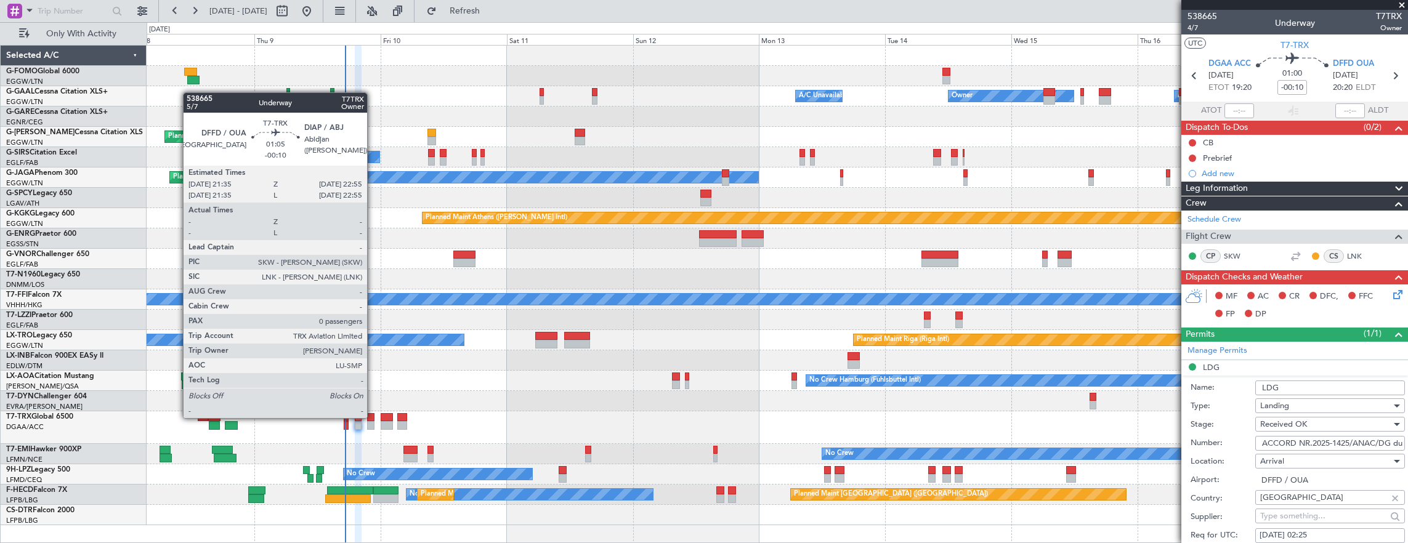
click at [373, 418] on div at bounding box center [370, 417] width 7 height 9
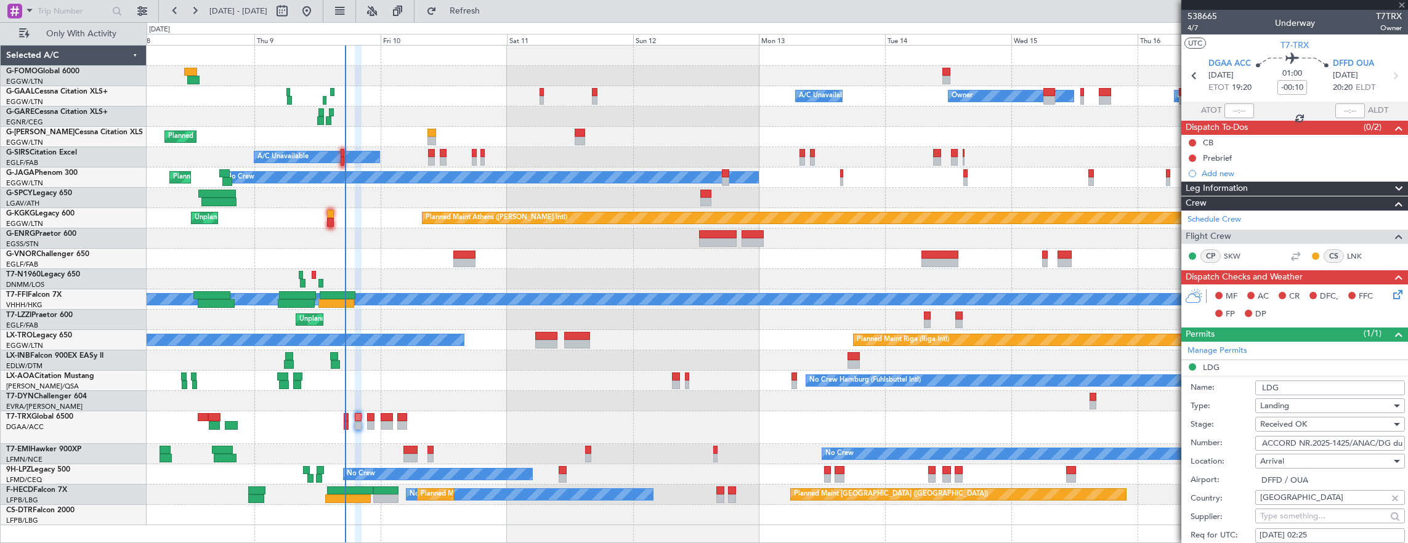
type input "0"
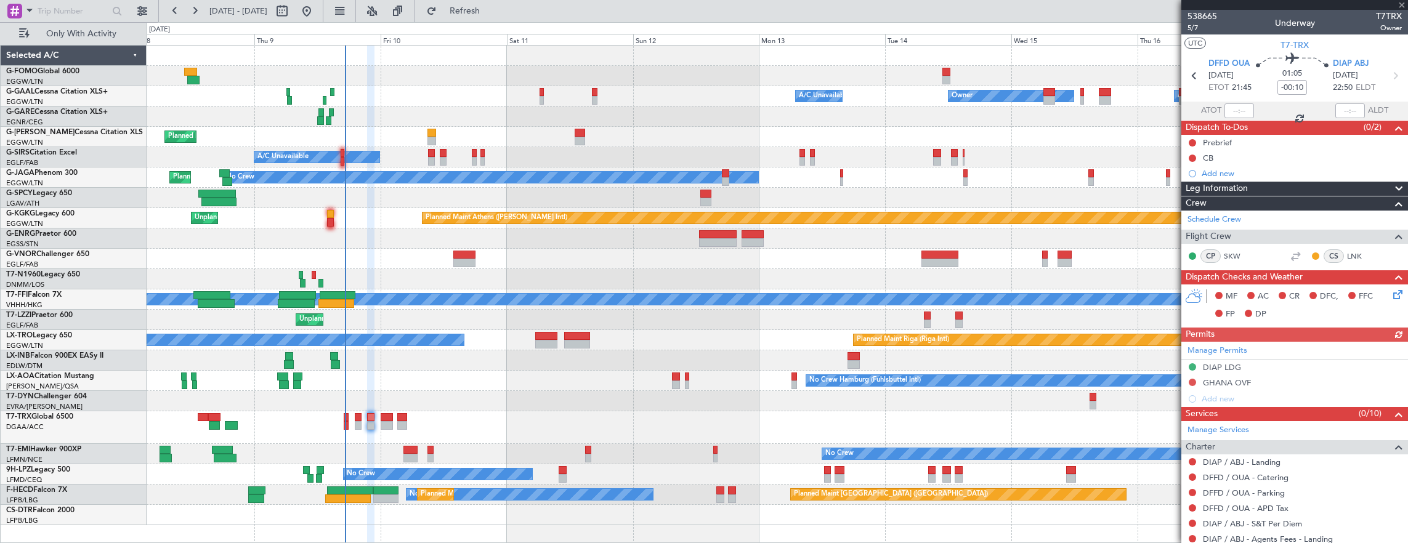
click at [1305, 363] on div "Manage Permits DIAP LDG GHANA OVF Add new" at bounding box center [1295, 374] width 227 height 65
click at [1288, 368] on div "DIAP LDG" at bounding box center [1295, 367] width 227 height 15
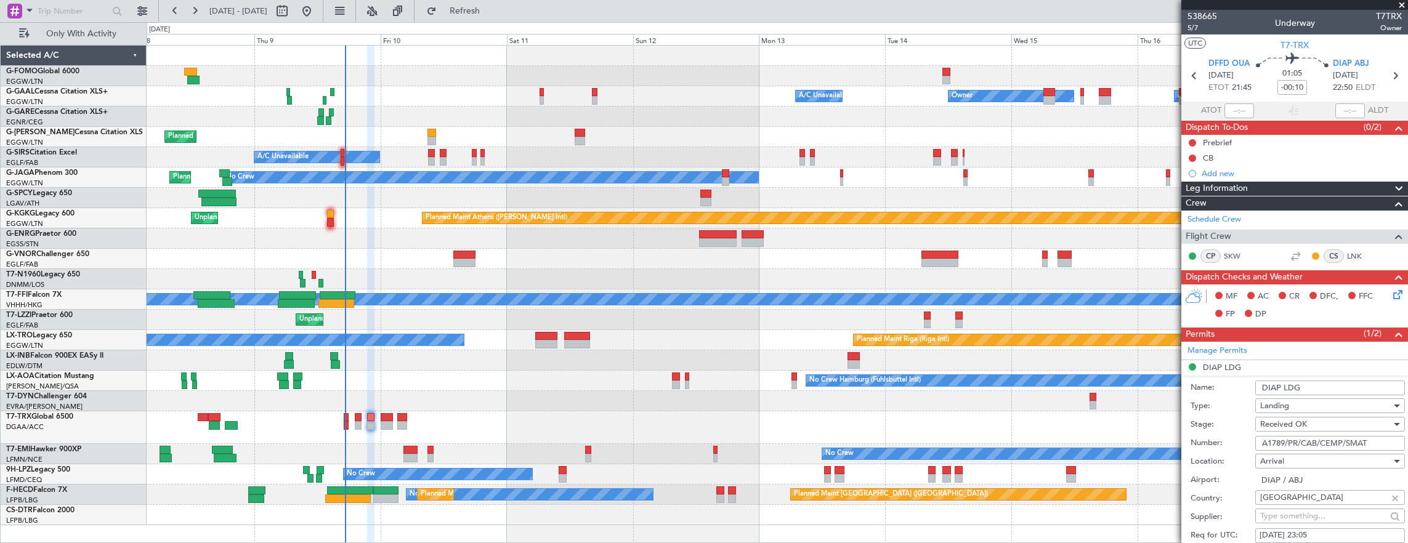
click at [1363, 438] on input "A1789/PR/CAB/CEMP/SMAT" at bounding box center [1331, 443] width 150 height 15
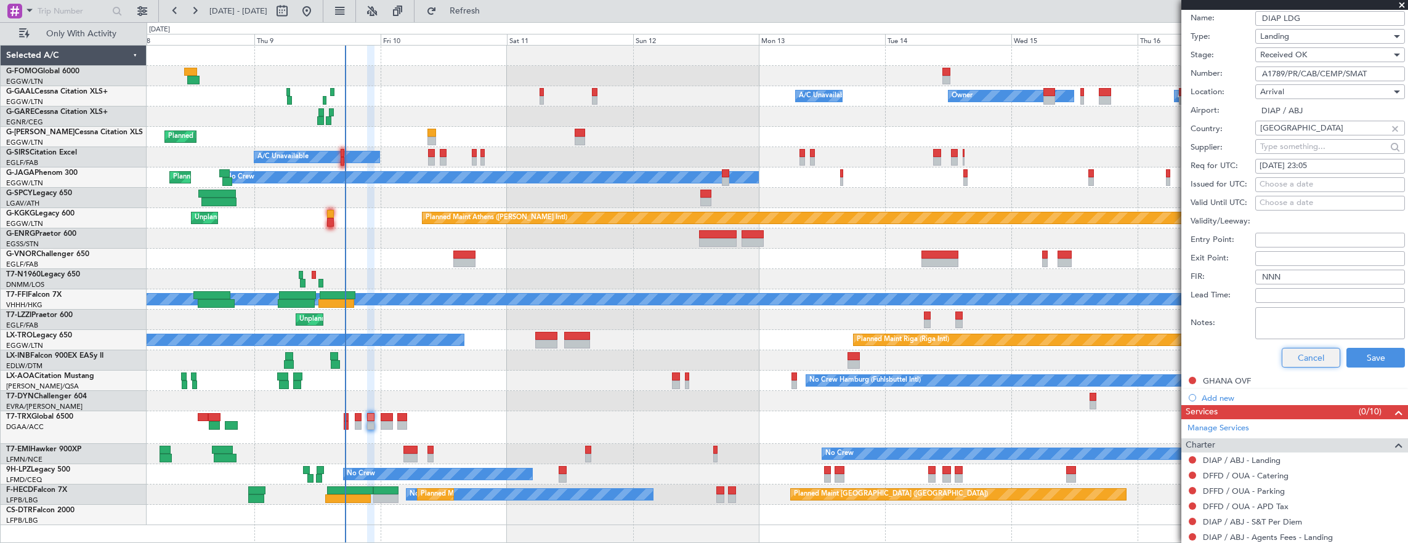
click at [1302, 355] on button "Cancel" at bounding box center [1311, 358] width 59 height 20
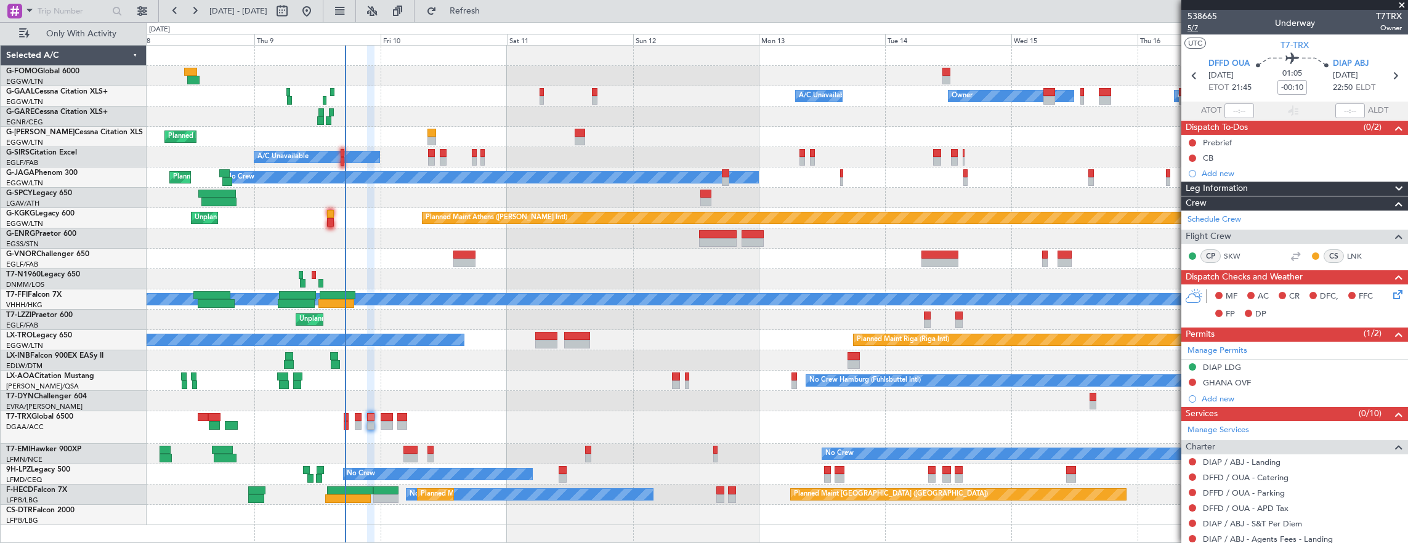
click at [1195, 31] on span "5/7" at bounding box center [1203, 28] width 30 height 10
click at [370, 419] on div at bounding box center [370, 417] width 7 height 9
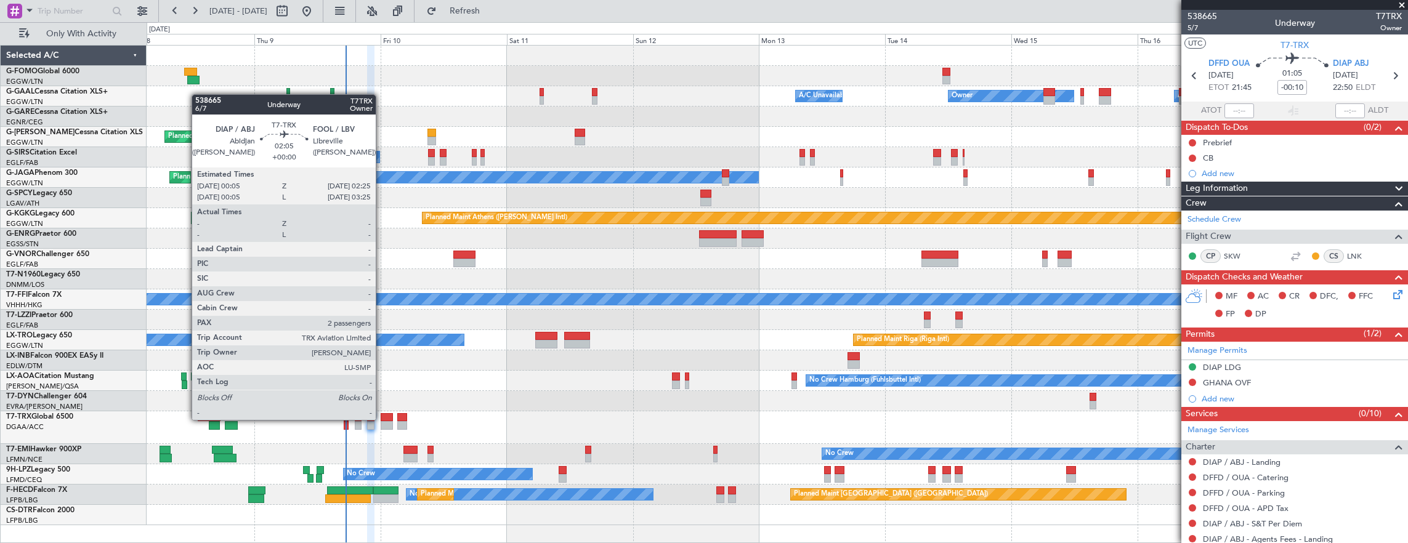
click at [382, 420] on div at bounding box center [387, 417] width 12 height 9
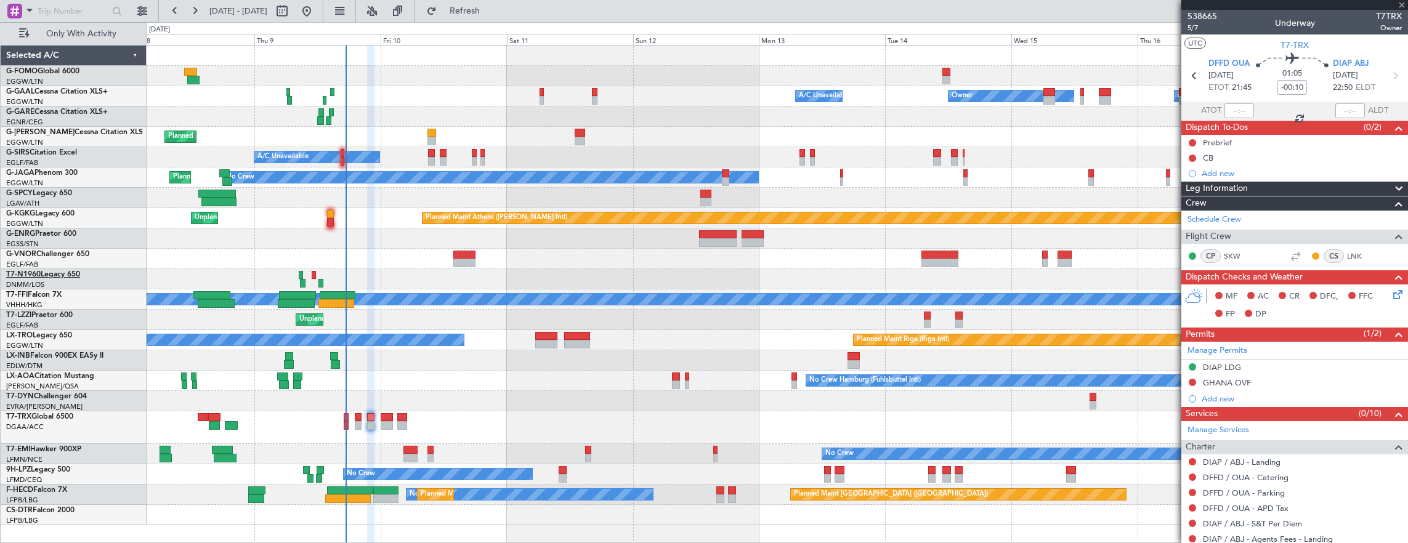
type input "2"
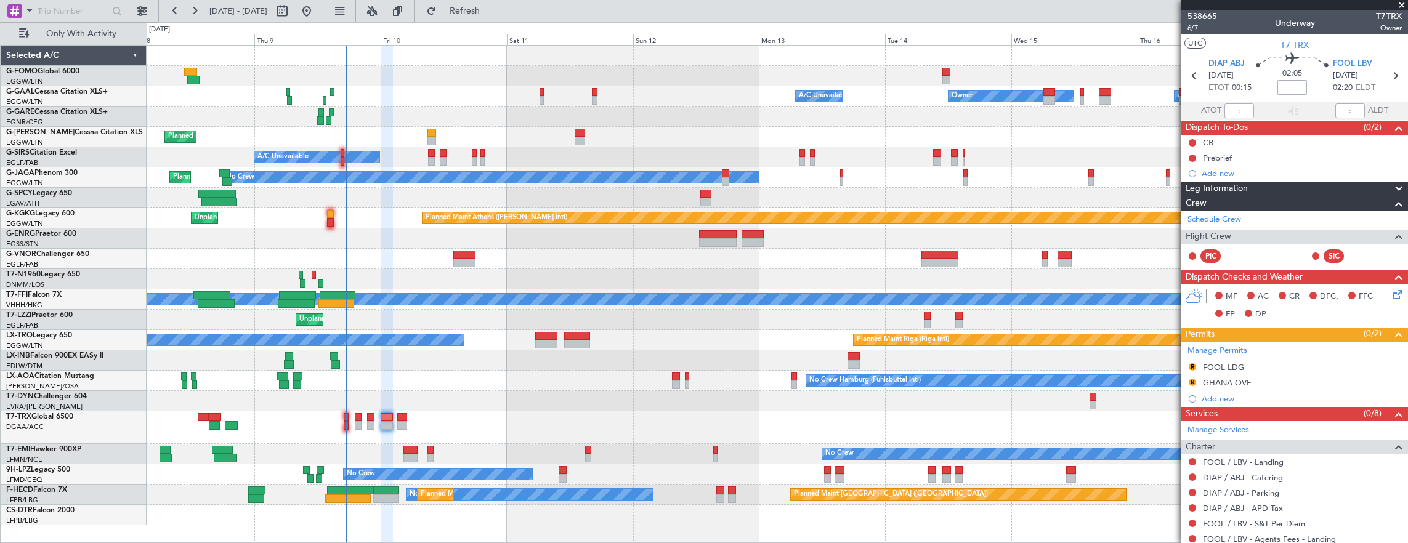
click at [1285, 82] on input at bounding box center [1293, 87] width 30 height 15
type input "-00:10"
click at [1191, 155] on button at bounding box center [1192, 158] width 7 height 7
click at [1190, 212] on span "Completed" at bounding box center [1198, 212] width 41 height 12
click at [1190, 212] on div "Schedule Crew" at bounding box center [1295, 220] width 227 height 18
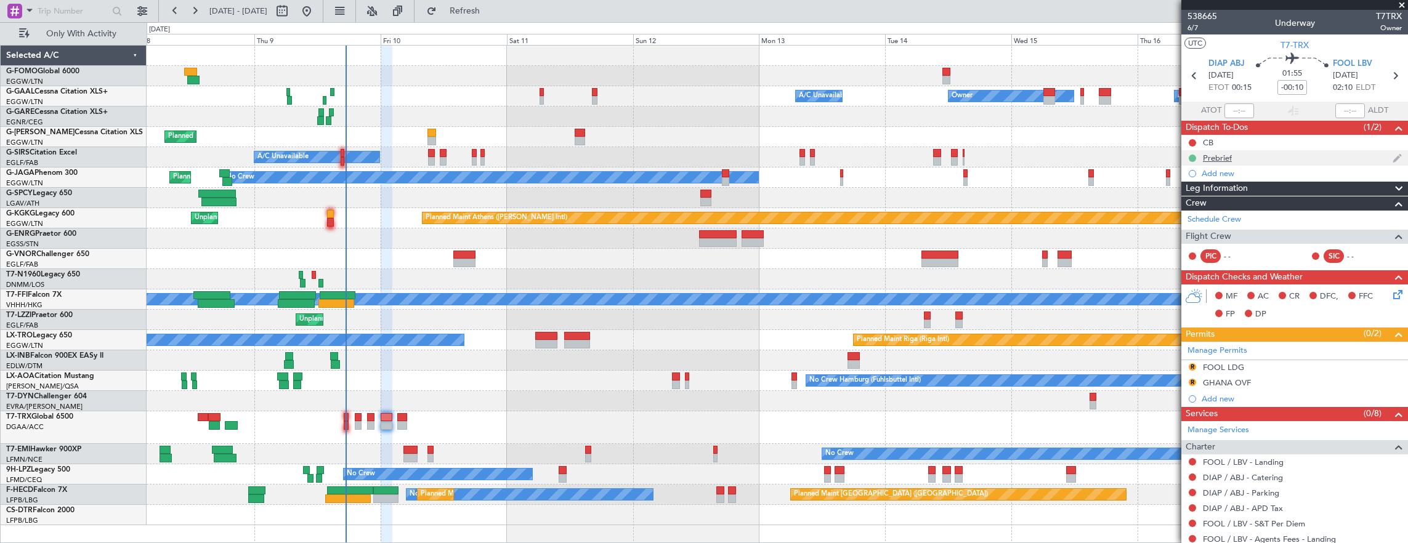
click at [1192, 158] on button at bounding box center [1192, 158] width 7 height 7
click at [1199, 197] on span "In Progress" at bounding box center [1198, 193] width 42 height 12
click at [1193, 141] on button at bounding box center [1192, 142] width 7 height 7
click at [1191, 212] on span "Cancelled" at bounding box center [1195, 215] width 35 height 12
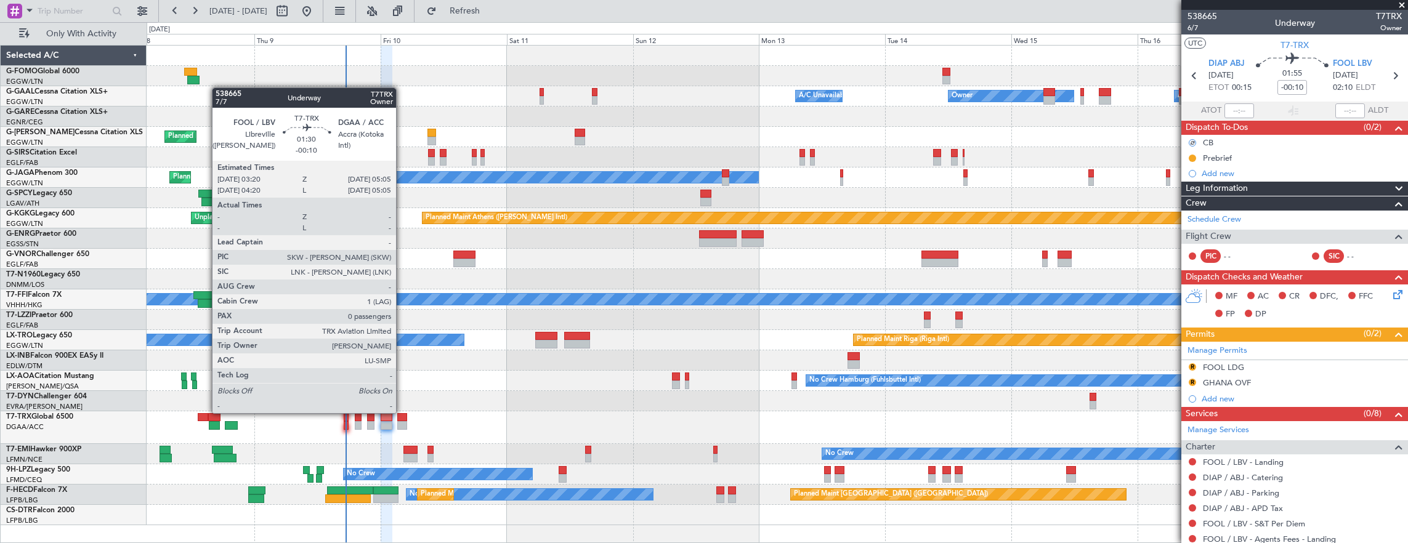
click at [398, 415] on div at bounding box center [401, 417] width 9 height 9
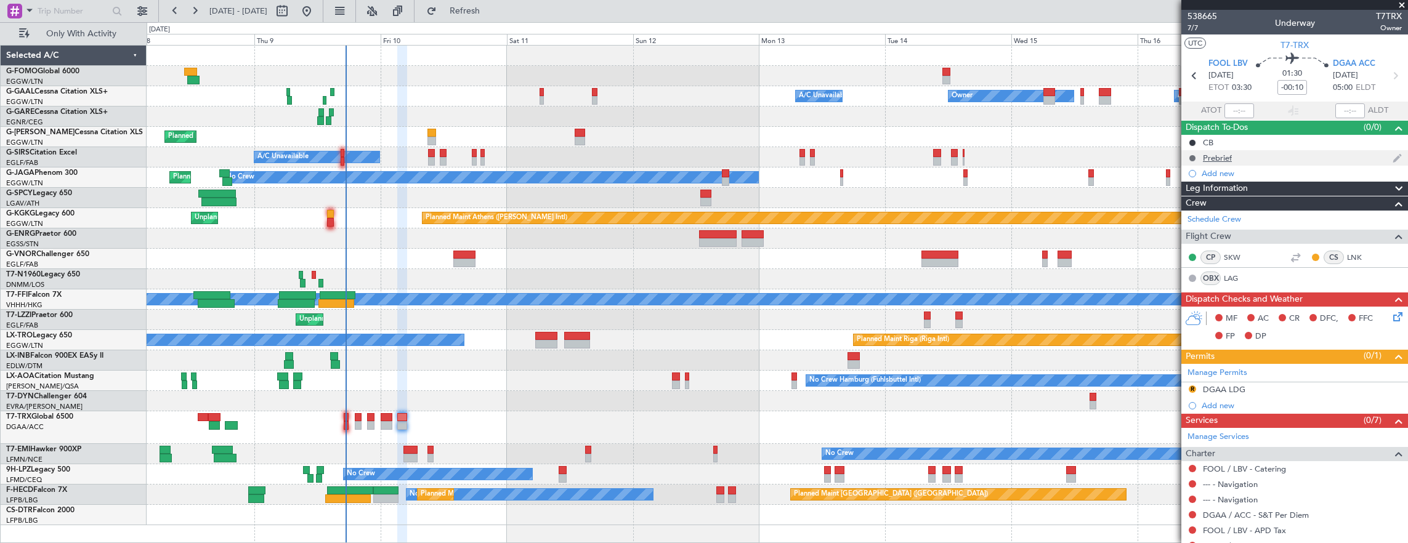
click at [1193, 155] on button at bounding box center [1192, 158] width 7 height 7
click at [1195, 196] on span "In Progress" at bounding box center [1198, 193] width 42 height 12
click at [1193, 158] on div at bounding box center [1193, 158] width 8 height 8
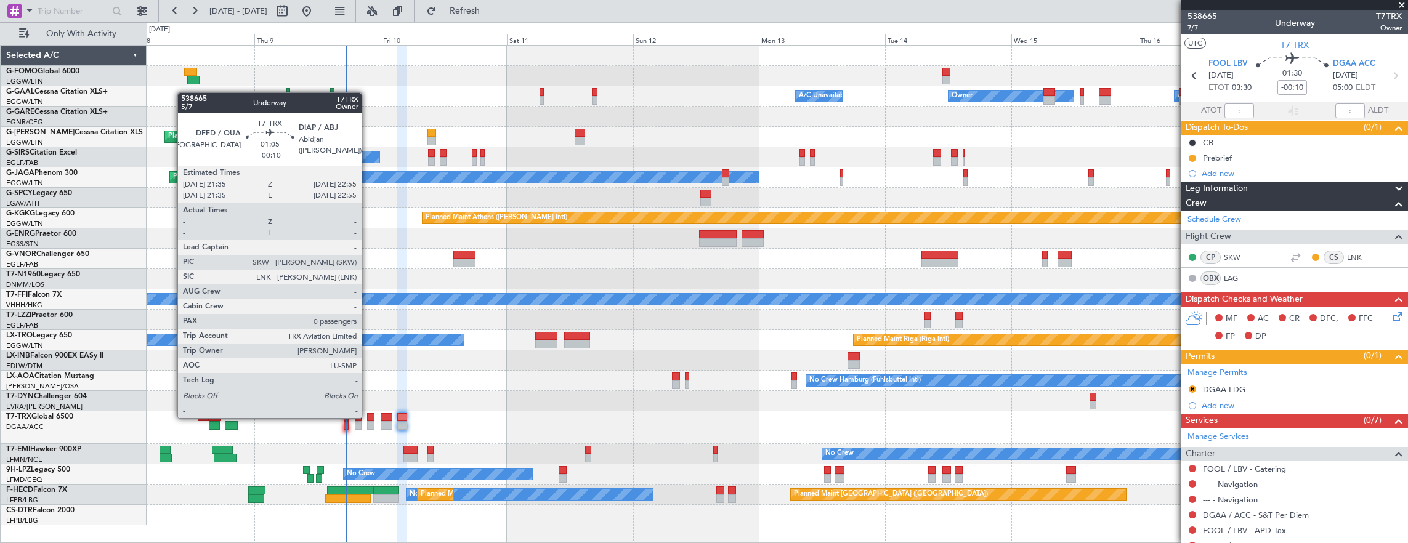
click at [368, 418] on div at bounding box center [370, 417] width 7 height 9
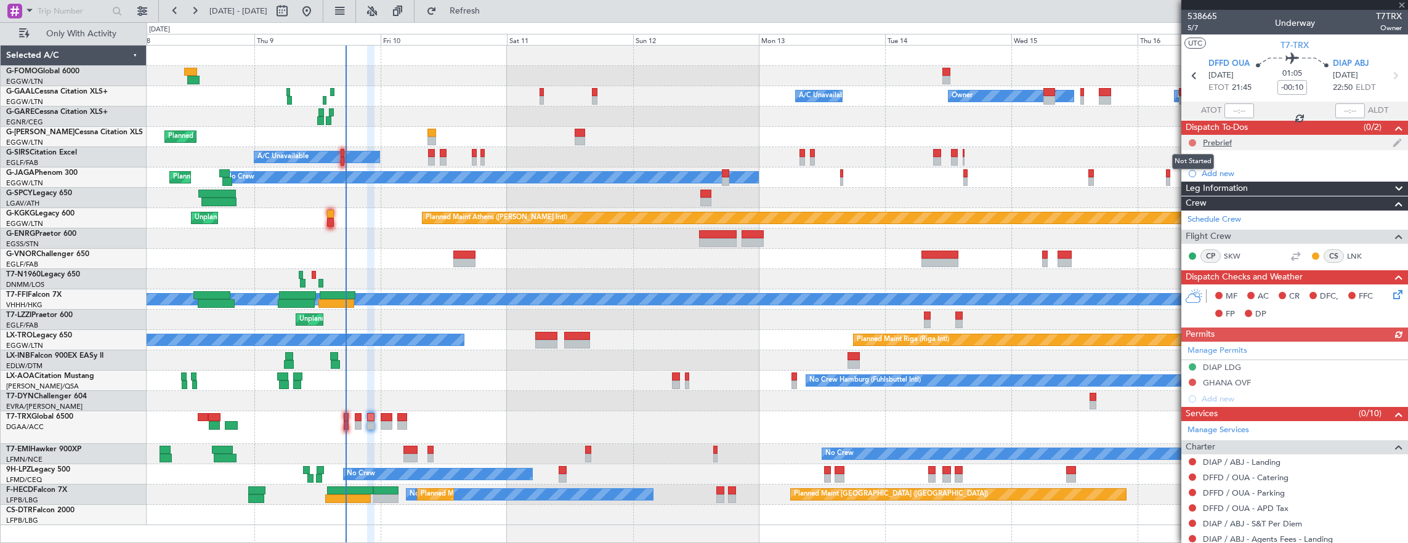
click at [1191, 140] on button at bounding box center [1192, 142] width 7 height 7
click at [1193, 180] on span "In Progress" at bounding box center [1199, 178] width 42 height 12
click at [1193, 153] on div at bounding box center [1193, 158] width 10 height 10
click at [1191, 158] on button at bounding box center [1192, 158] width 7 height 7
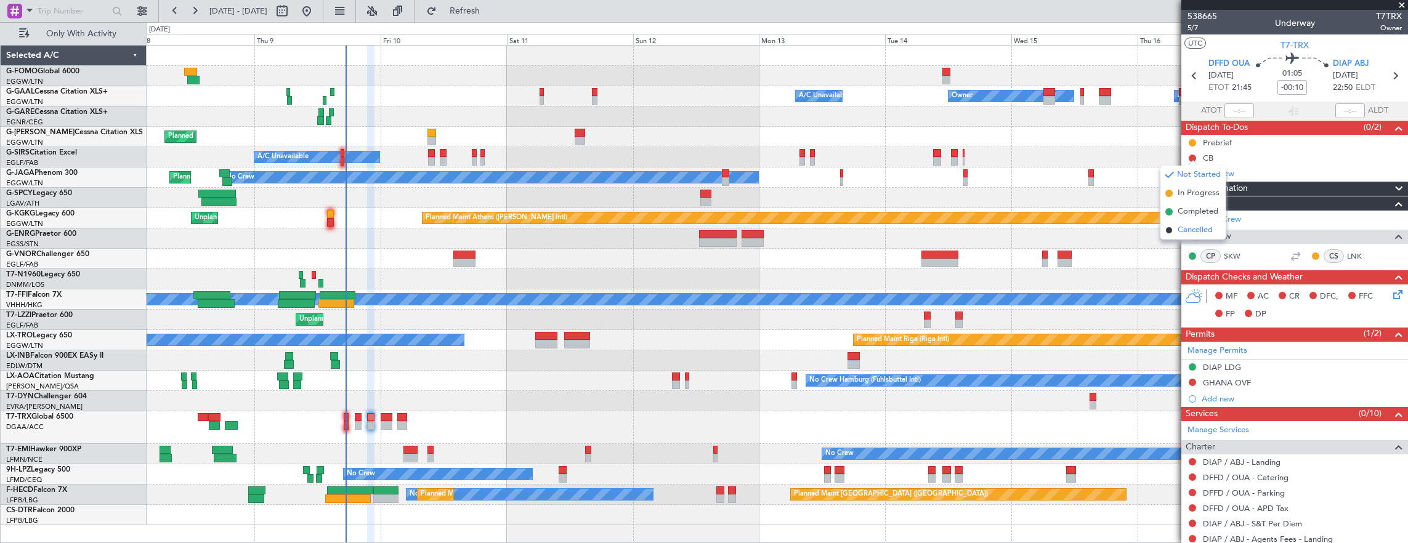
click at [1199, 232] on span "Cancelled" at bounding box center [1195, 230] width 35 height 12
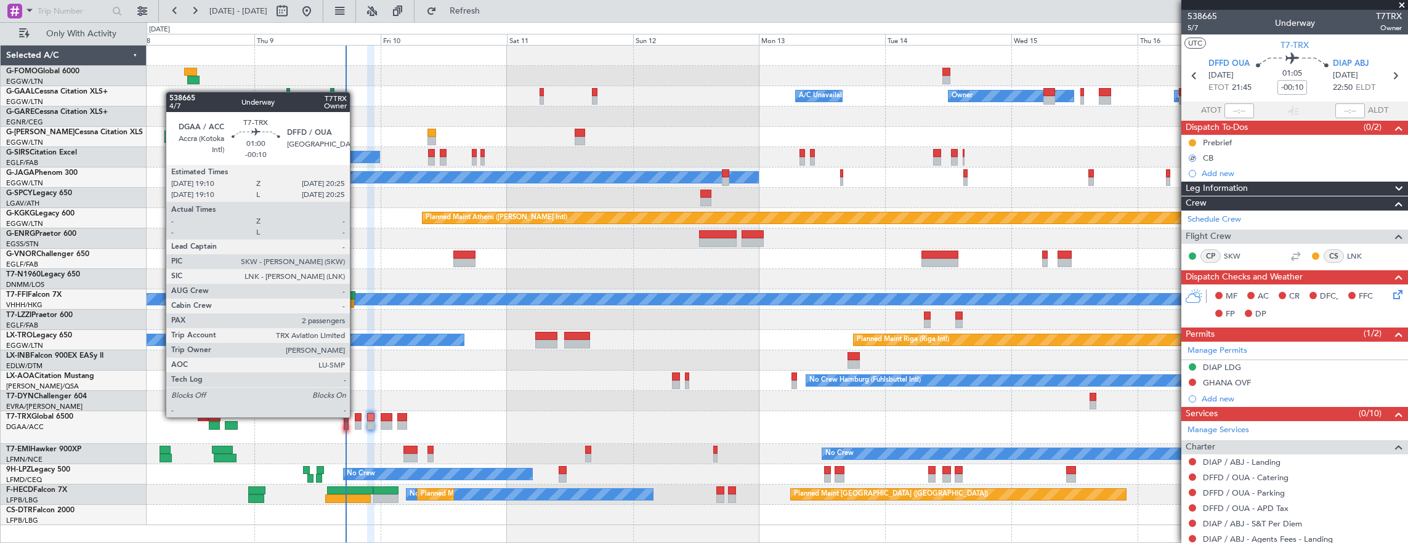
click at [356, 416] on div at bounding box center [358, 417] width 7 height 9
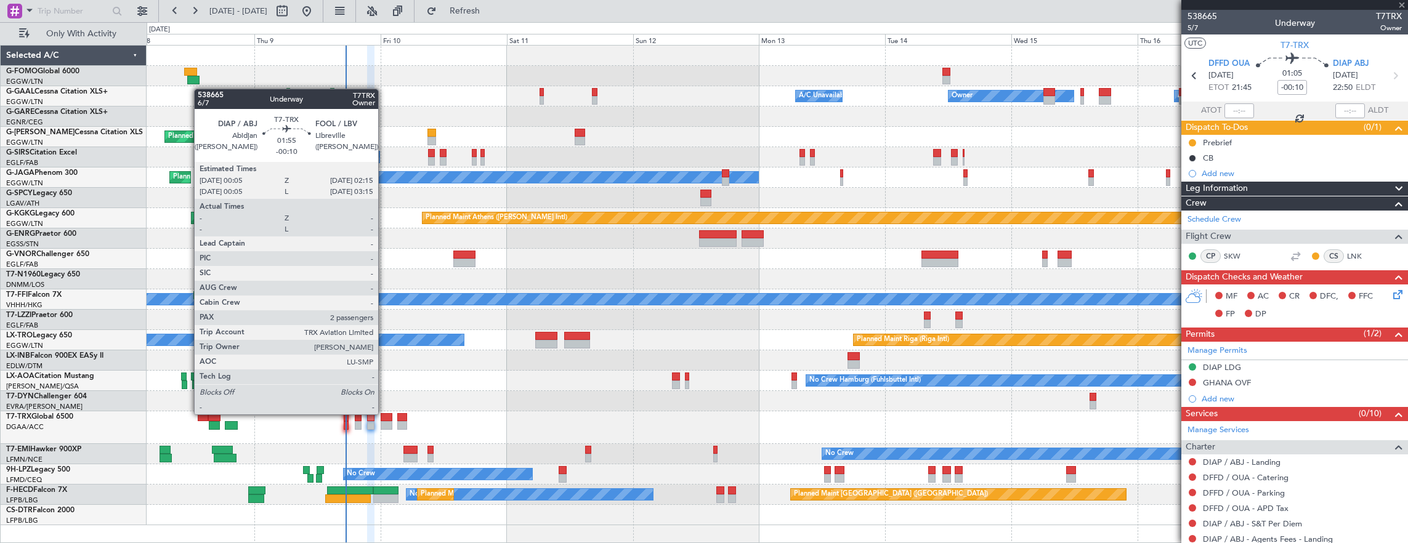
type input "2"
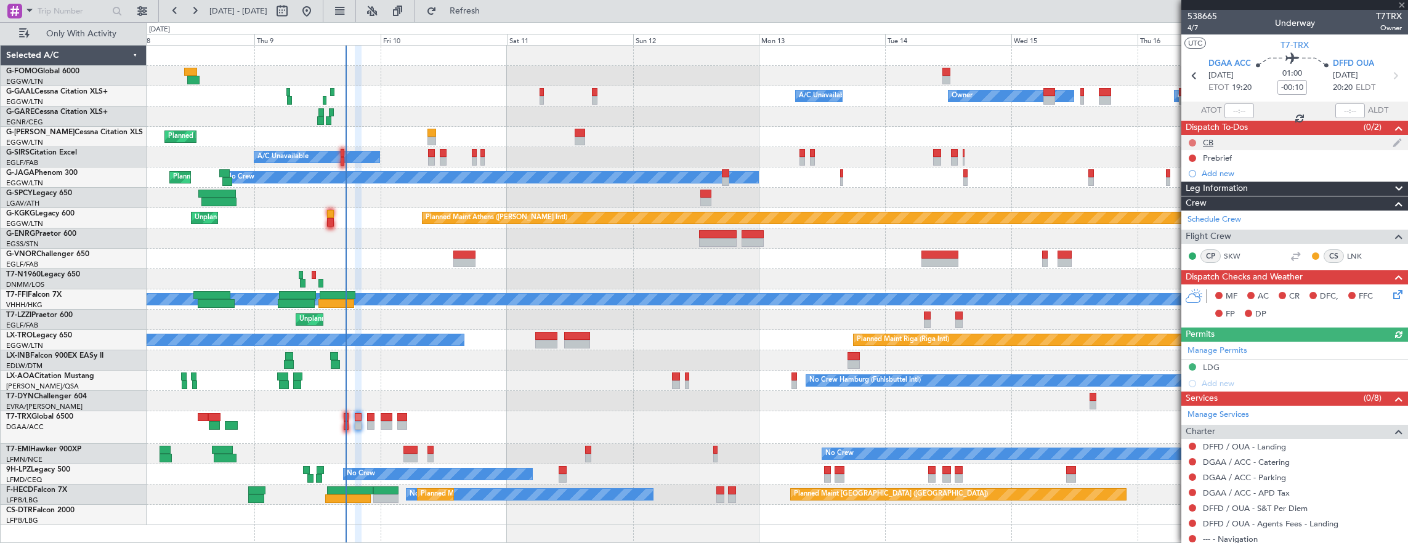
click at [1190, 142] on button at bounding box center [1192, 142] width 7 height 7
click at [1193, 212] on span "Cancelled" at bounding box center [1195, 215] width 35 height 12
click at [1190, 154] on div at bounding box center [1193, 158] width 10 height 10
click at [1193, 155] on button at bounding box center [1192, 158] width 7 height 7
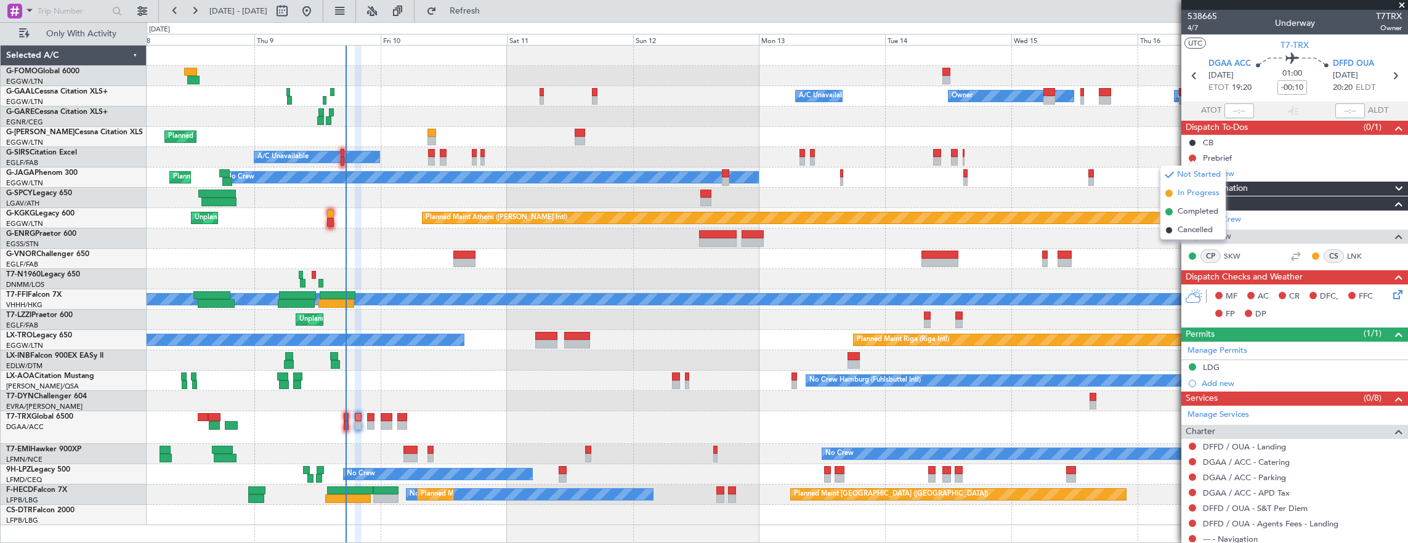
click at [1189, 187] on span "In Progress" at bounding box center [1199, 193] width 42 height 12
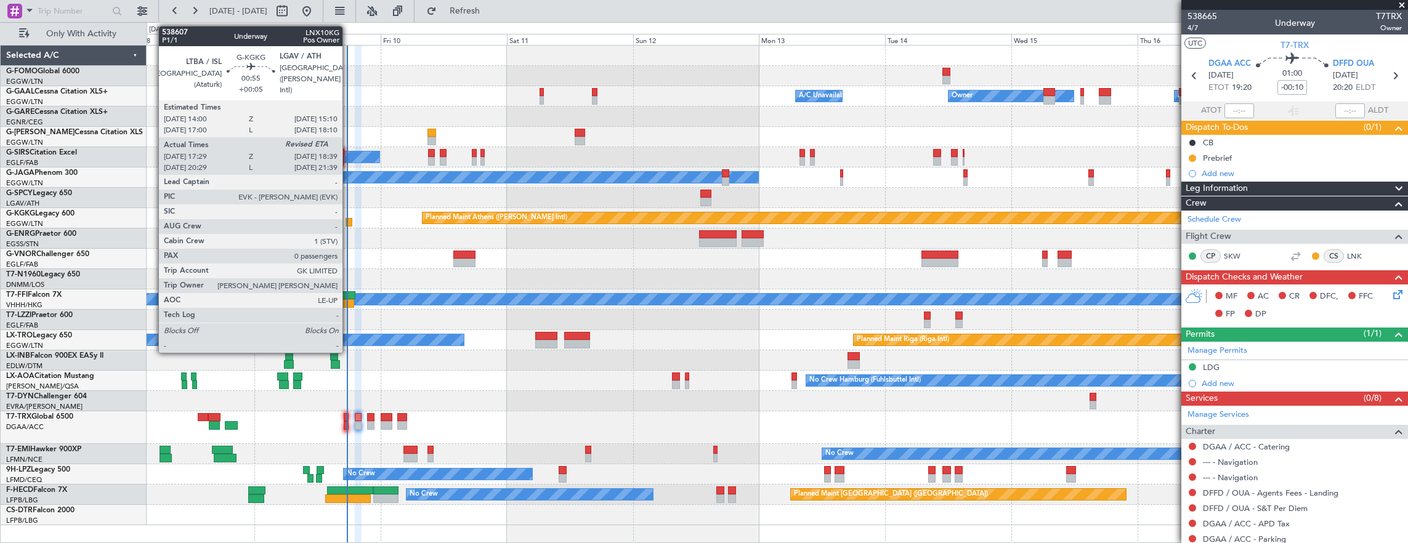
click at [349, 219] on div at bounding box center [349, 222] width 6 height 9
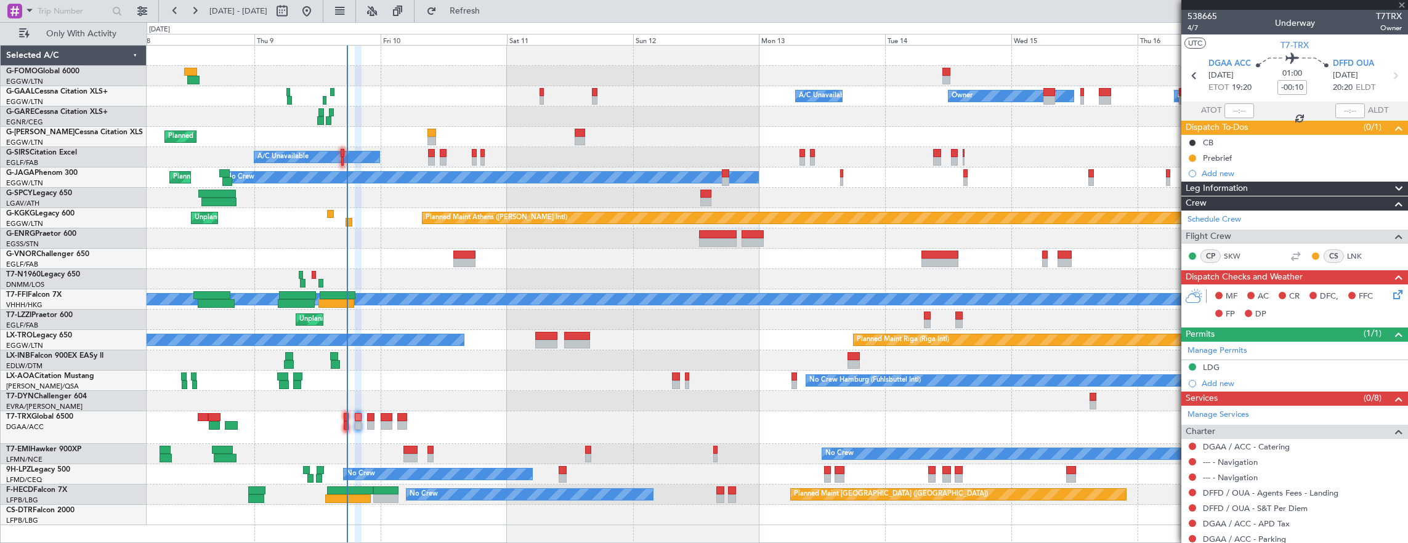
type input "+00:05"
type input "17:29"
type input "0"
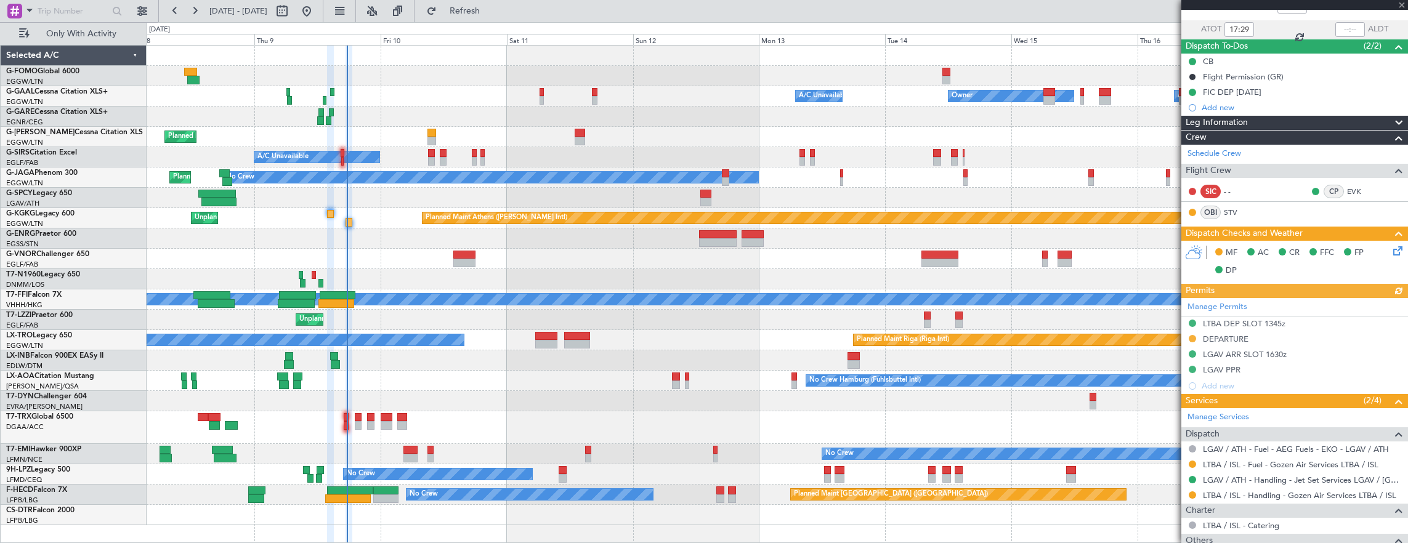
scroll to position [164, 0]
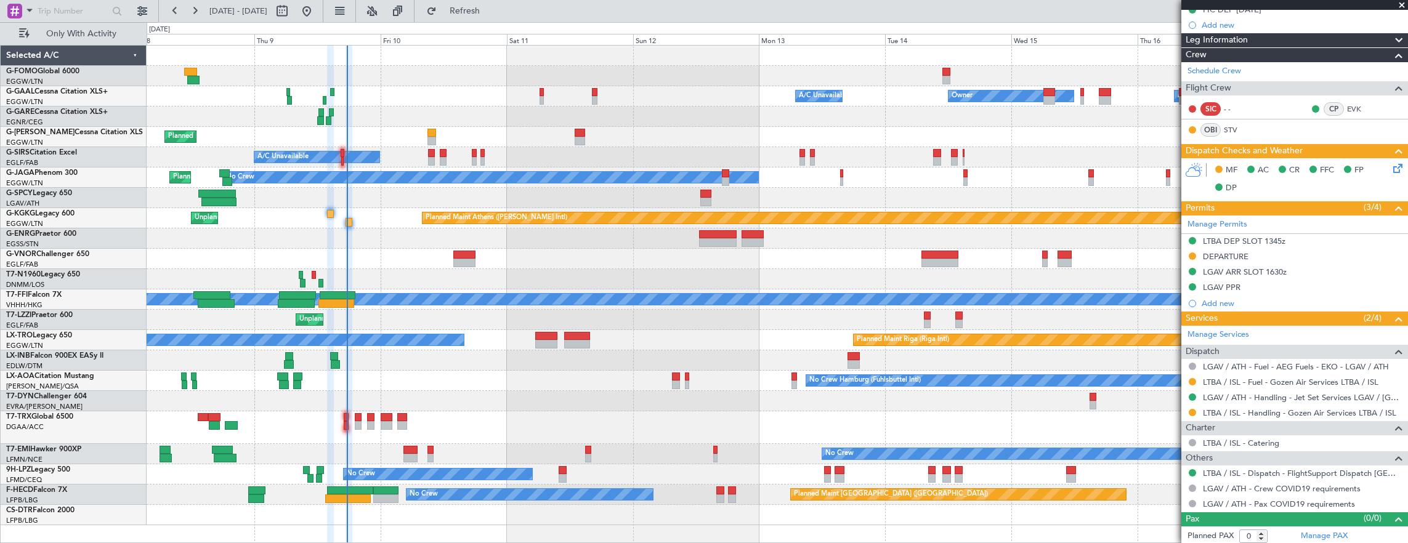
click at [1196, 412] on div at bounding box center [1193, 413] width 10 height 10
click at [1191, 410] on button at bounding box center [1192, 412] width 7 height 7
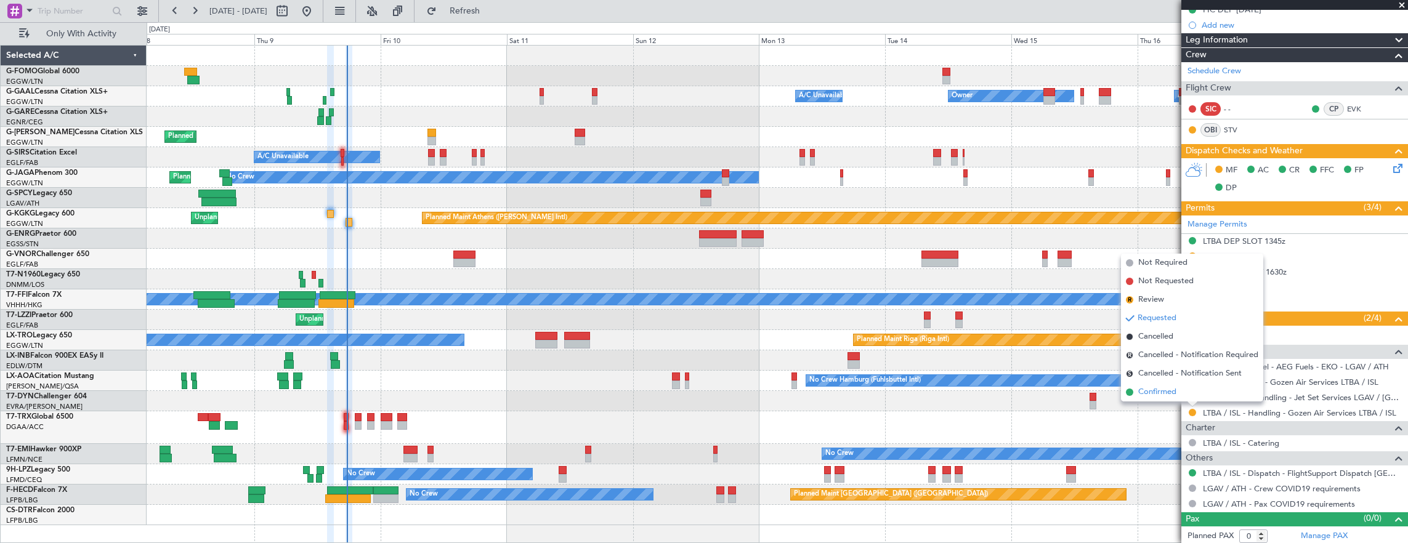
click at [1194, 397] on li "Confirmed" at bounding box center [1192, 392] width 142 height 18
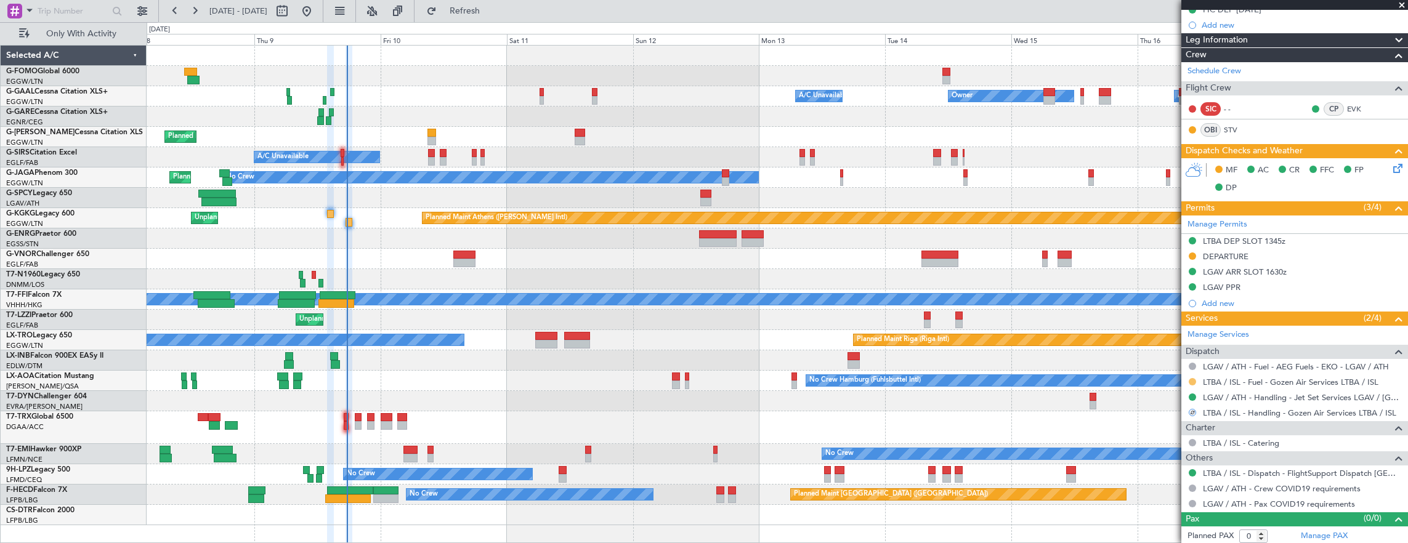
click at [1190, 378] on button at bounding box center [1192, 381] width 7 height 7
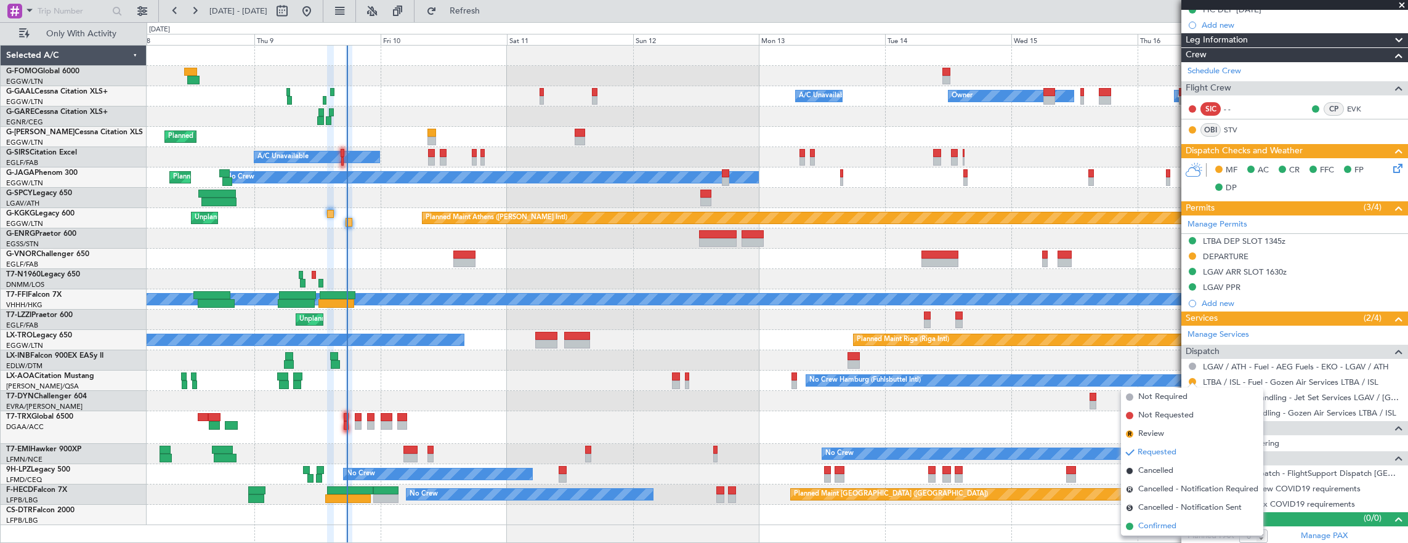
click at [1166, 529] on span "Confirmed" at bounding box center [1157, 527] width 38 height 12
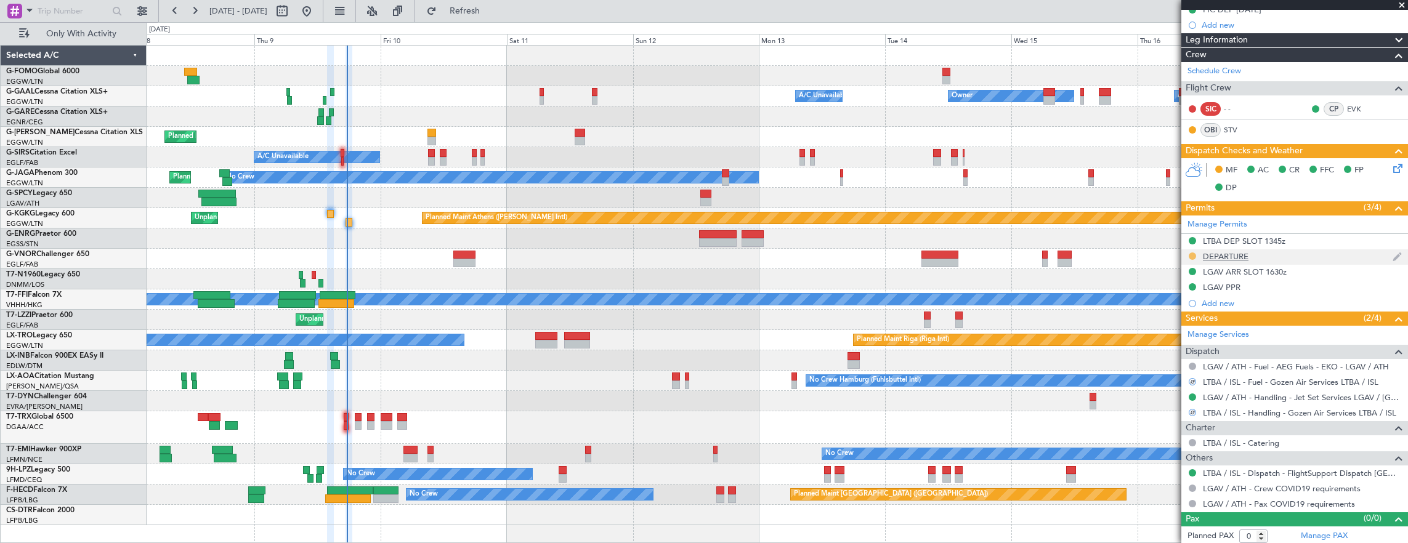
click at [1193, 254] on button at bounding box center [1192, 256] width 7 height 7
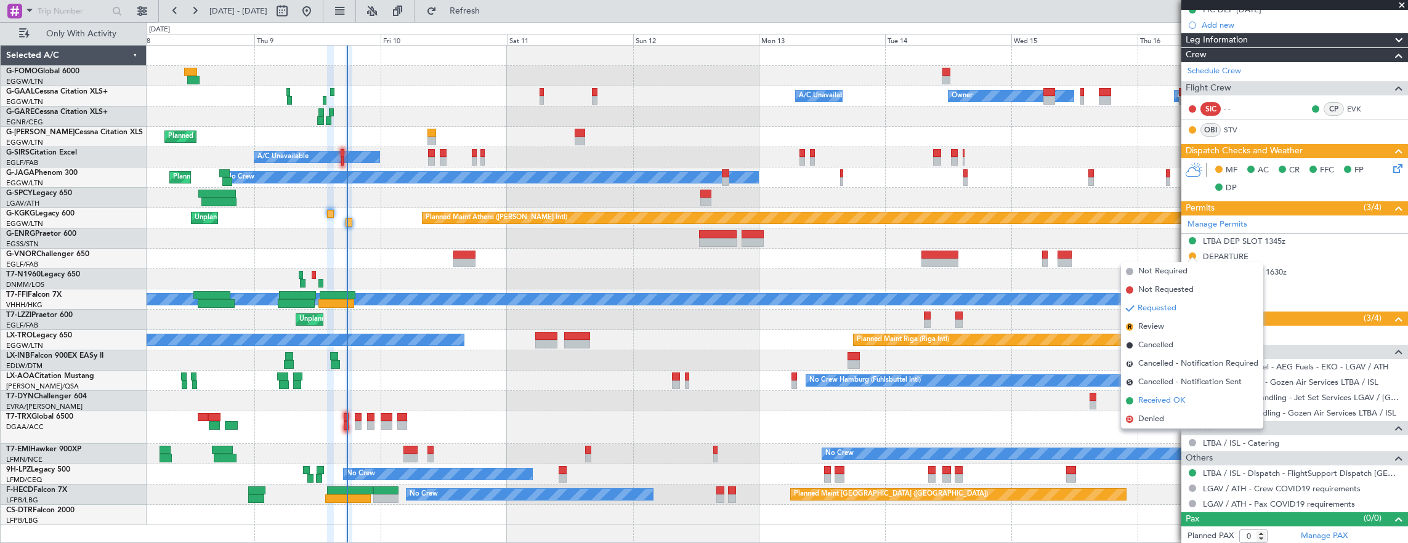
click at [1171, 403] on span "Received OK" at bounding box center [1161, 401] width 47 height 12
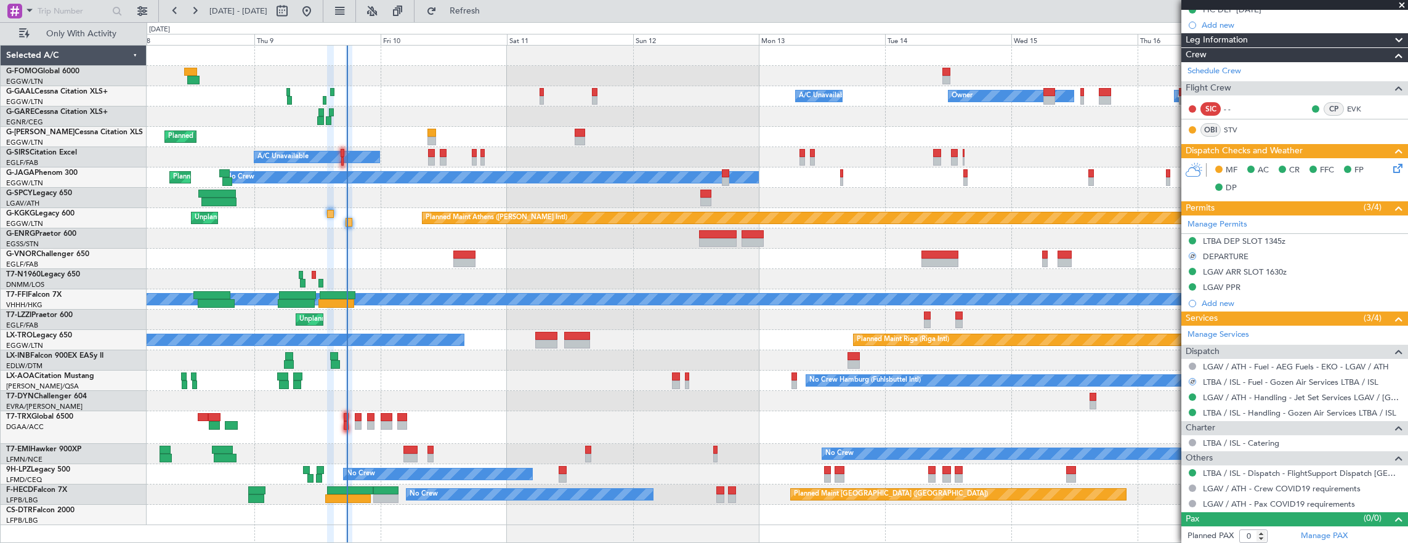
click at [1391, 171] on icon at bounding box center [1396, 166] width 10 height 10
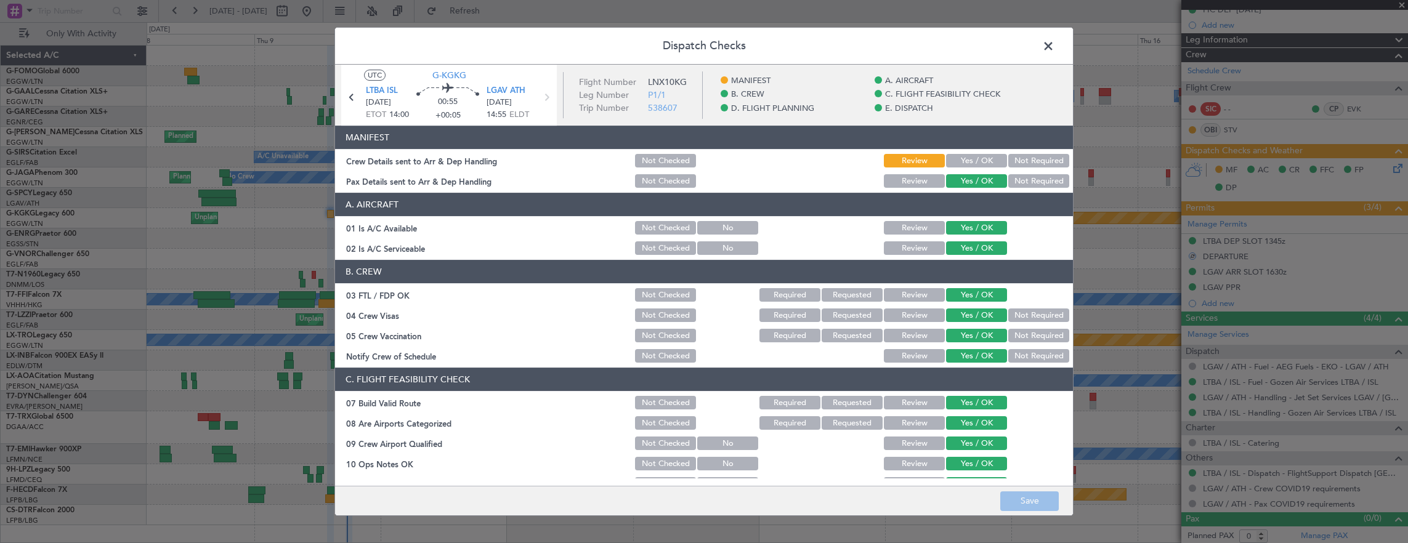
click at [1009, 161] on button "Not Required" at bounding box center [1039, 161] width 61 height 14
click at [952, 161] on button "Yes / OK" at bounding box center [976, 161] width 61 height 14
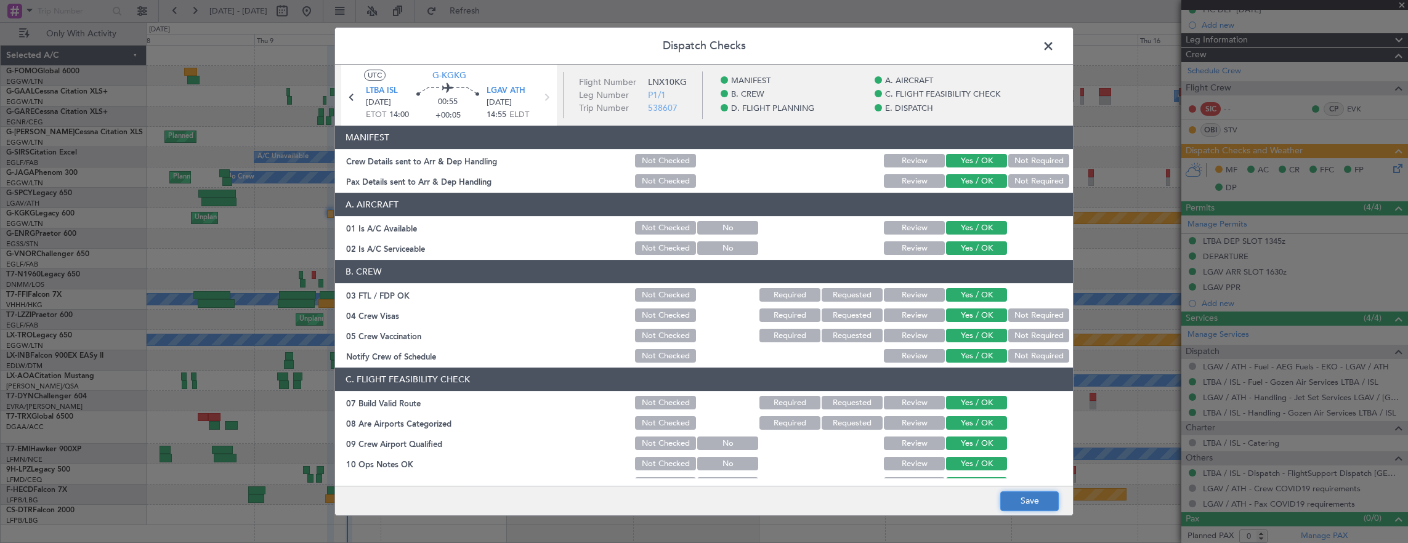
click at [1023, 502] on button "Save" at bounding box center [1029, 502] width 59 height 20
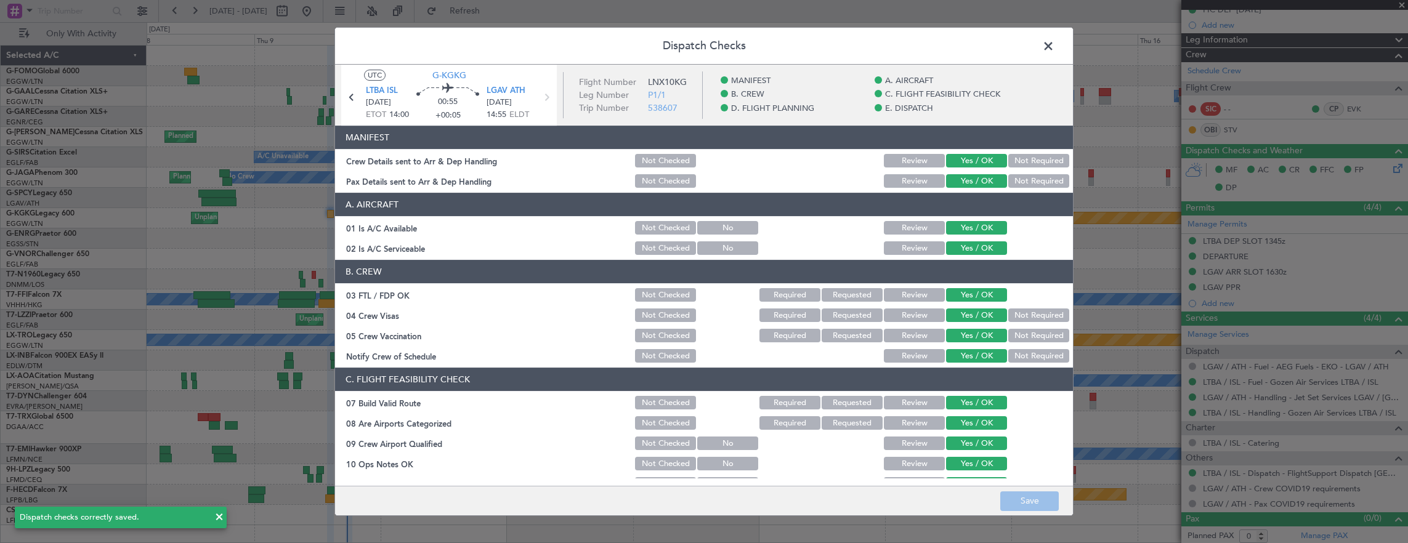
click at [1055, 43] on span at bounding box center [1055, 49] width 0 height 25
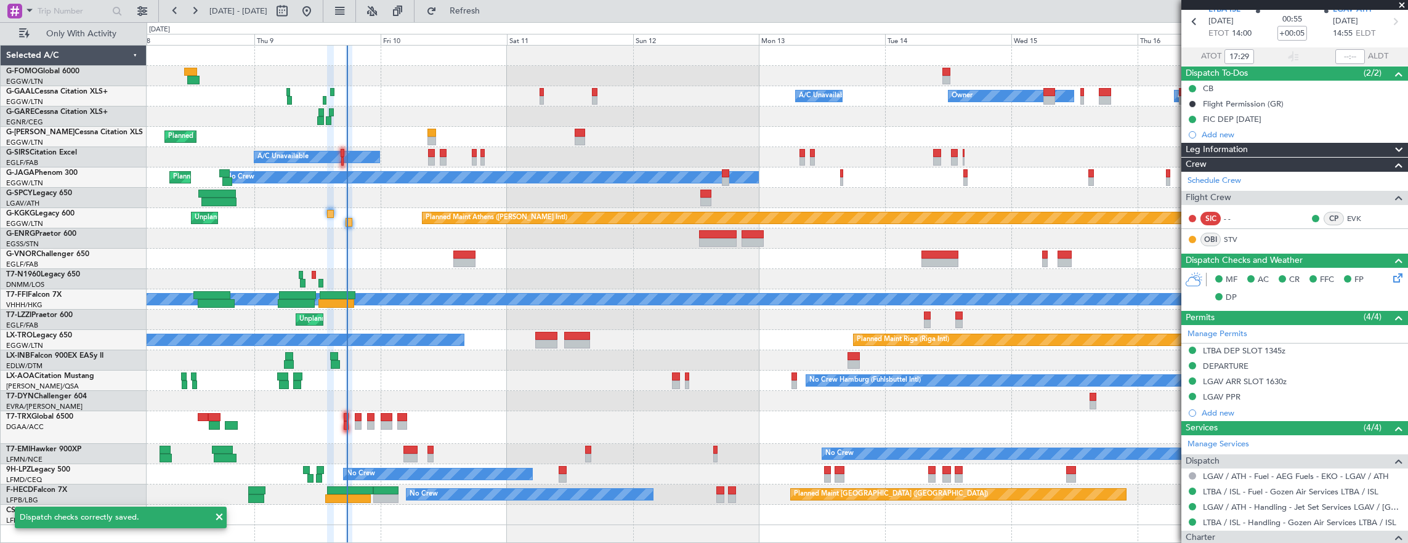
scroll to position [0, 0]
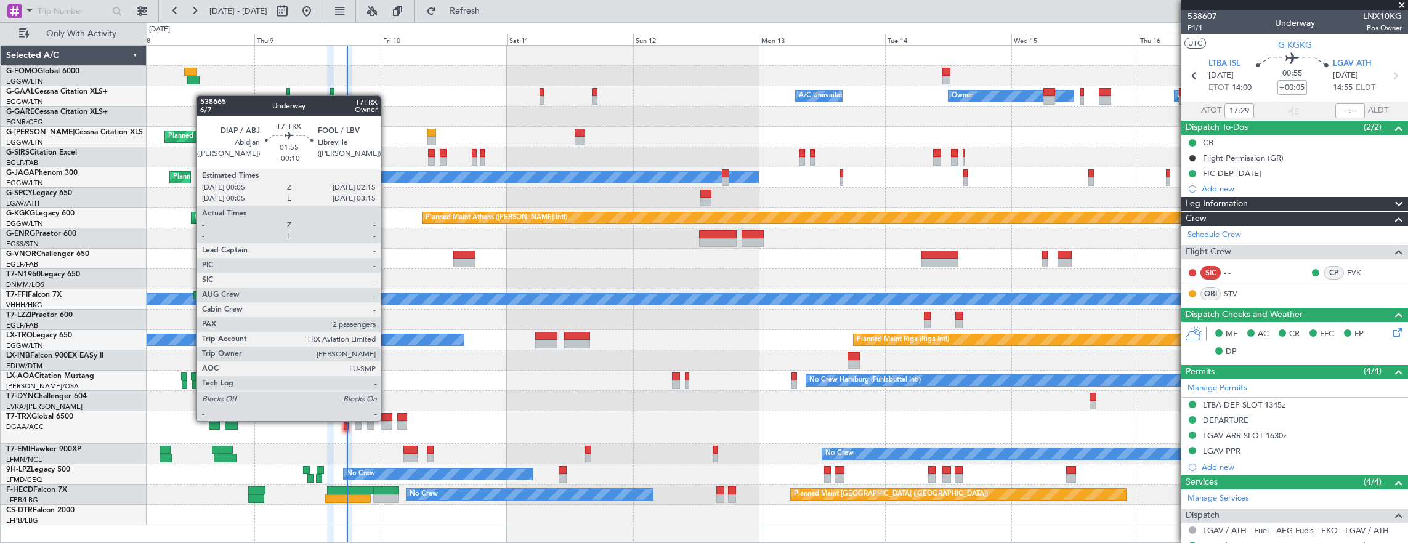
click at [387, 421] on div at bounding box center [387, 425] width 12 height 9
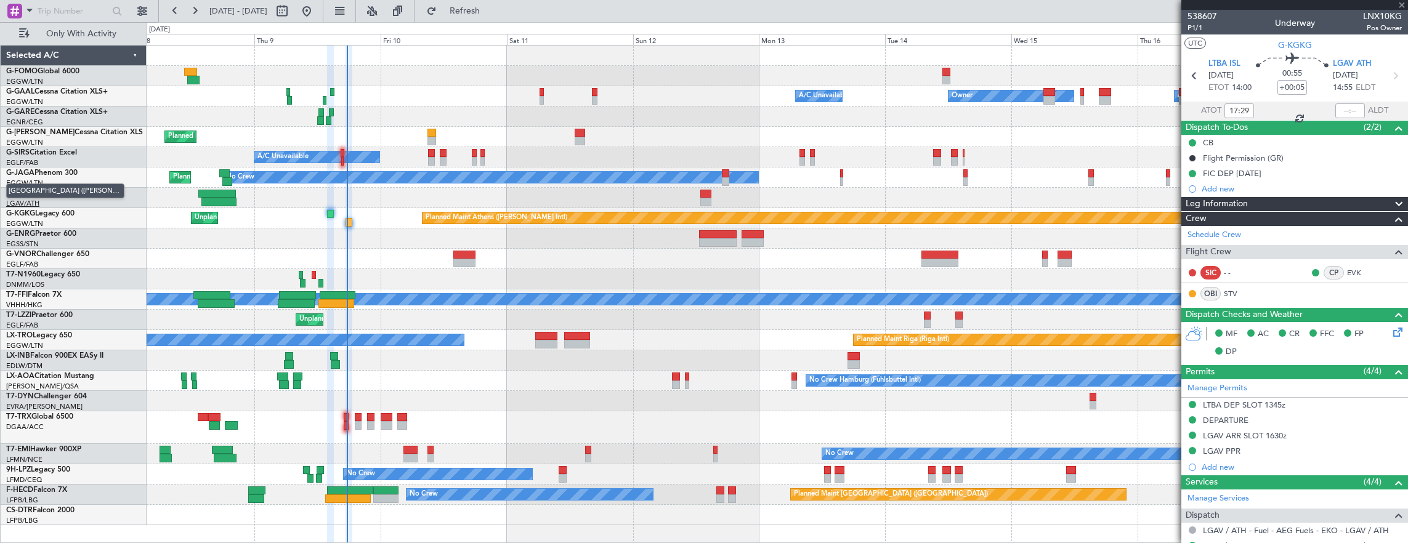
type input "-00:10"
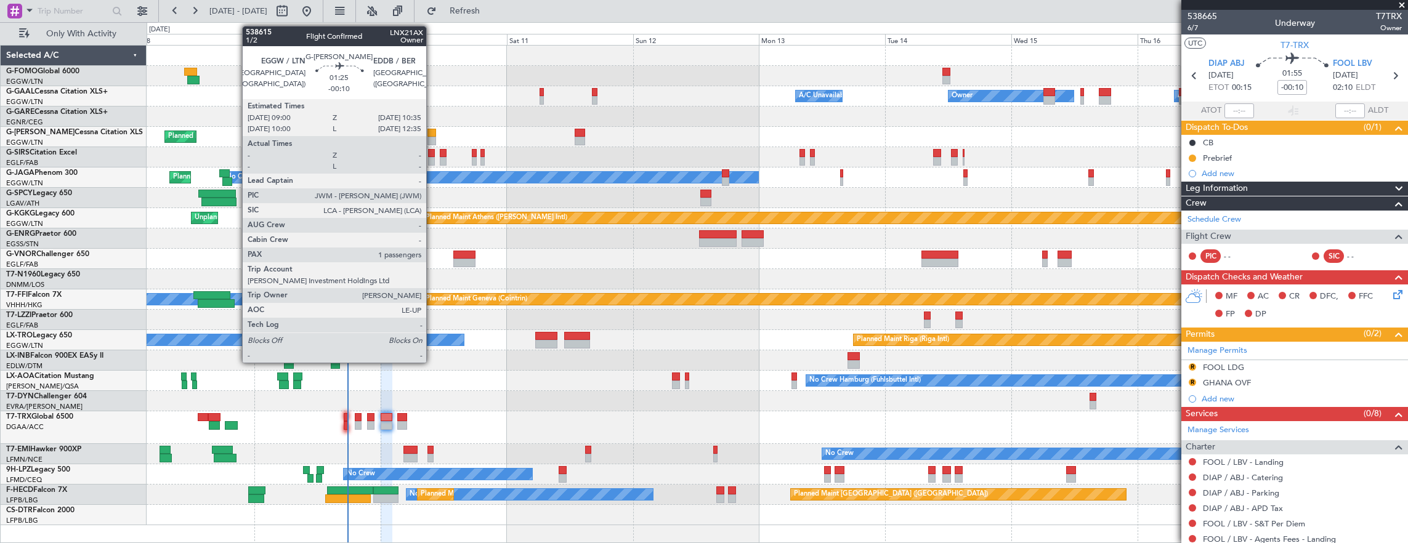
click at [432, 137] on div at bounding box center [432, 141] width 9 height 9
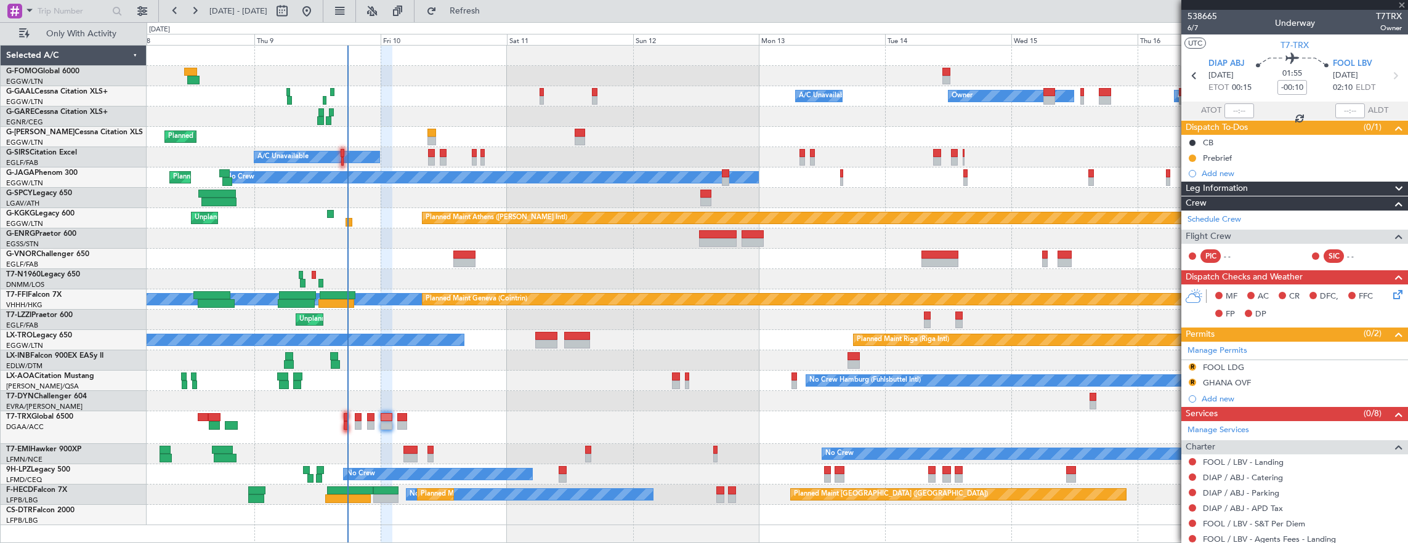
type input "1"
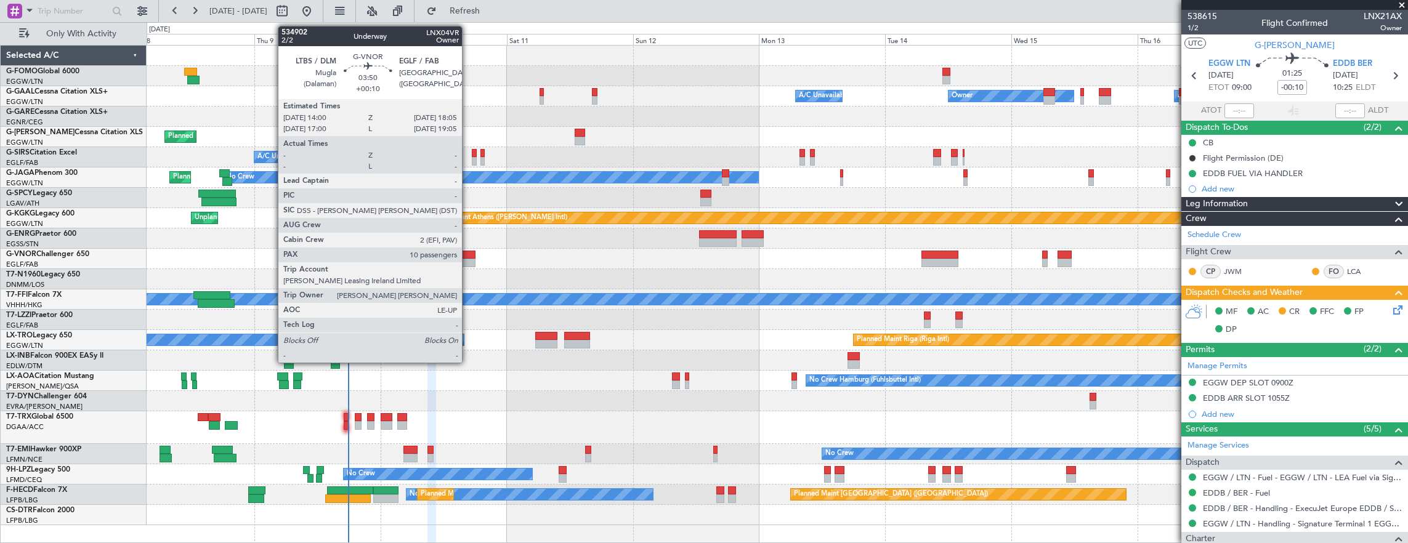
click at [468, 259] on div at bounding box center [464, 263] width 22 height 9
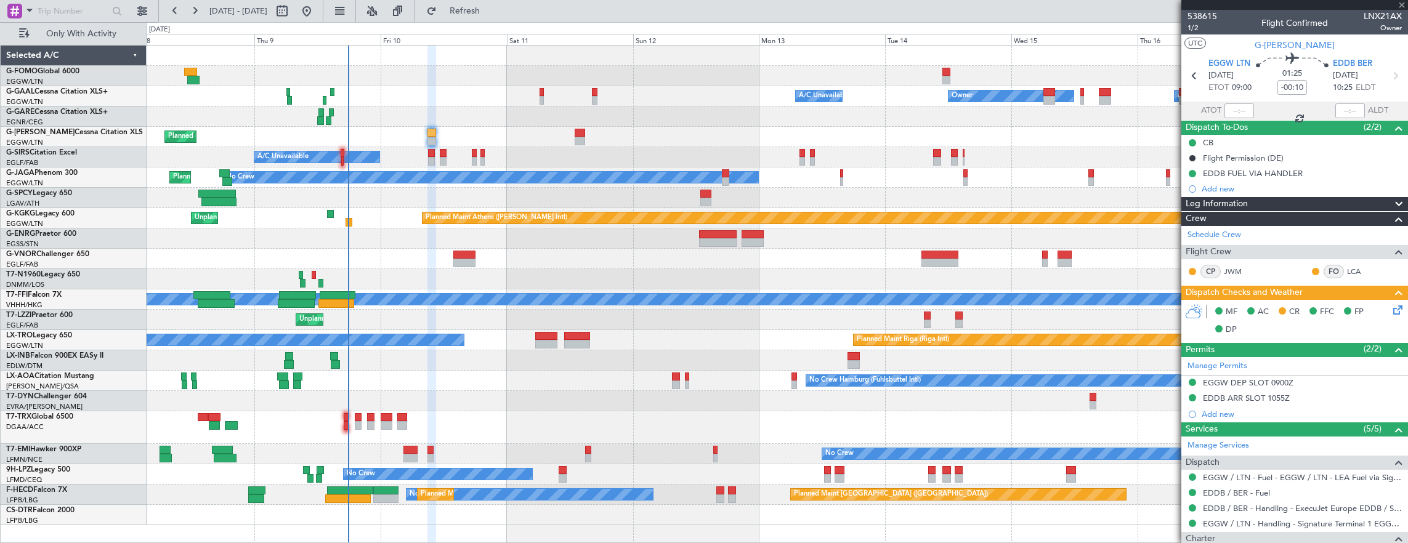
type input "+00:10"
type input "10"
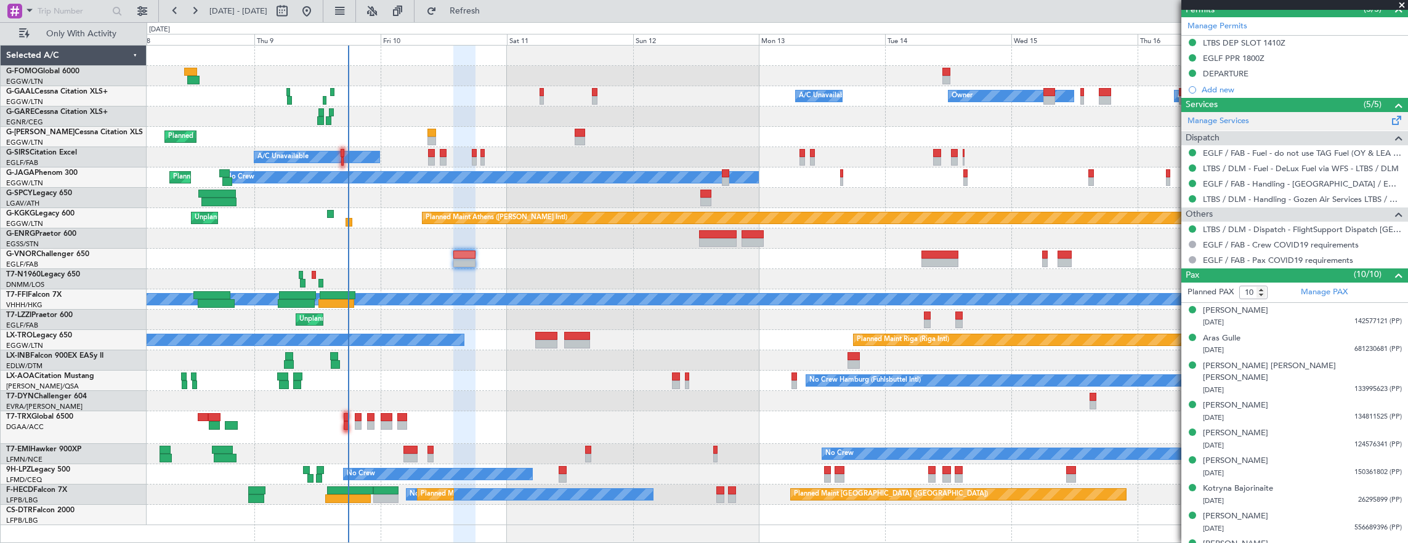
scroll to position [380, 0]
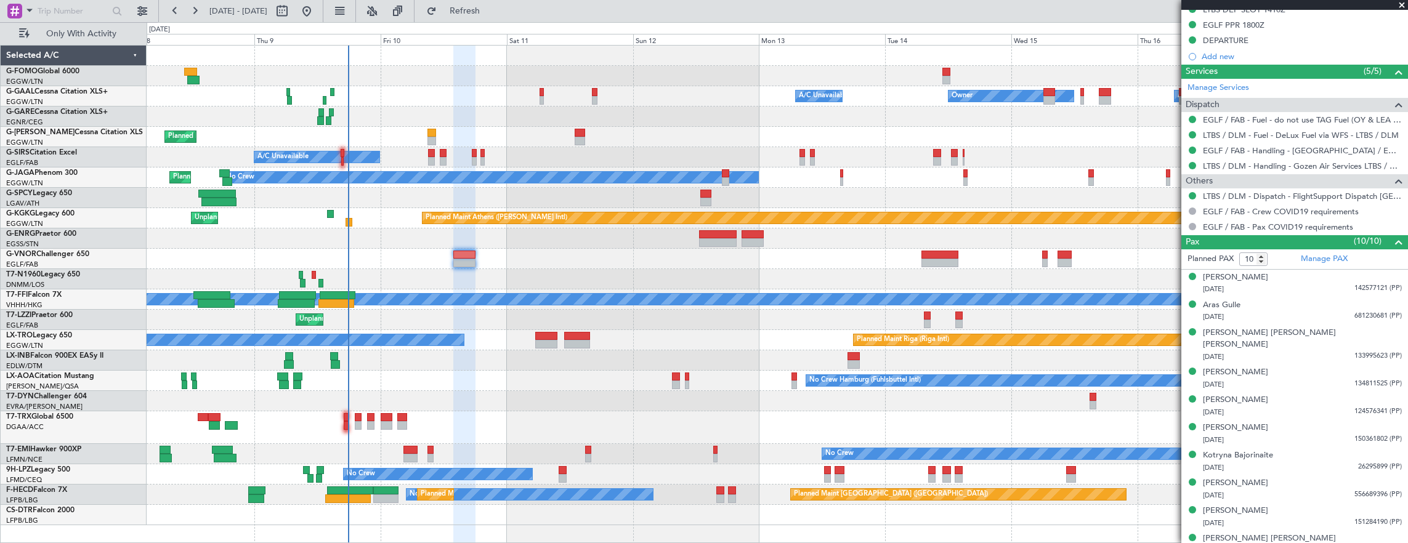
click at [403, 449] on div "Planned Maint No Crew" at bounding box center [778, 454] width 1262 height 20
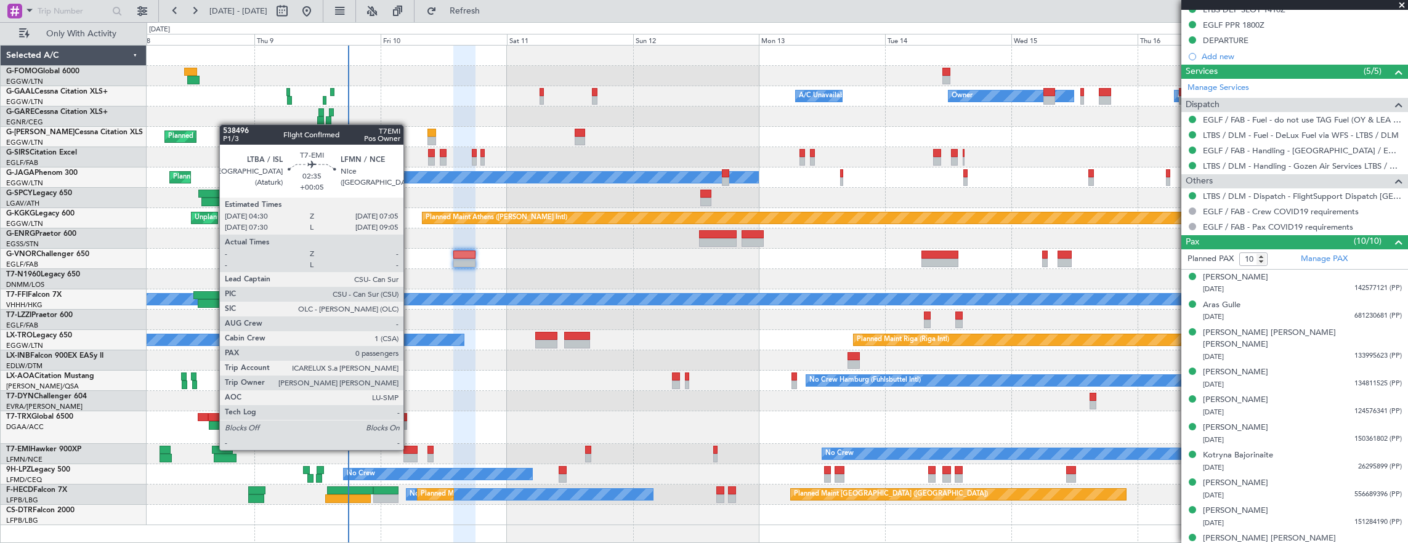
click at [410, 449] on div at bounding box center [411, 450] width 14 height 9
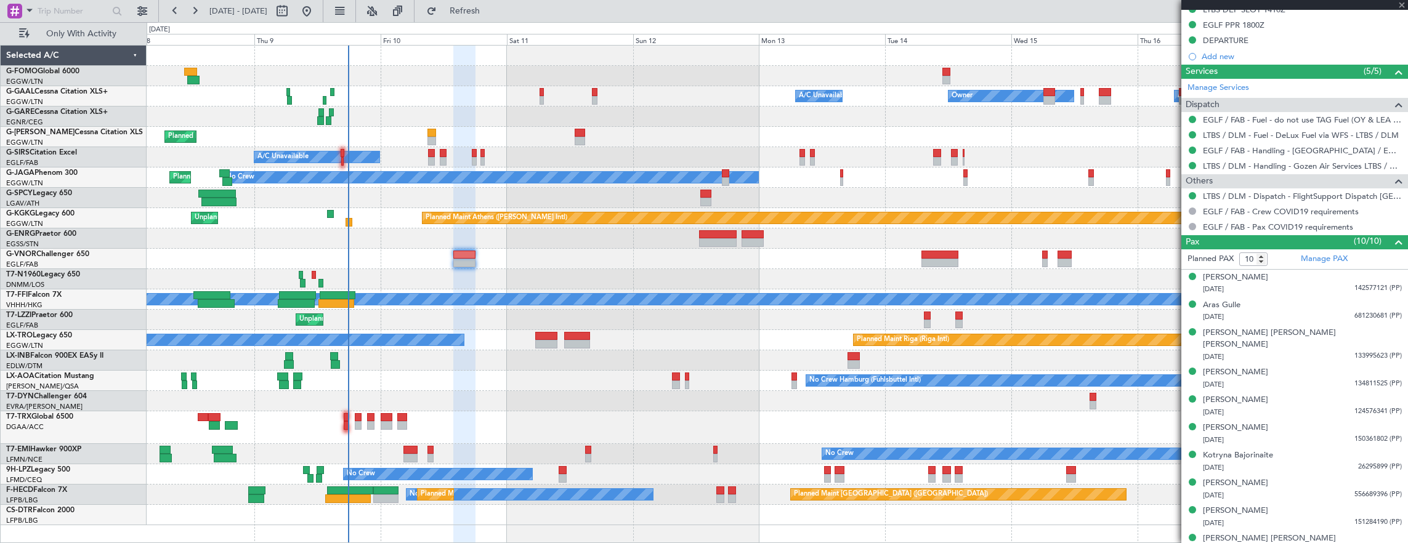
type input "+00:05"
type input "0"
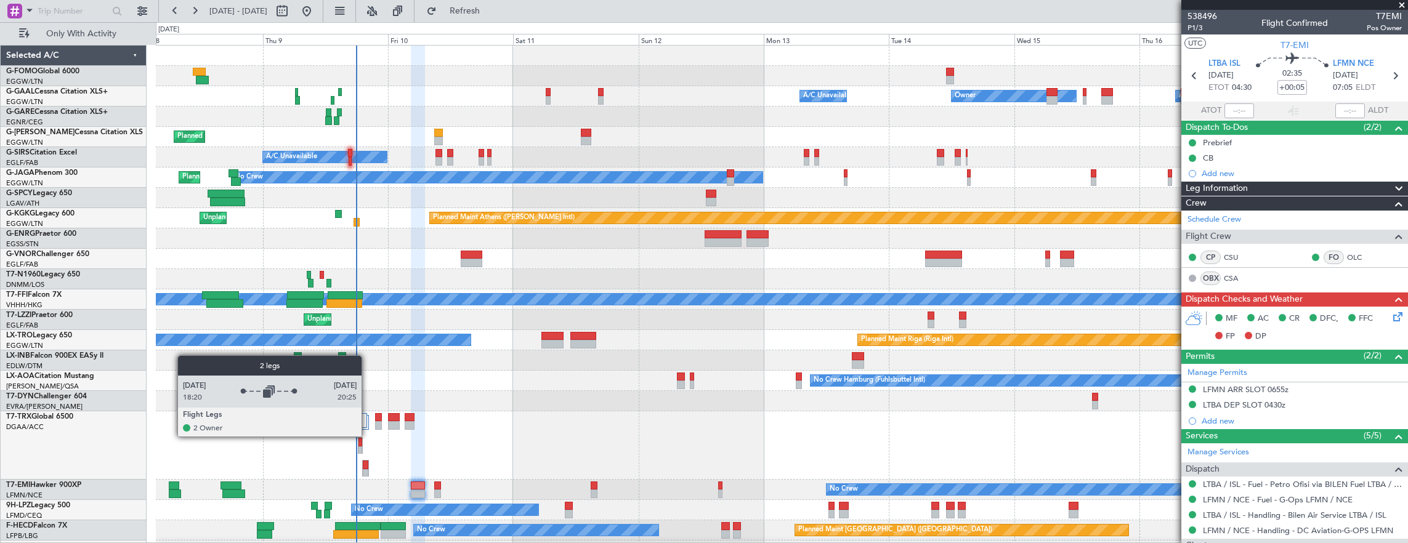
click at [366, 421] on div at bounding box center [362, 420] width 9 height 15
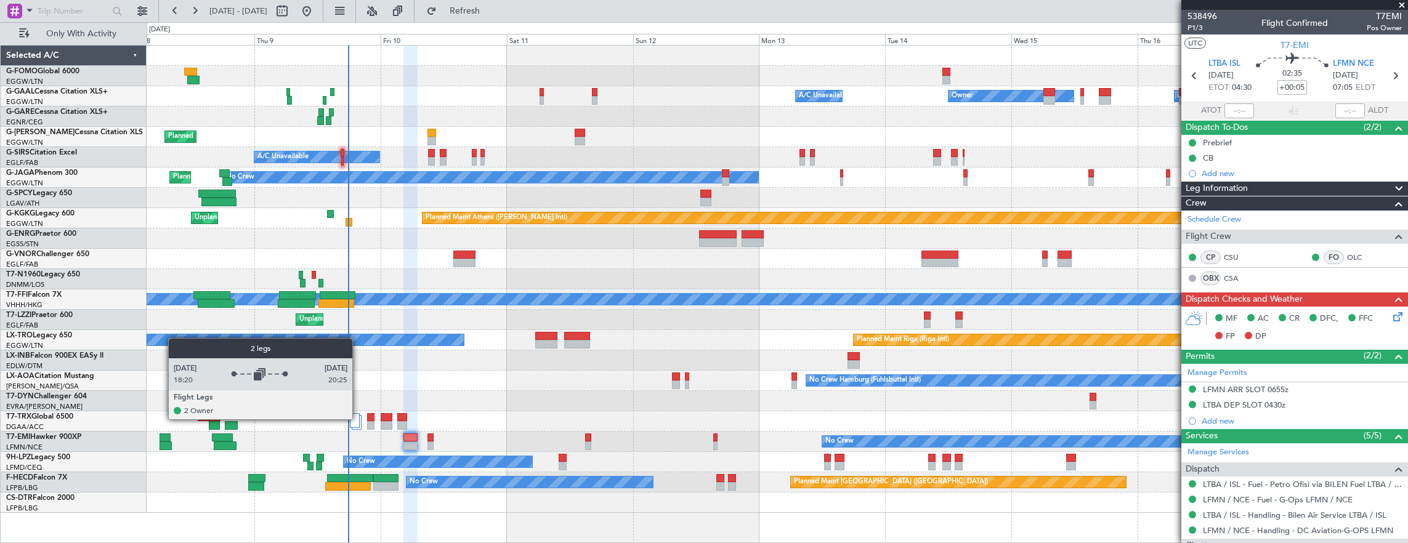
click at [359, 419] on div at bounding box center [354, 420] width 9 height 15
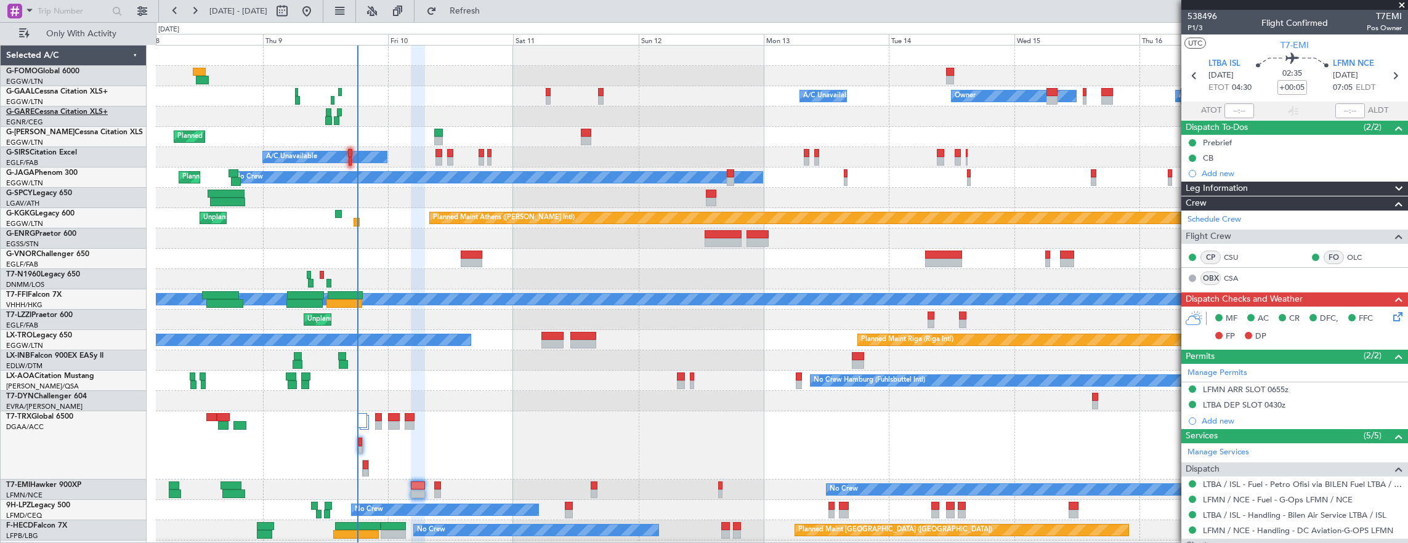
click at [38, 112] on link "G-GARE Cessna Citation XLS+" at bounding box center [57, 111] width 102 height 7
click at [357, 440] on div at bounding box center [782, 446] width 1252 height 68
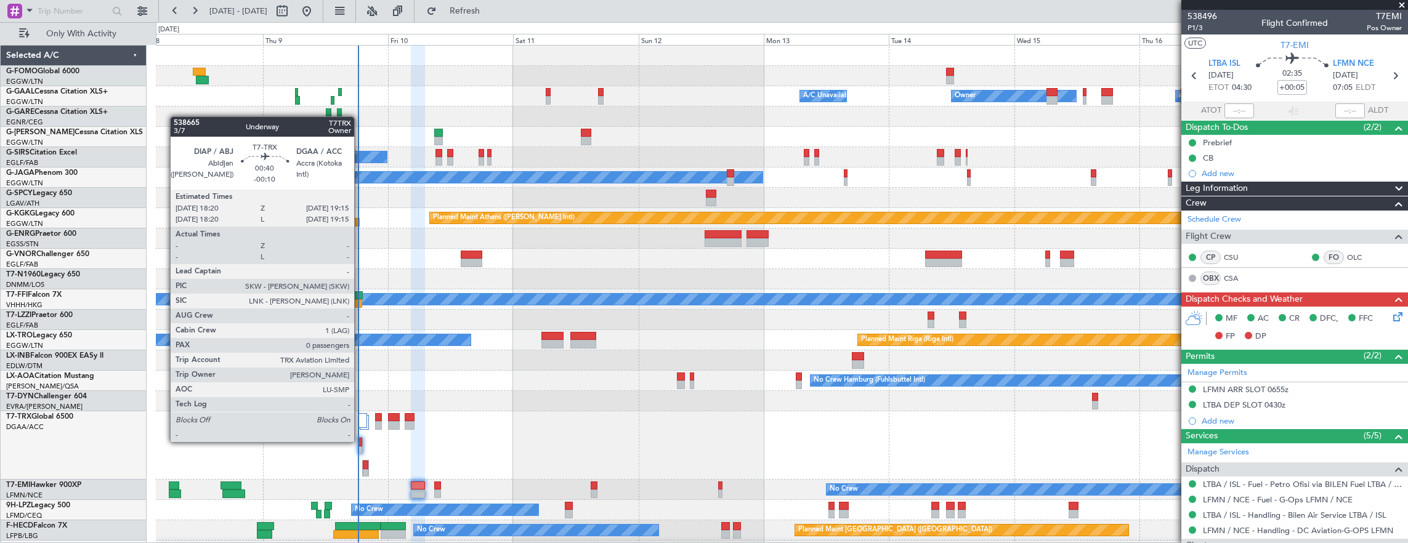
click at [360, 442] on div at bounding box center [361, 442] width 4 height 9
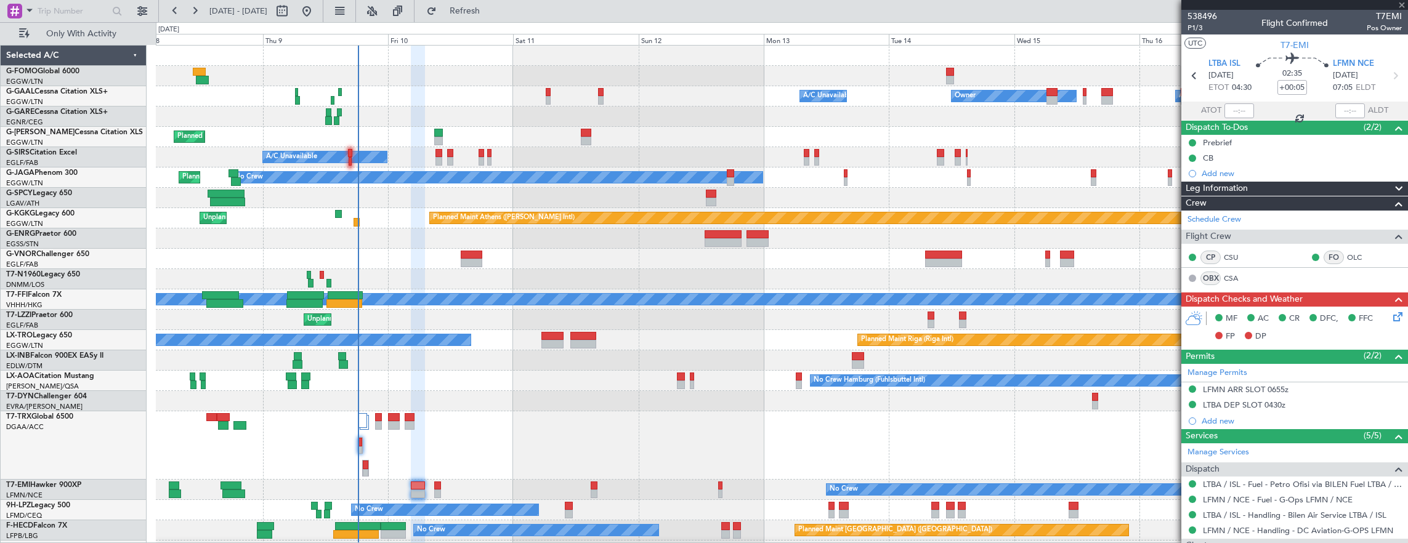
type input "-00:10"
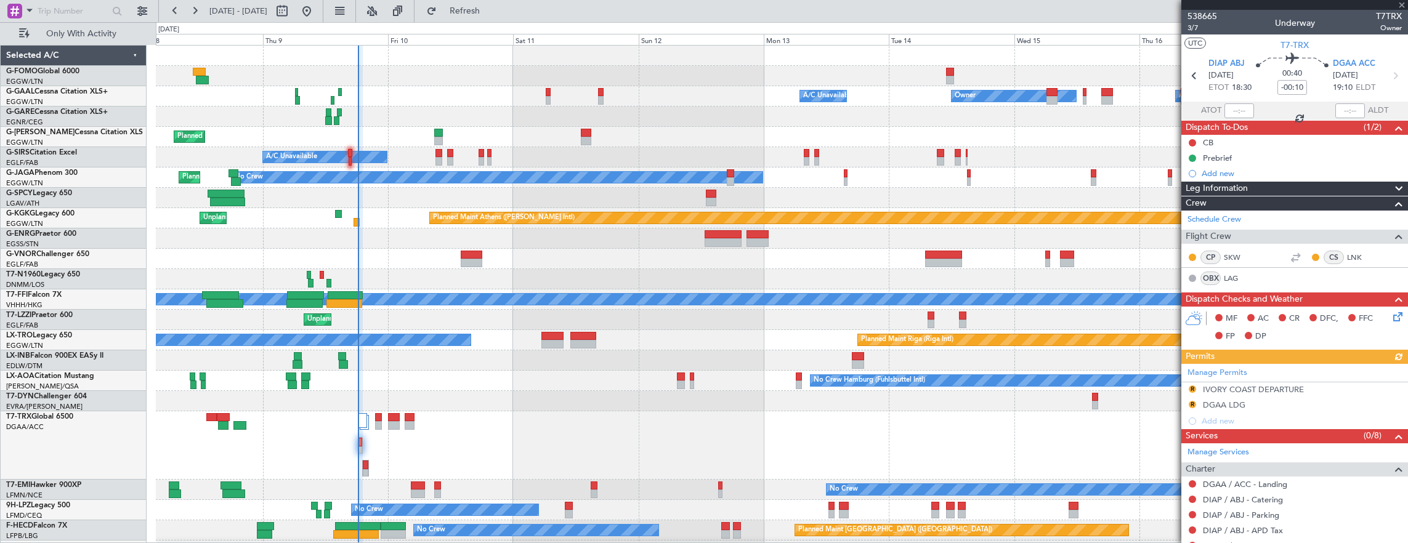
click at [1233, 106] on div at bounding box center [1240, 110] width 30 height 15
click at [1235, 107] on div at bounding box center [1240, 110] width 30 height 15
click at [1228, 107] on div at bounding box center [1240, 110] width 30 height 15
click at [1229, 107] on input "text" at bounding box center [1240, 110] width 30 height 15
type input "18:05"
